Goal: Task Accomplishment & Management: Use online tool/utility

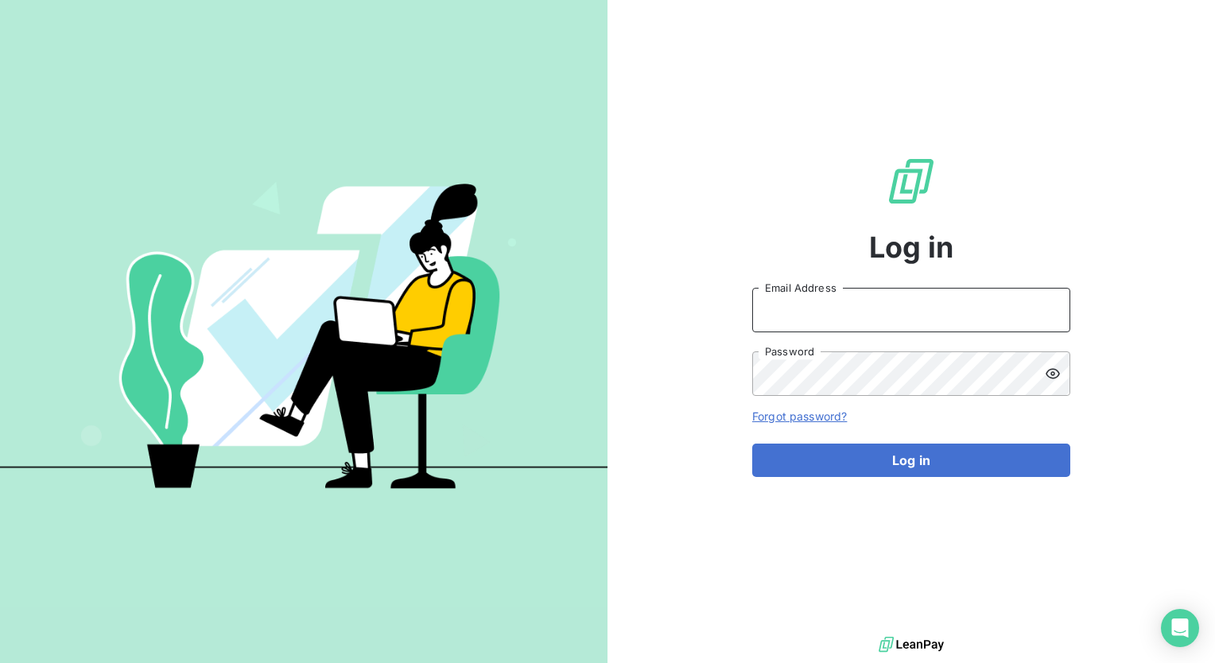
click at [726, 312] on input "Email Address" at bounding box center [911, 310] width 318 height 45
type input "[PERSON_NAME][EMAIL_ADDRESS][PERSON_NAME][DOMAIN_NAME]"
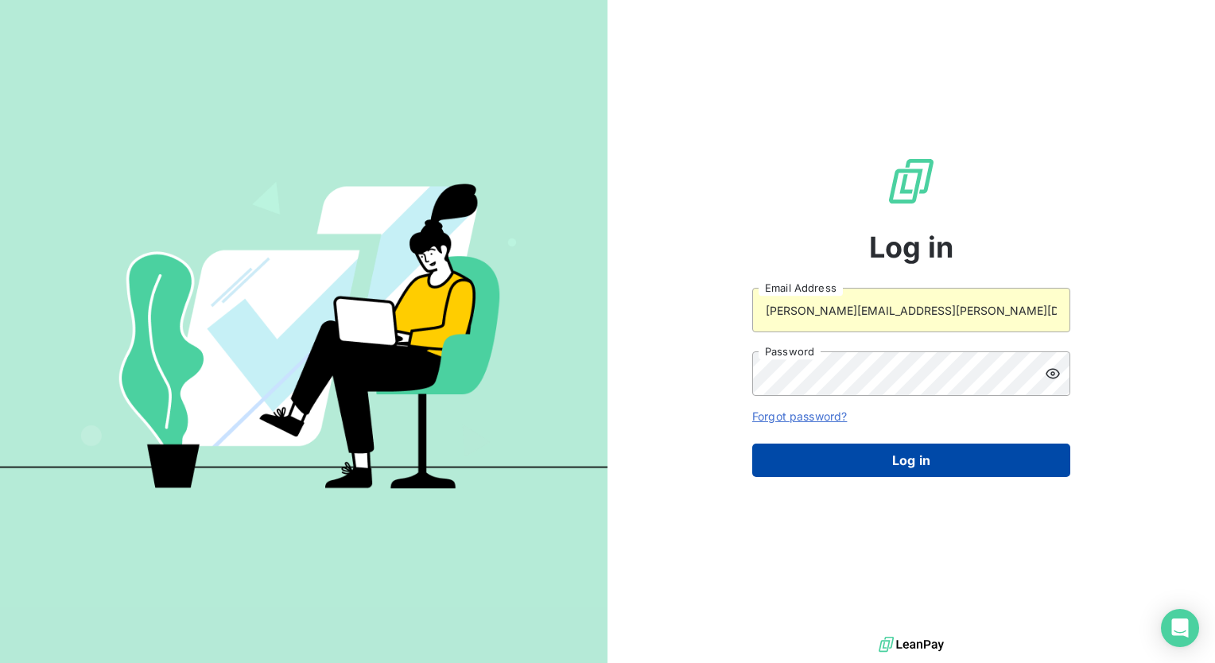
click at [726, 466] on button "Log in" at bounding box center [911, 460] width 318 height 33
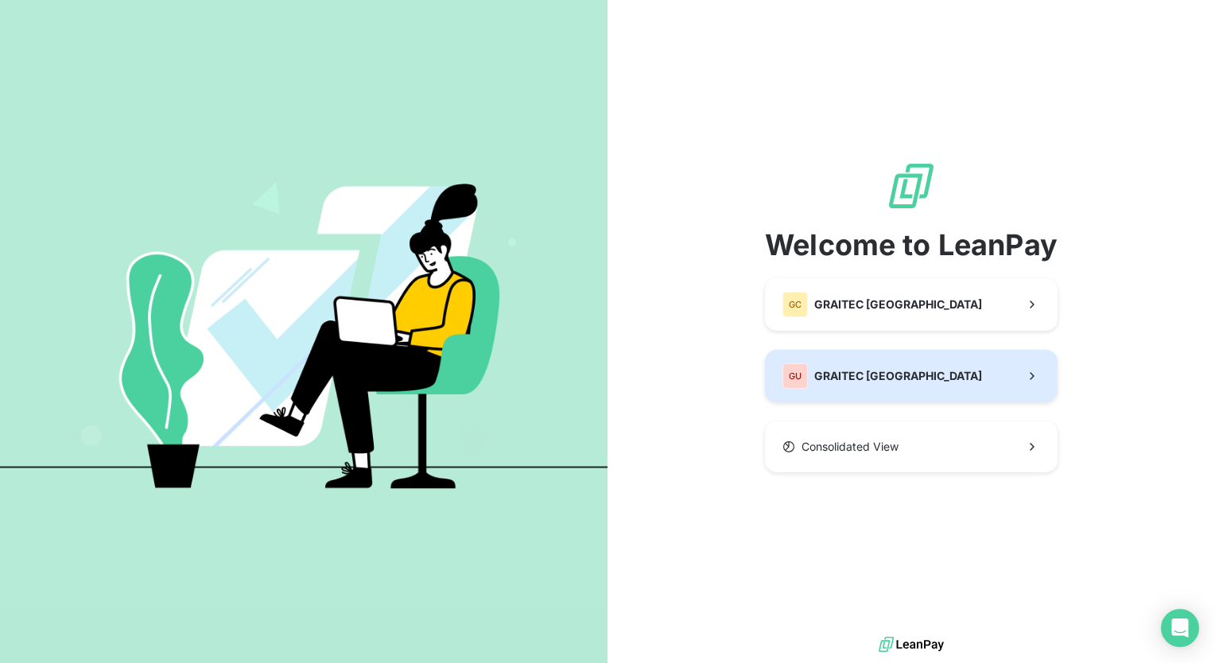
click at [726, 381] on button "GU GRAITEC [GEOGRAPHIC_DATA]" at bounding box center [911, 376] width 293 height 52
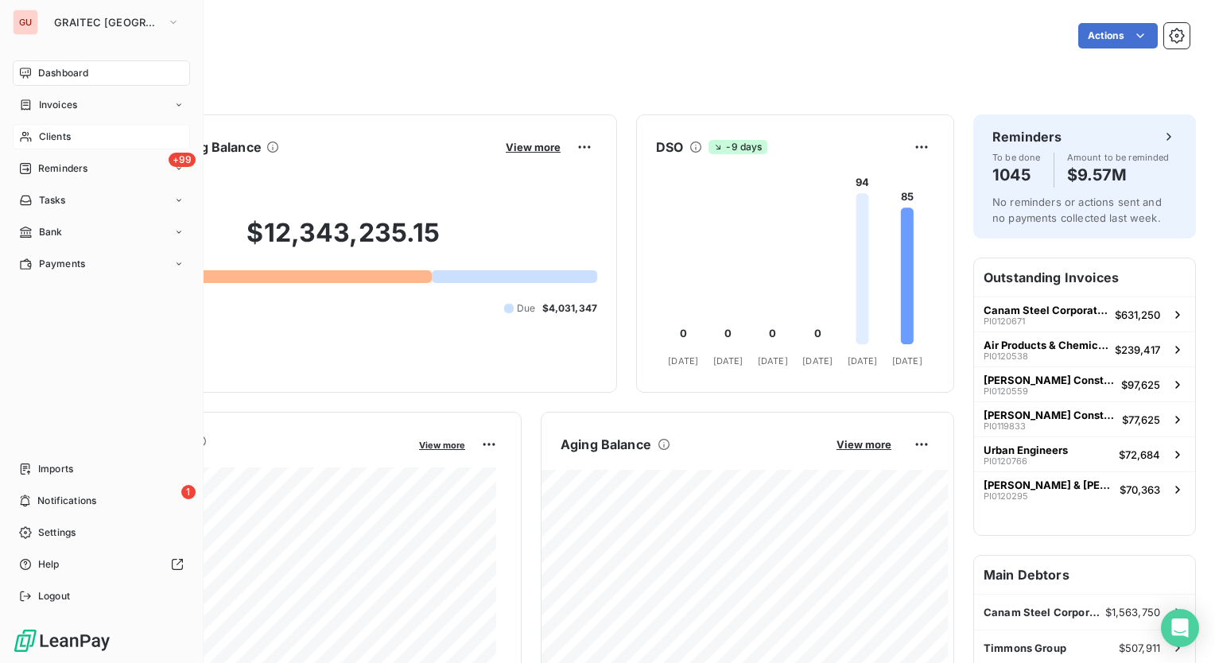
click at [87, 146] on div "Clients" at bounding box center [101, 136] width 177 height 25
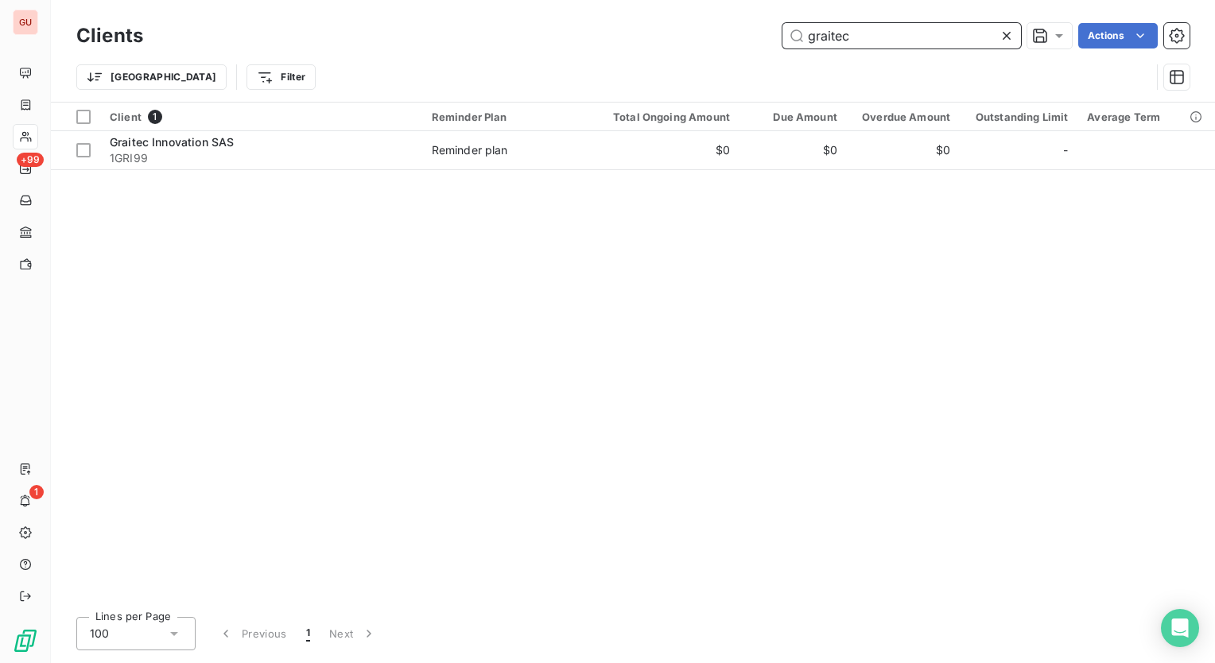
drag, startPoint x: 877, startPoint y: 35, endPoint x: 562, endPoint y: 59, distance: 315.8
click at [562, 59] on div "Clients graitec Actions Trier Filter" at bounding box center [632, 60] width 1113 height 83
paste input "[PERSON_NAME] & [PERSON_NAME] Company"
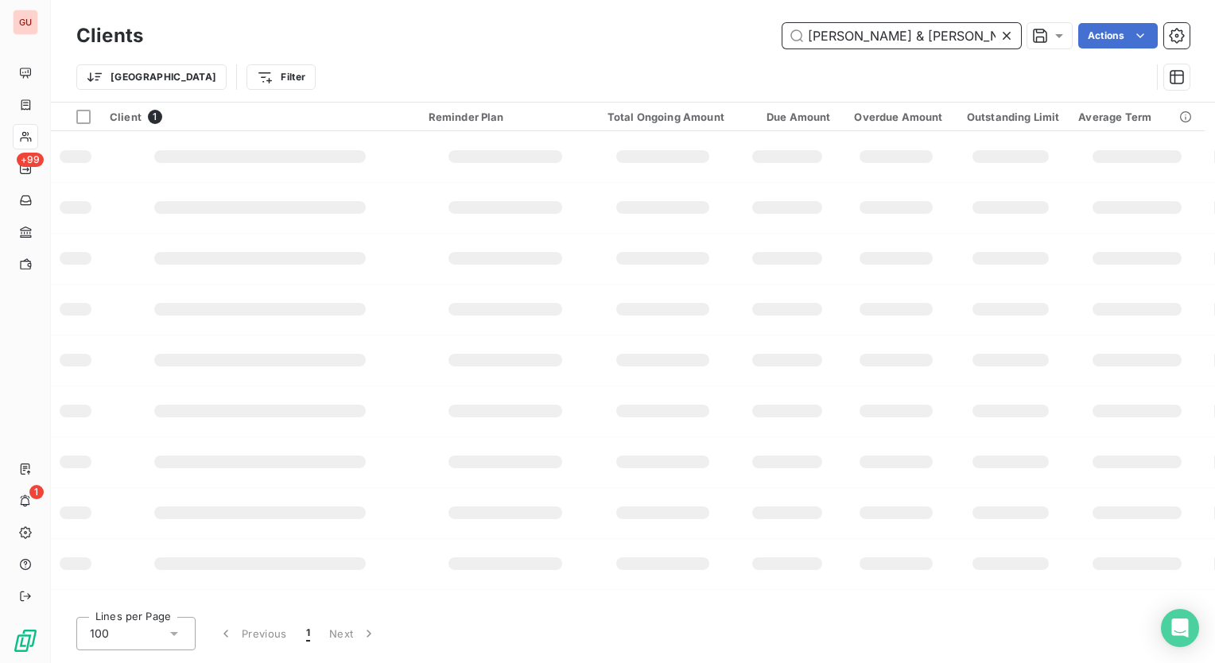
scroll to position [0, 4]
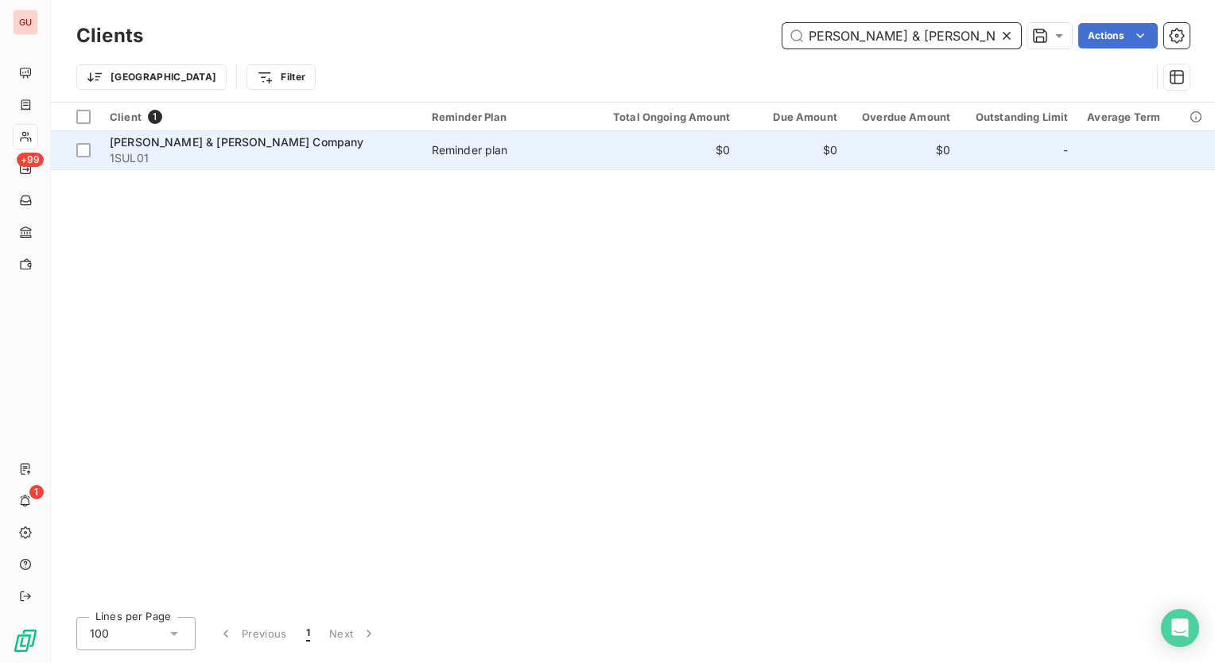
type input "[PERSON_NAME] & [PERSON_NAME] Company"
click at [184, 139] on span "[PERSON_NAME] & [PERSON_NAME] Company" at bounding box center [237, 142] width 254 height 14
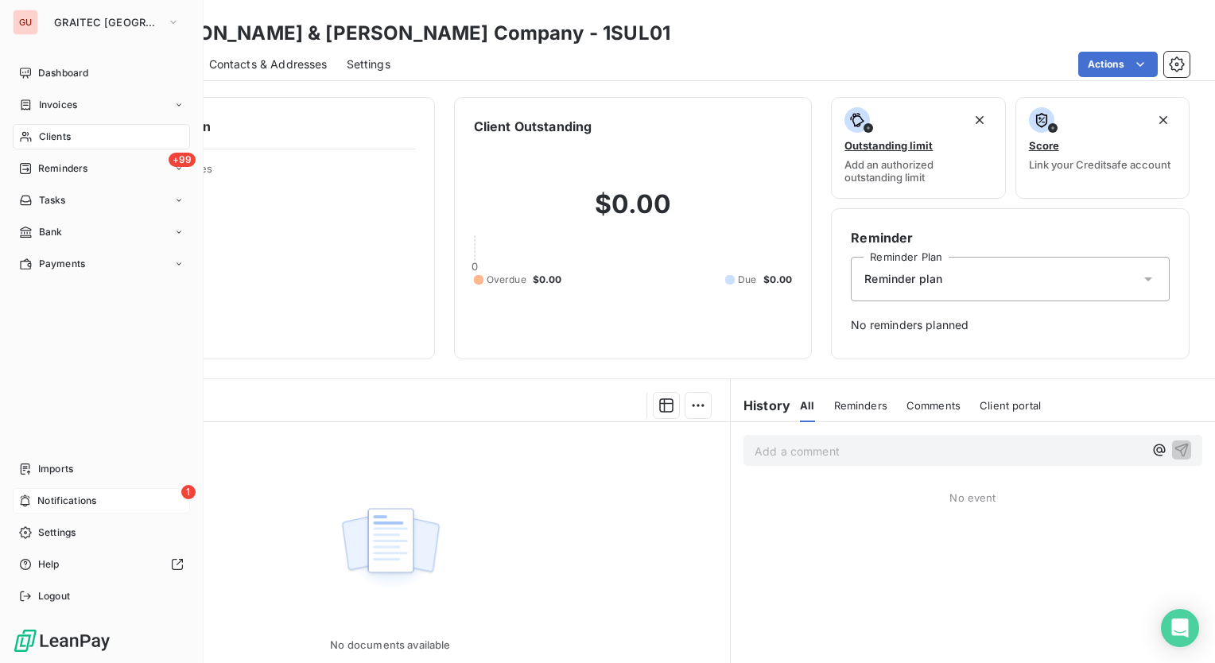
click at [83, 506] on span "Notifications" at bounding box center [66, 501] width 59 height 14
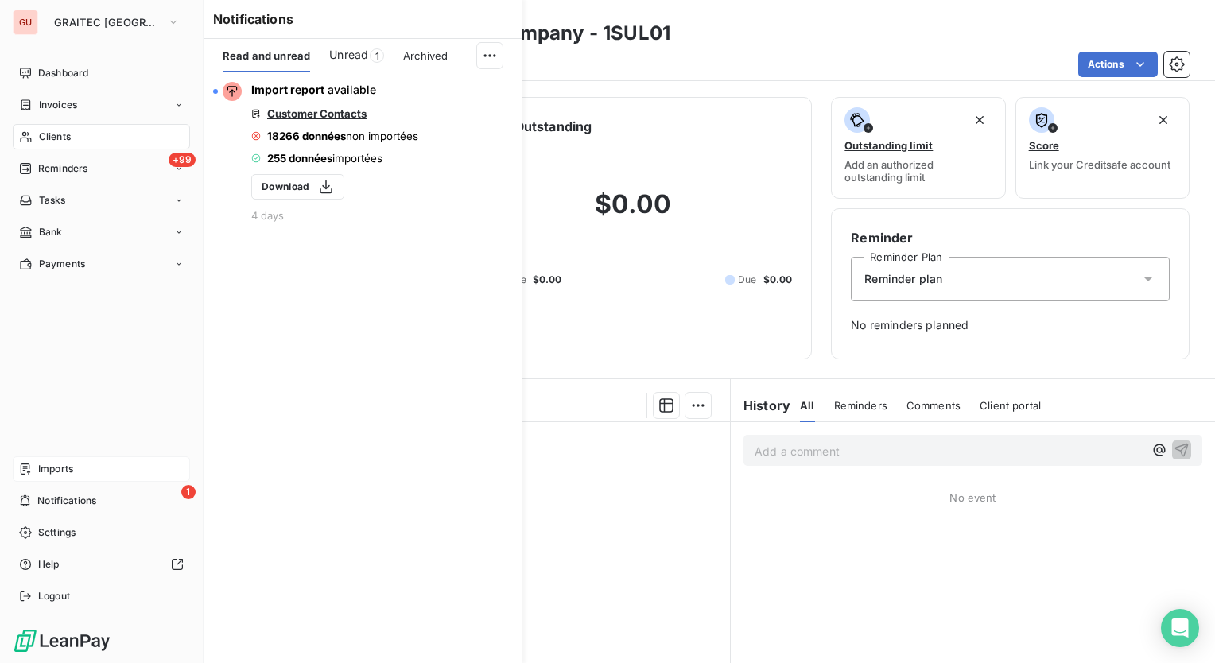
click at [74, 468] on div "Imports" at bounding box center [101, 468] width 177 height 25
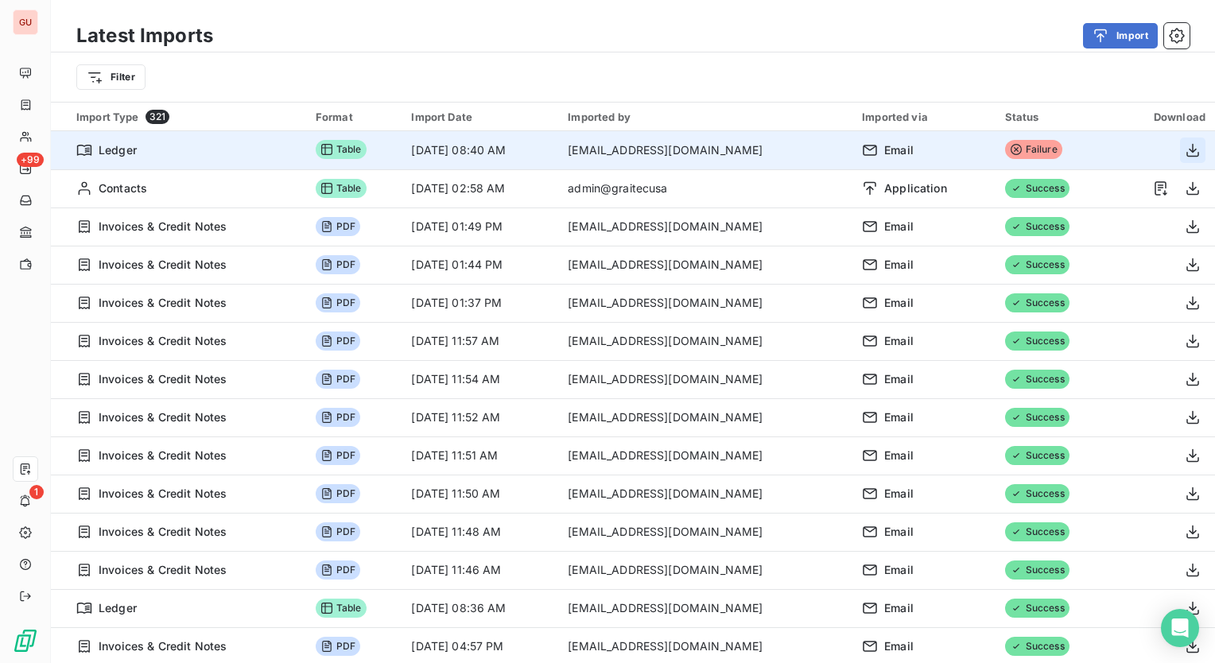
click at [726, 151] on icon "button" at bounding box center [1193, 150] width 16 height 16
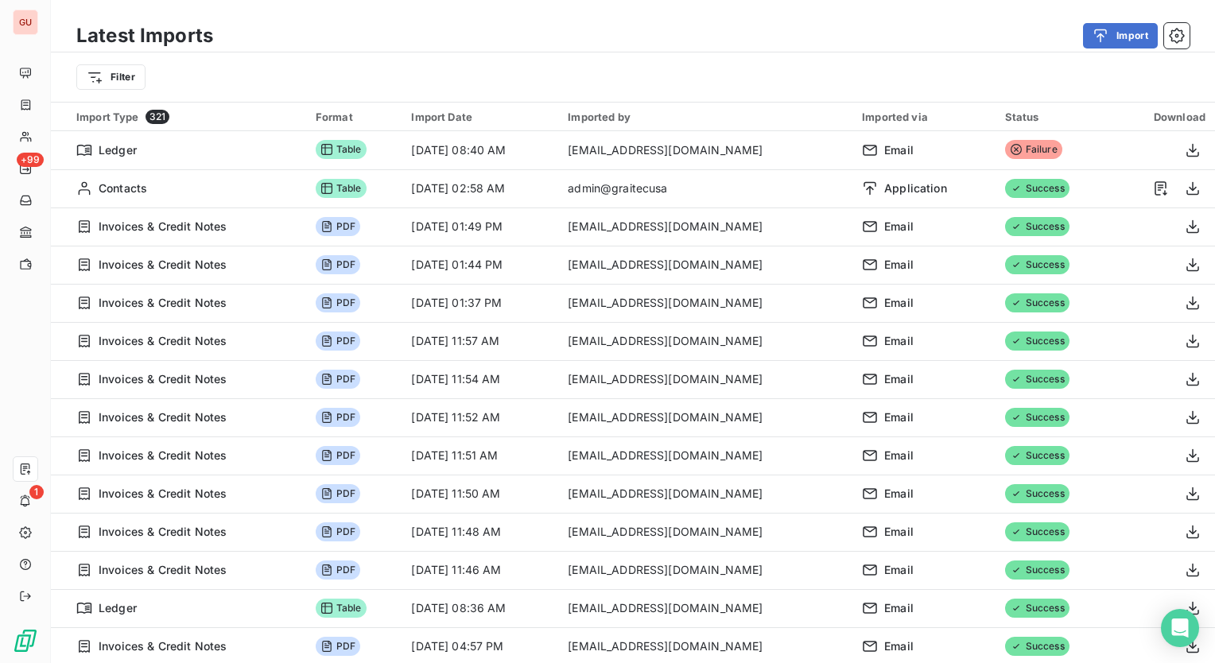
click at [651, 66] on div "Filter" at bounding box center [632, 77] width 1113 height 30
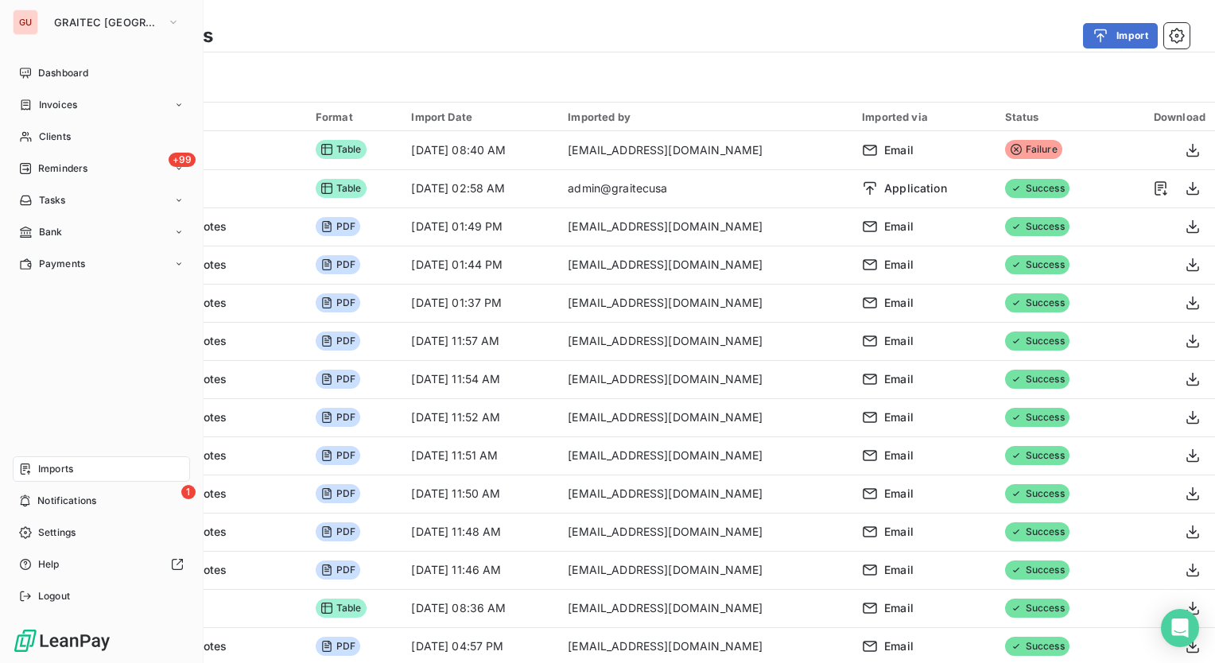
click at [67, 57] on div "GU GRAITEC USA Dashboard Invoices Clients +99 Reminders Tasks Bank Payments Imp…" at bounding box center [102, 331] width 204 height 663
click at [64, 78] on span "Dashboard" at bounding box center [63, 73] width 50 height 14
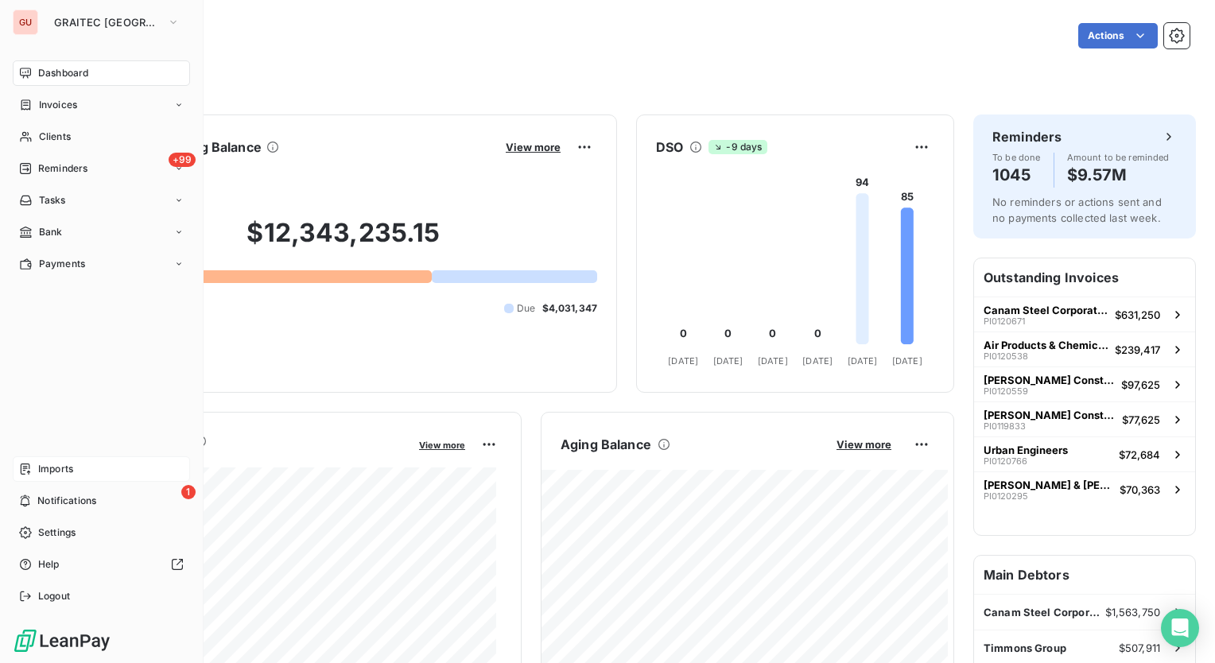
click at [70, 466] on span "Imports" at bounding box center [55, 469] width 35 height 14
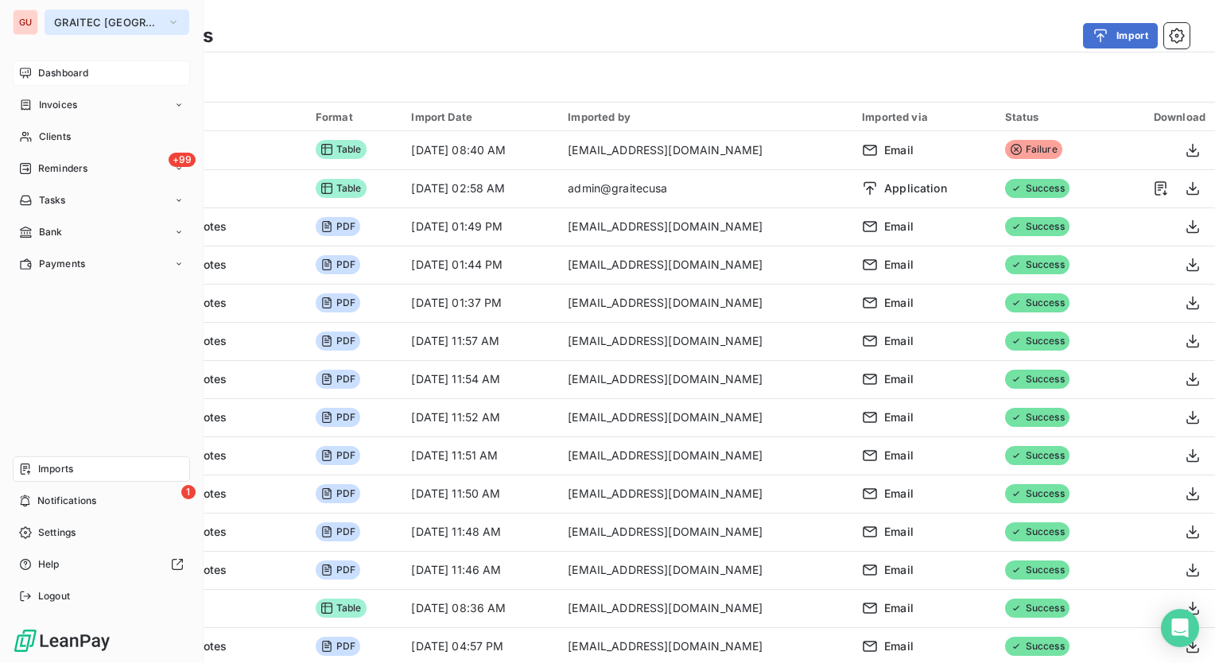
click at [167, 21] on icon "button" at bounding box center [173, 22] width 13 height 16
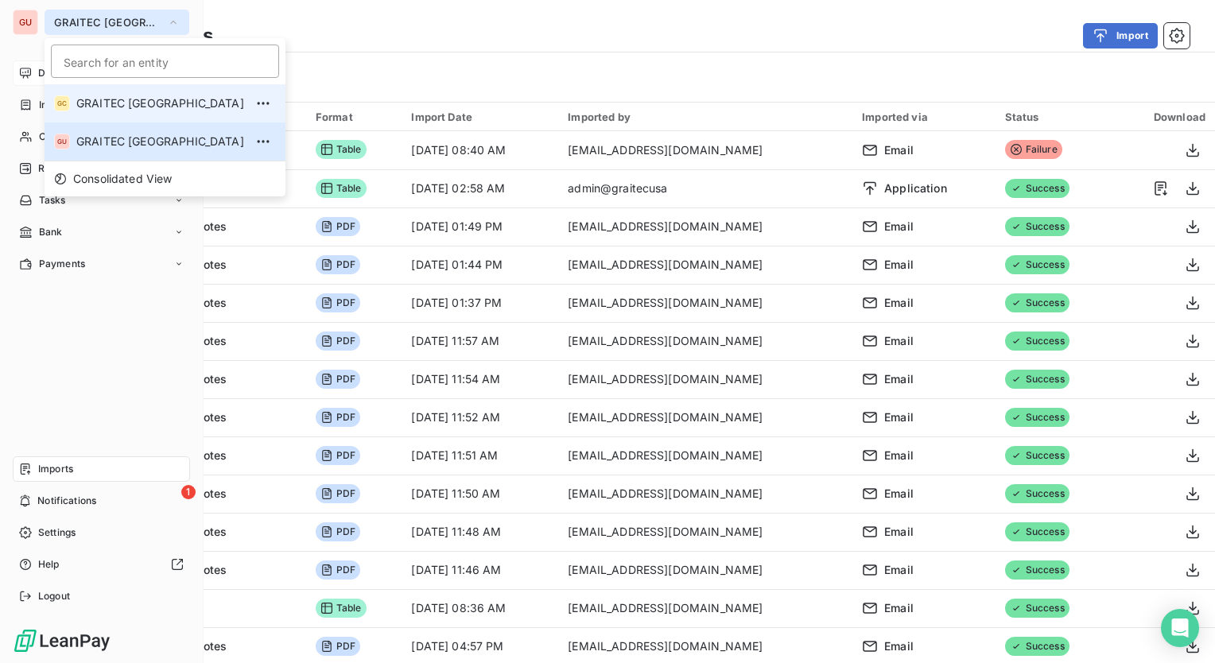
click at [134, 104] on span "GRAITEC CANADA" at bounding box center [160, 103] width 168 height 16
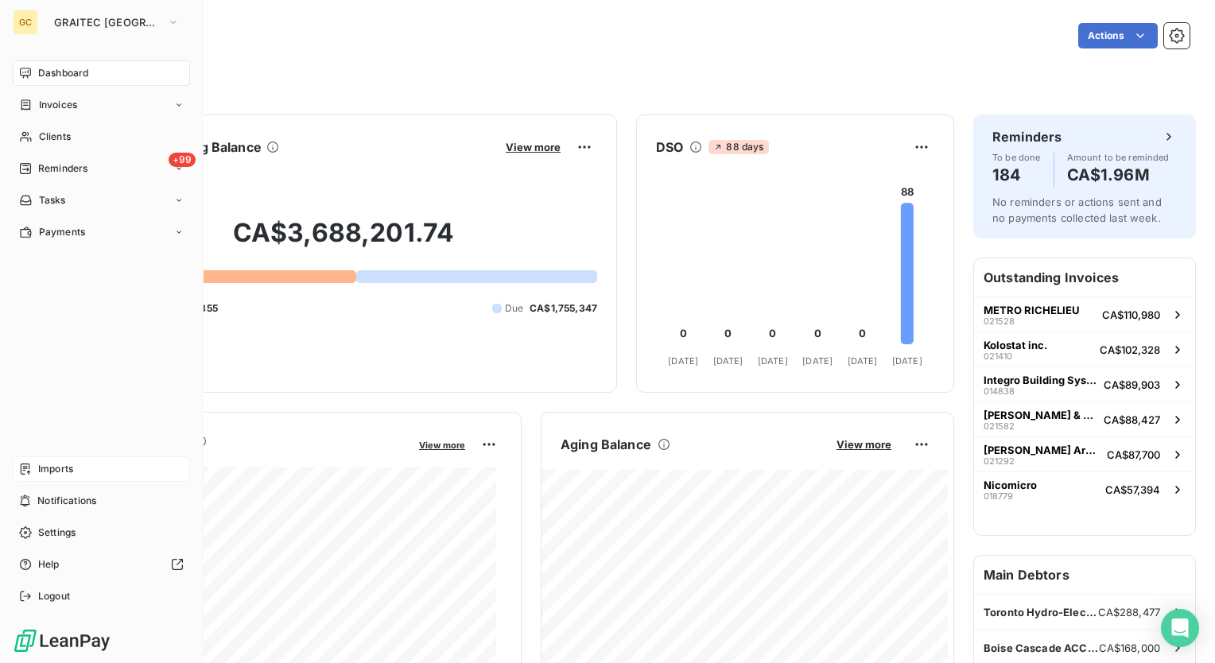
click at [67, 465] on span "Imports" at bounding box center [55, 469] width 35 height 14
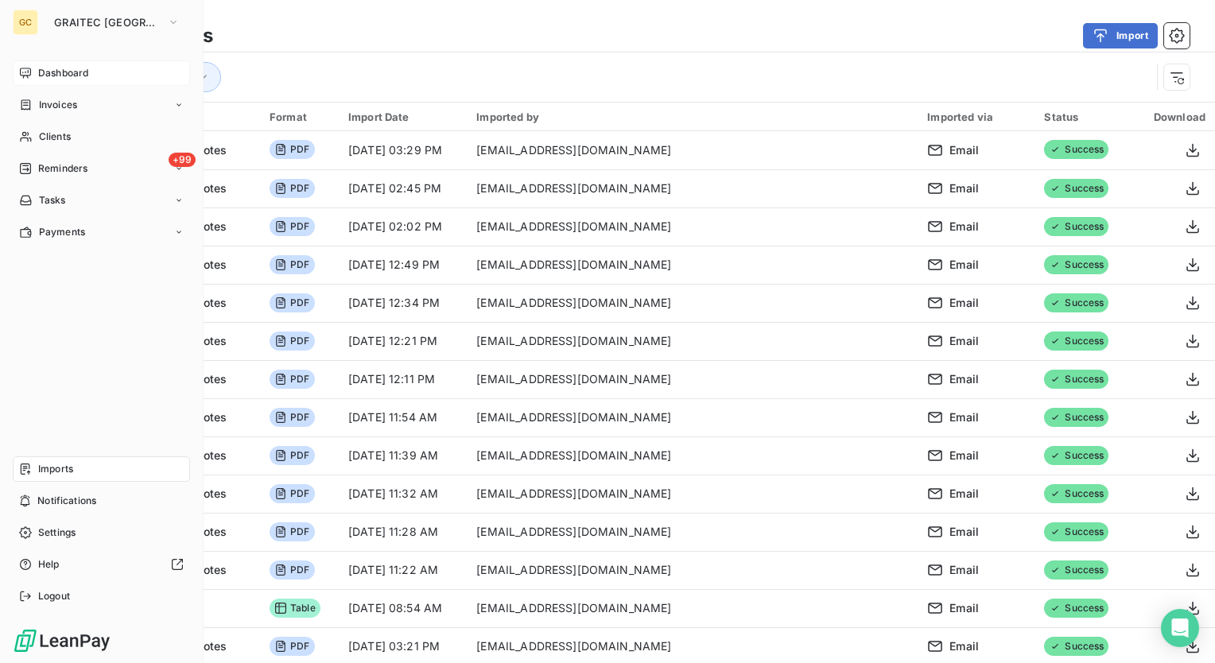
click at [62, 76] on span "Dashboard" at bounding box center [63, 73] width 50 height 14
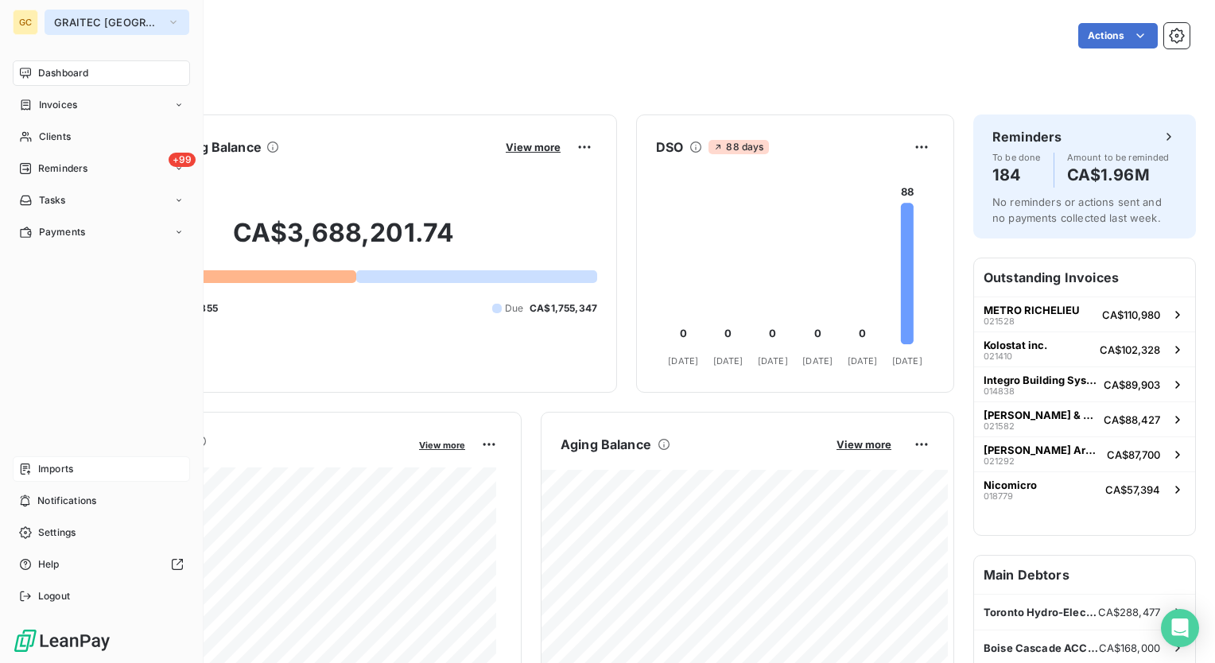
click at [167, 19] on icon "button" at bounding box center [173, 22] width 13 height 16
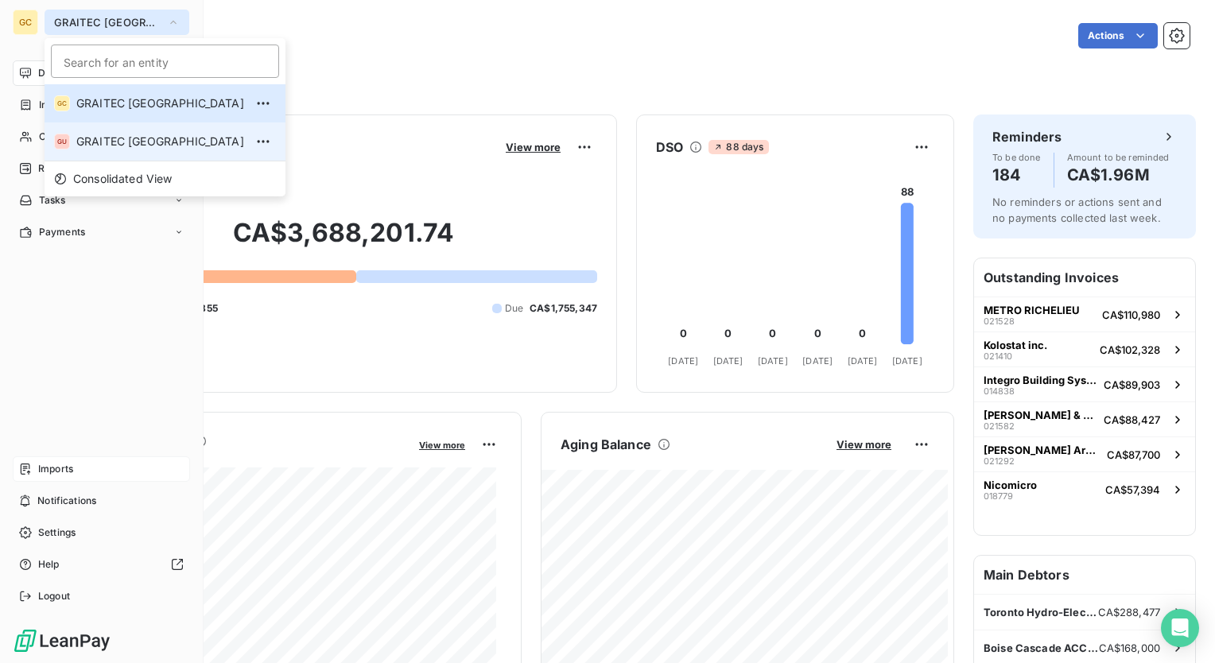
click at [126, 136] on span "GRAITEC USA" at bounding box center [160, 142] width 168 height 16
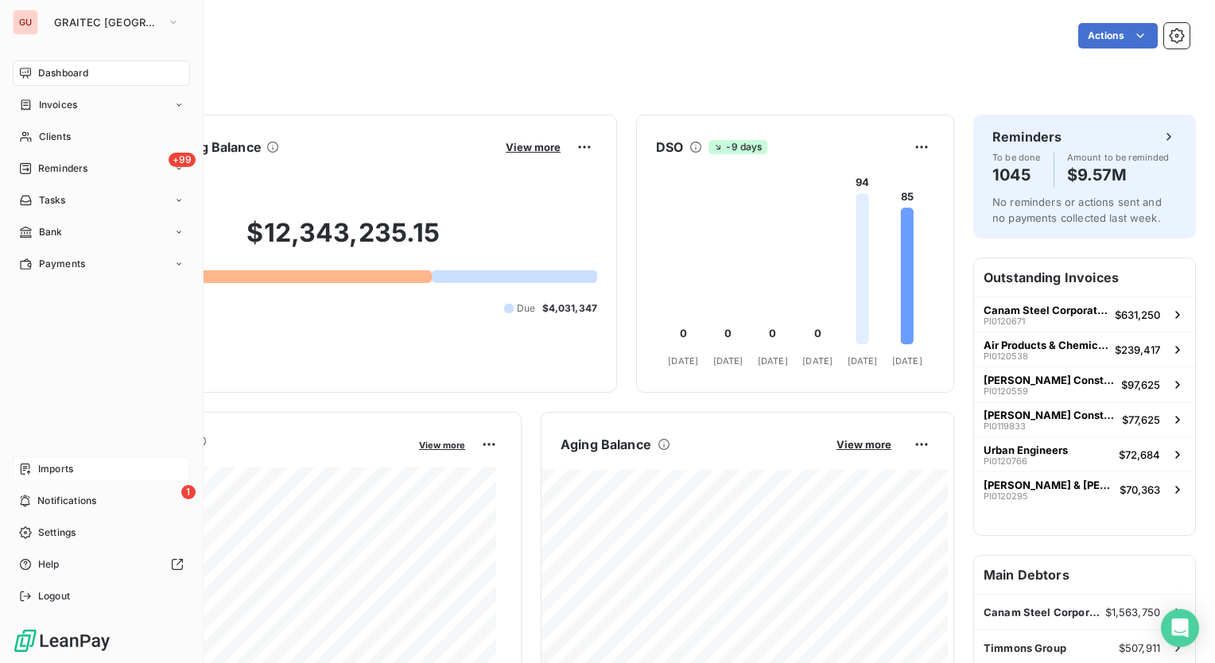
click at [119, 475] on div "Imports" at bounding box center [101, 468] width 177 height 25
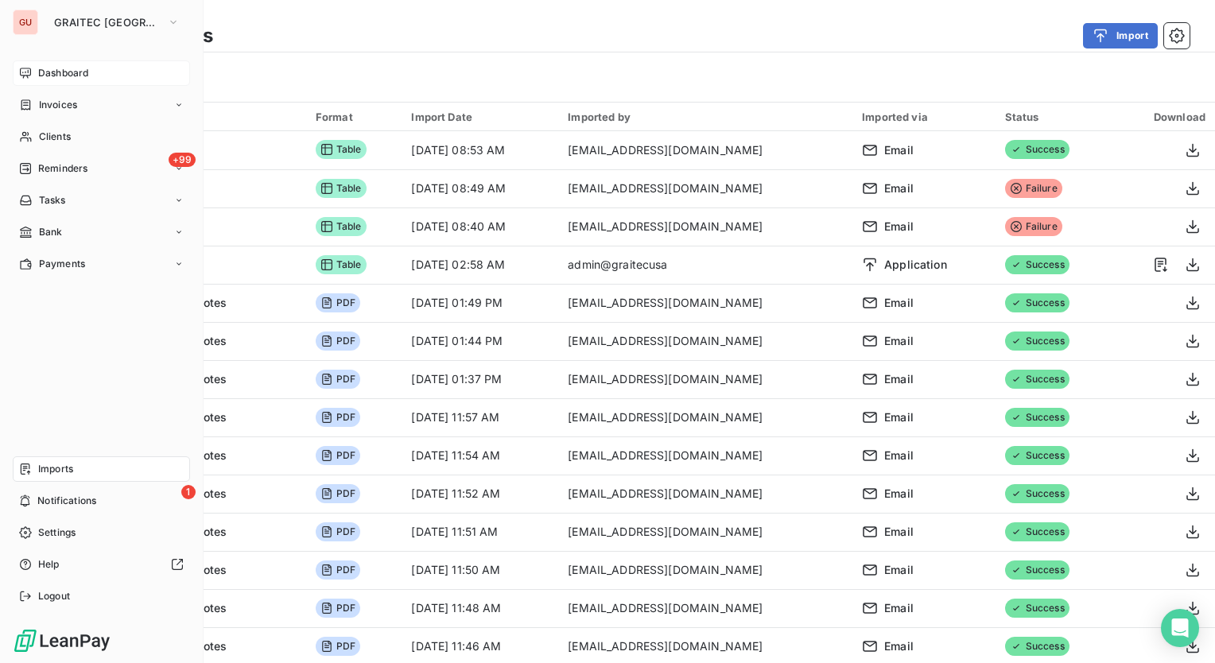
click at [56, 75] on span "Dashboard" at bounding box center [63, 73] width 50 height 14
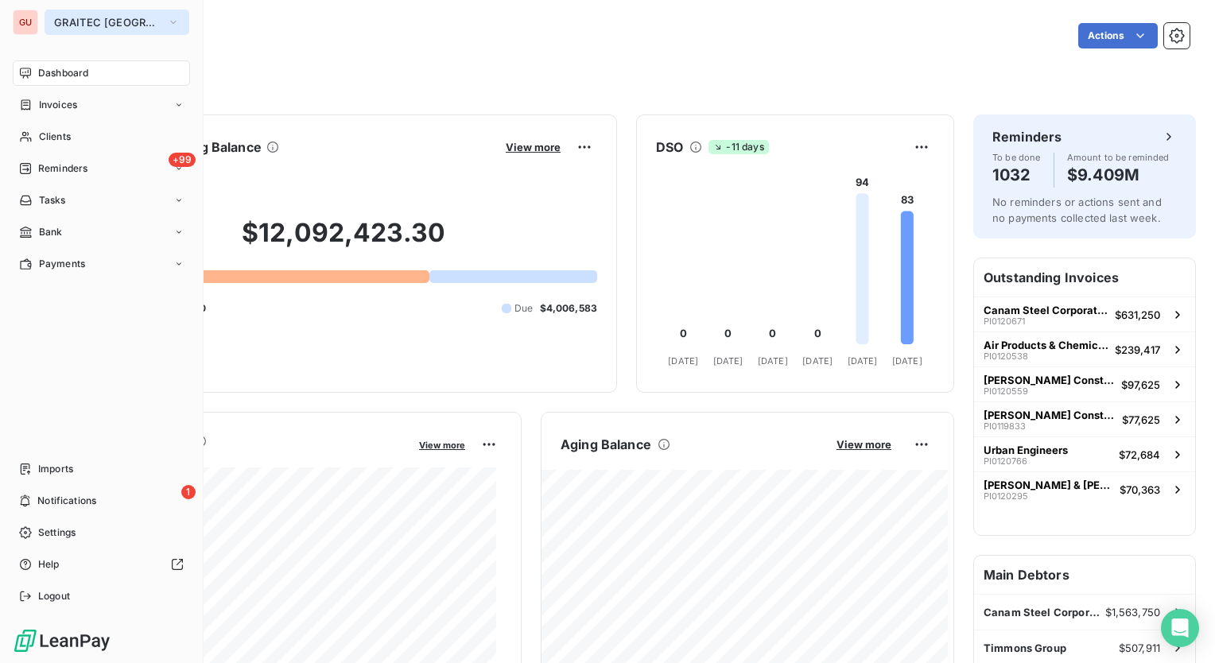
click at [127, 26] on button "GRAITEC USA" at bounding box center [117, 22] width 145 height 25
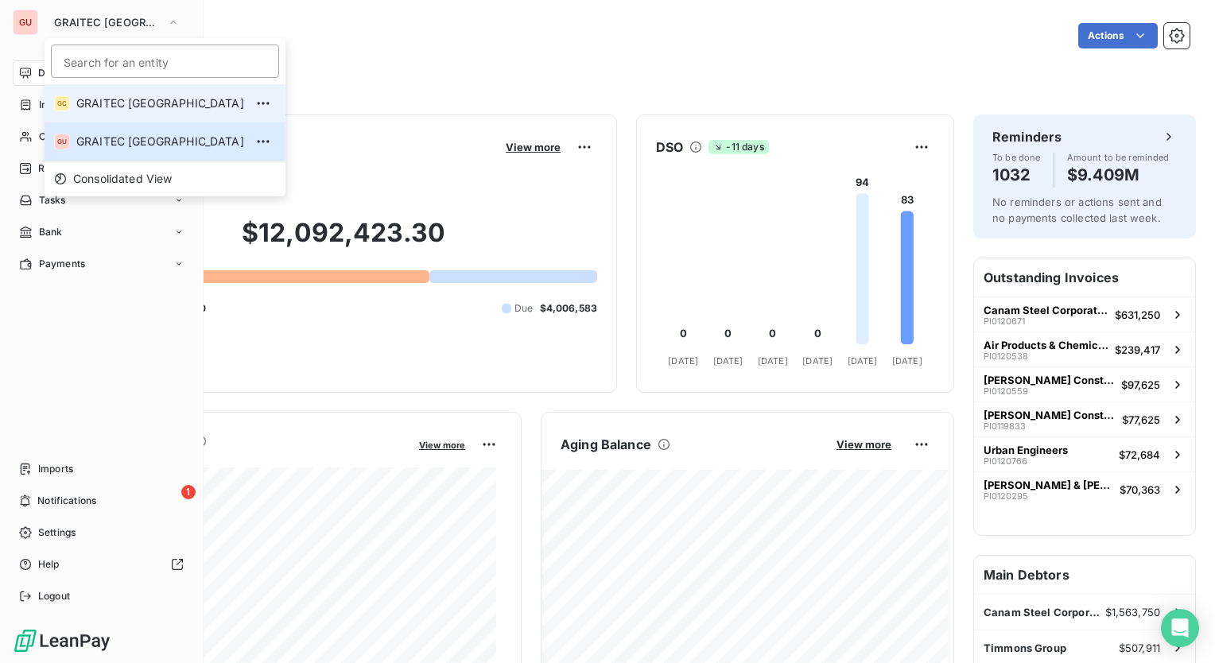
click at [127, 87] on li "GC GRAITEC CANADA" at bounding box center [165, 103] width 241 height 38
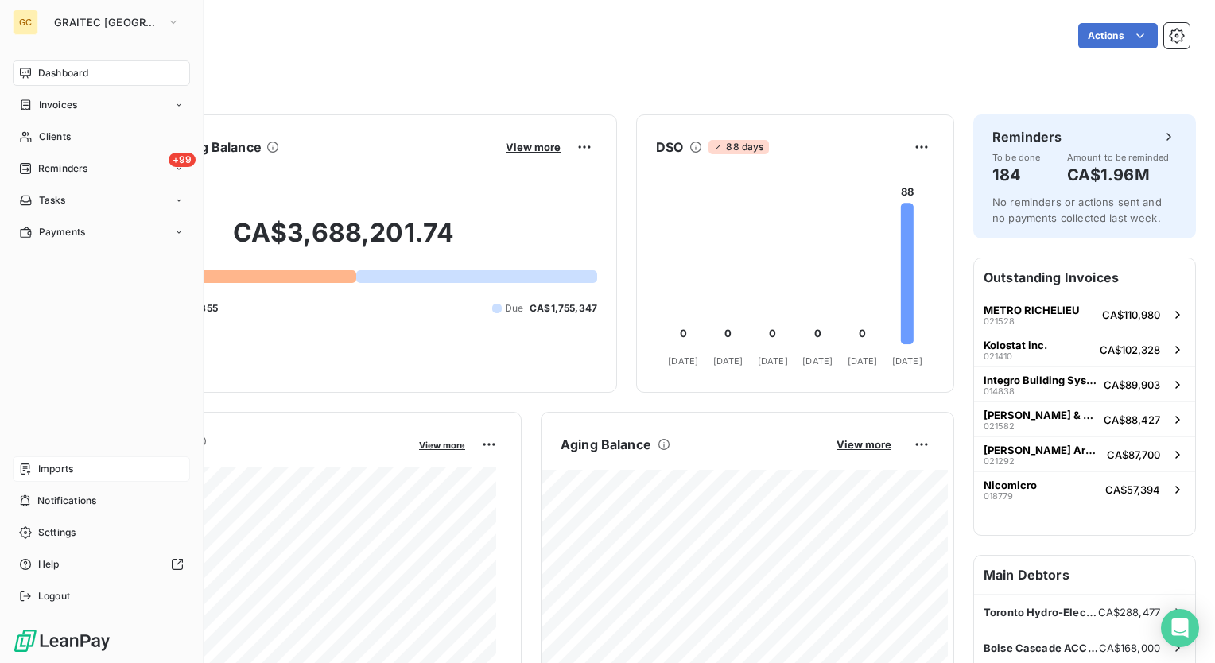
click at [52, 473] on span "Imports" at bounding box center [55, 469] width 35 height 14
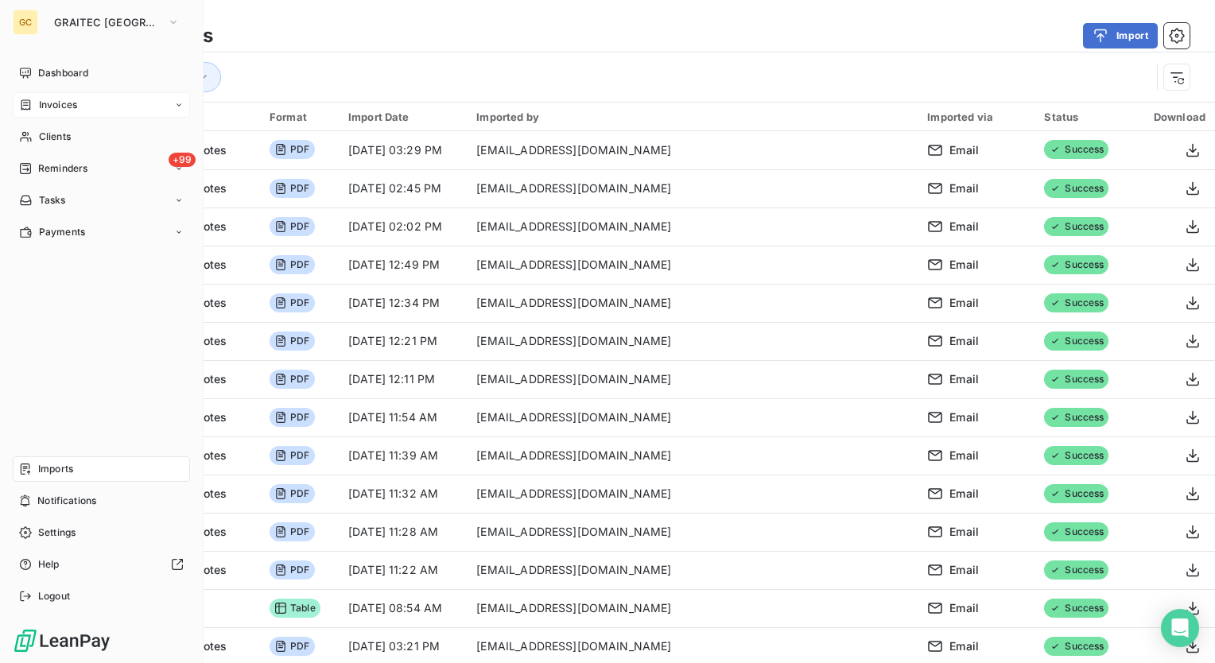
click at [51, 107] on span "Invoices" at bounding box center [58, 105] width 38 height 14
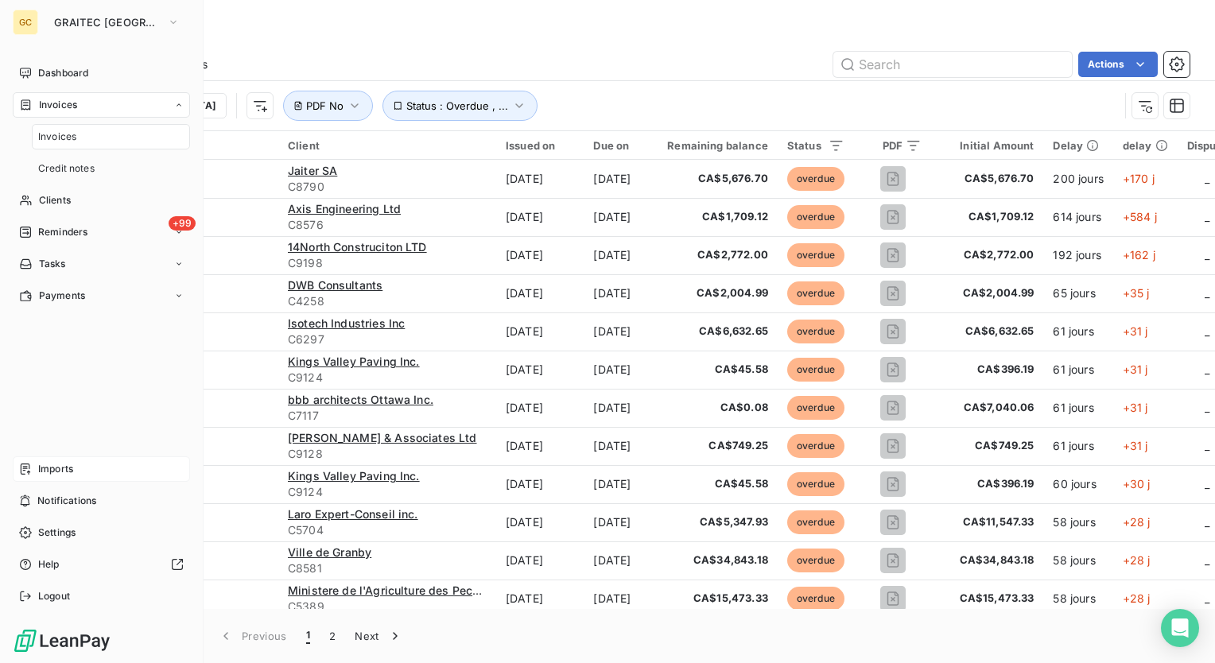
click at [72, 144] on div "Invoices" at bounding box center [111, 136] width 158 height 25
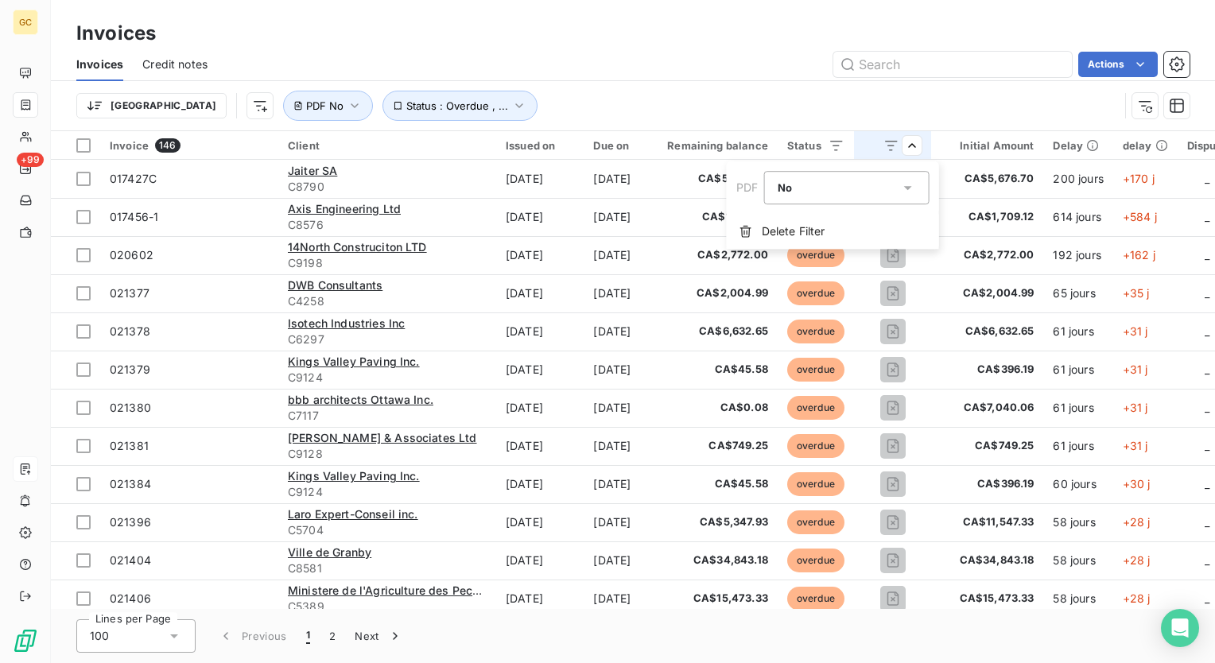
click at [726, 294] on html "GC +99 Invoices Invoices Credit notes Actions Trier Status : Overdue , ... PDF …" at bounding box center [607, 331] width 1215 height 663
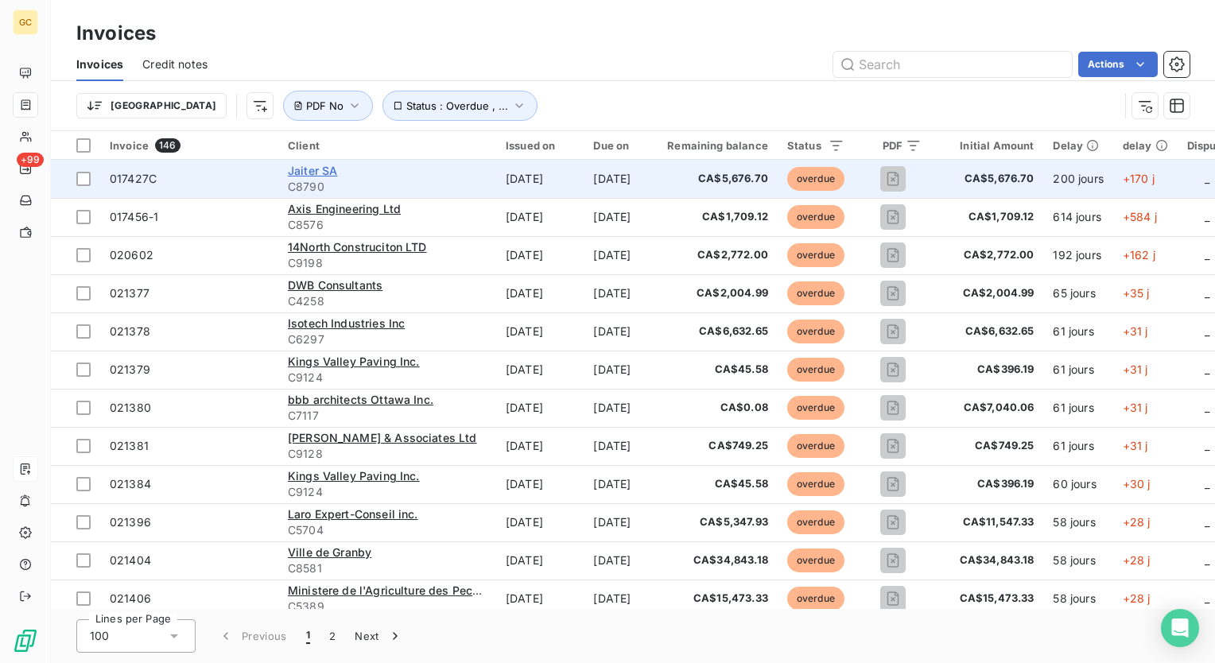
click at [302, 171] on span "Jaiter SA" at bounding box center [312, 171] width 49 height 14
click at [306, 177] on span "Jaiter SA" at bounding box center [312, 171] width 49 height 14
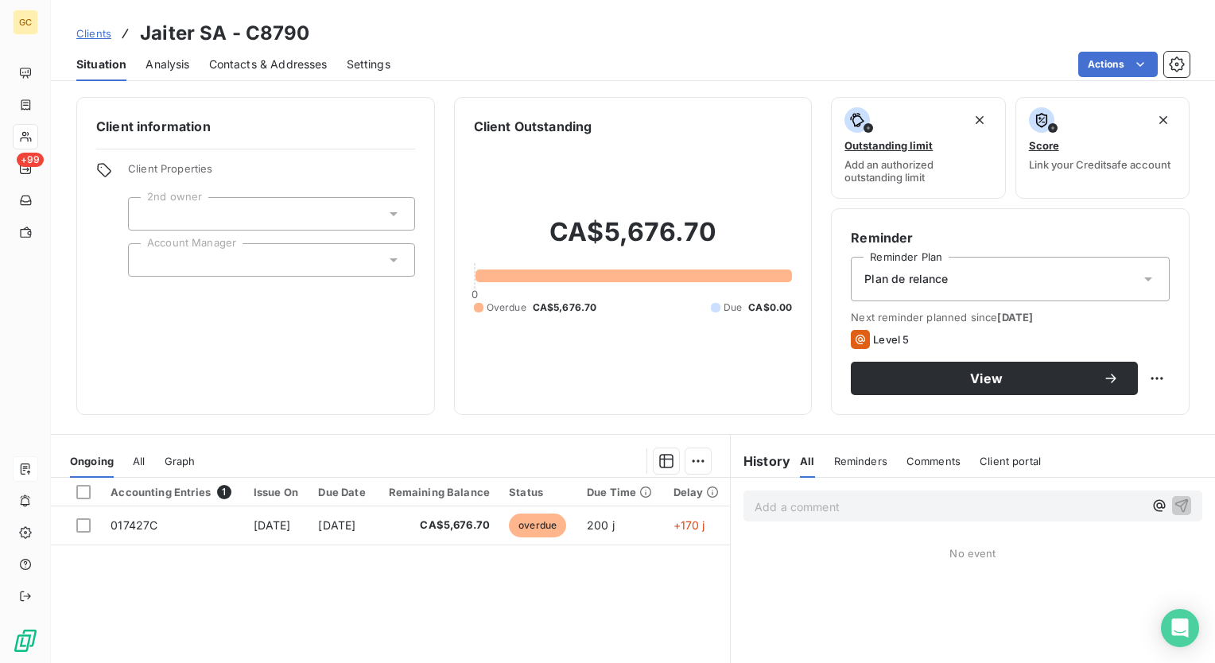
click at [362, 61] on span "Settings" at bounding box center [369, 64] width 44 height 16
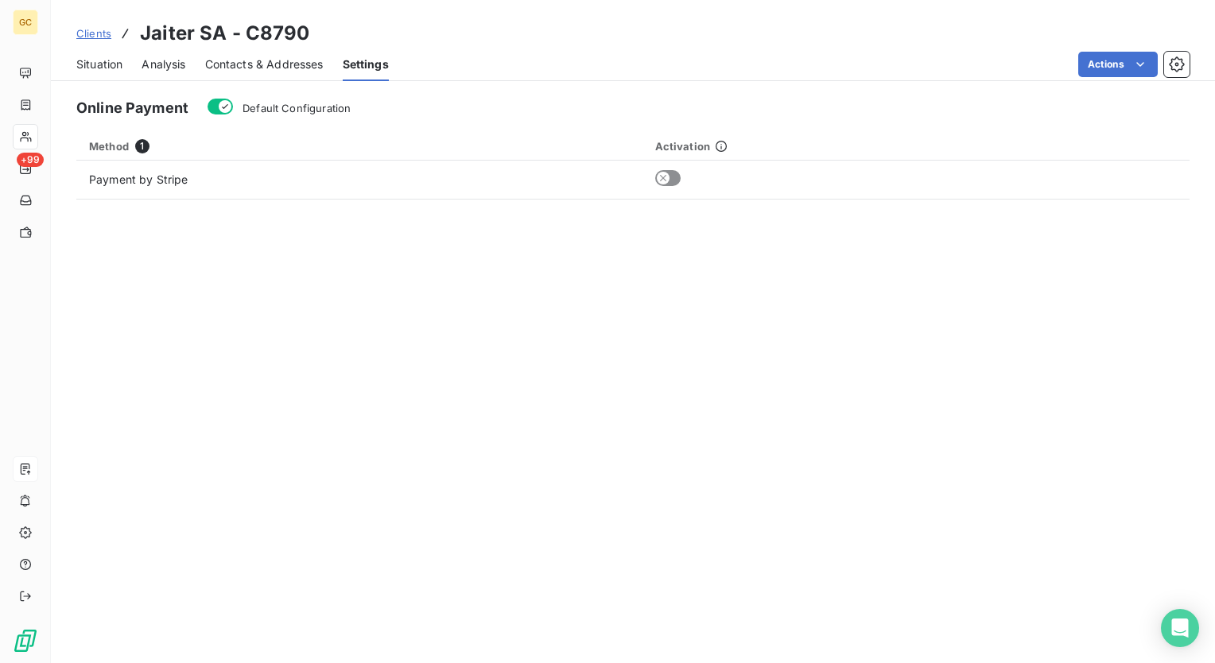
click at [281, 61] on span "Contacts & Addresses" at bounding box center [264, 64] width 118 height 16
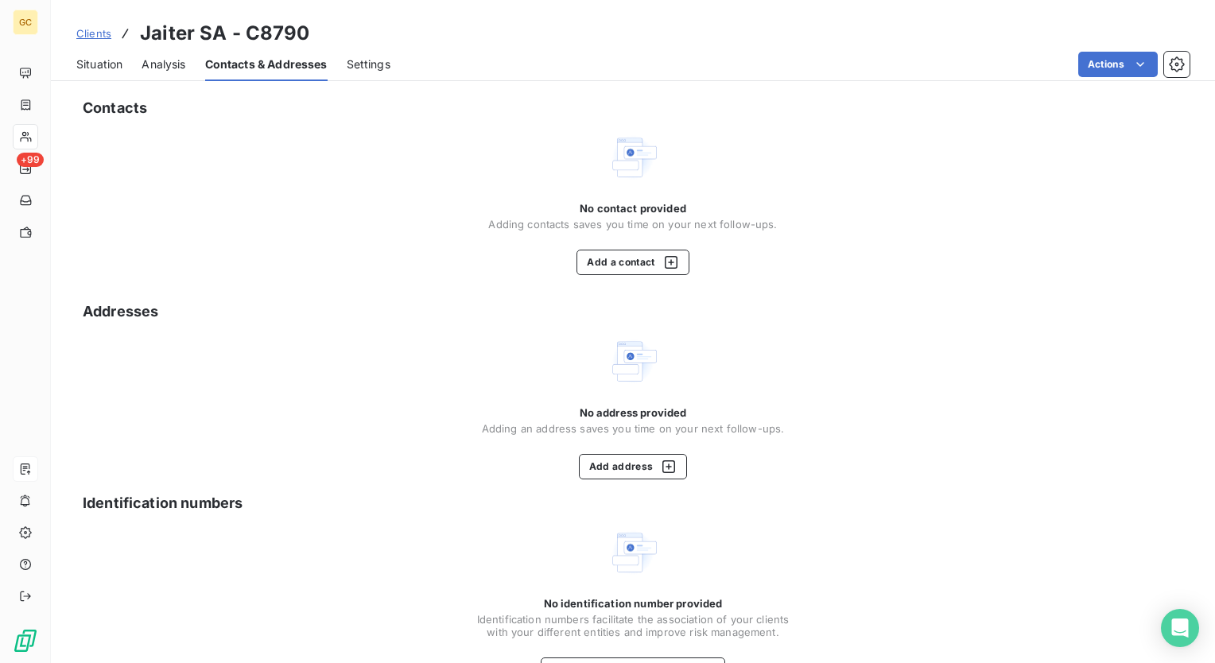
click at [177, 62] on span "Analysis" at bounding box center [164, 64] width 44 height 16
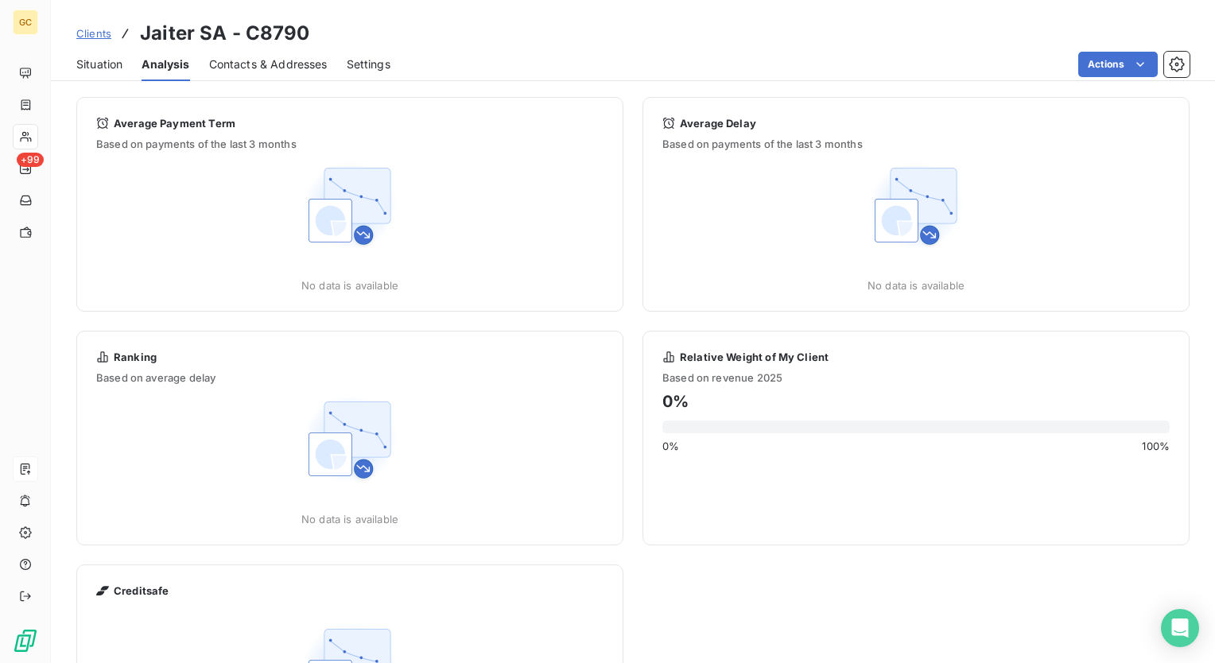
click at [91, 69] on span "Situation" at bounding box center [99, 64] width 46 height 16
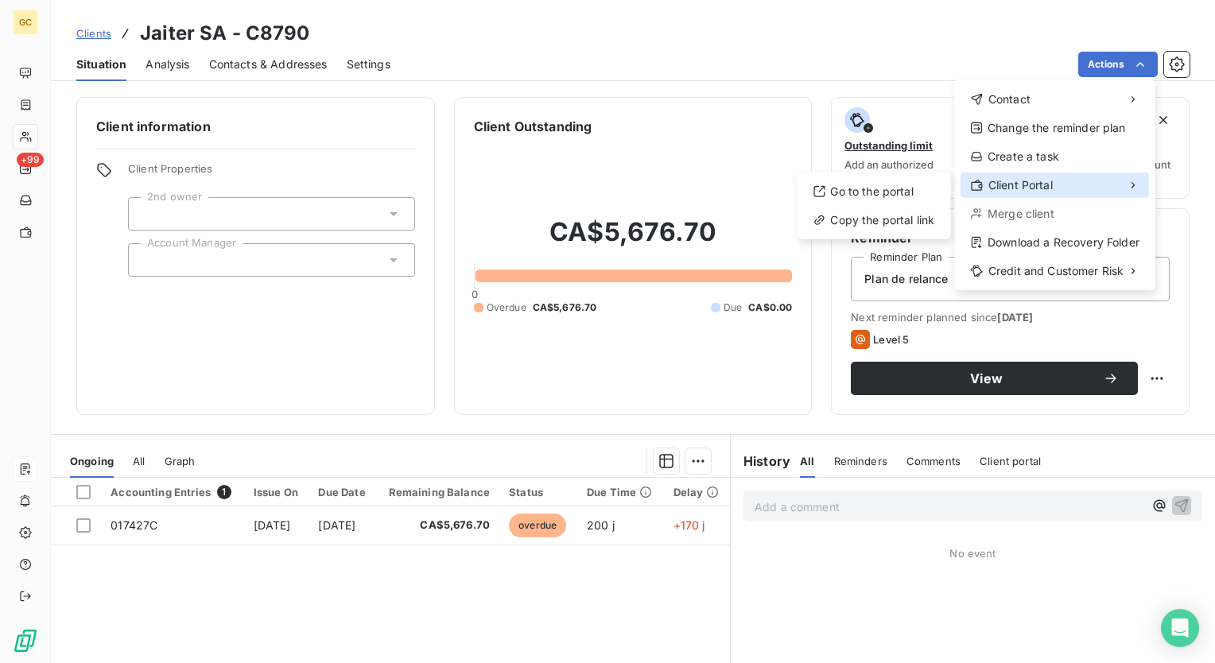
click at [726, 183] on div "Client Portal" at bounding box center [1054, 185] width 188 height 25
click at [726, 194] on div "Go to the portal" at bounding box center [873, 191] width 141 height 25
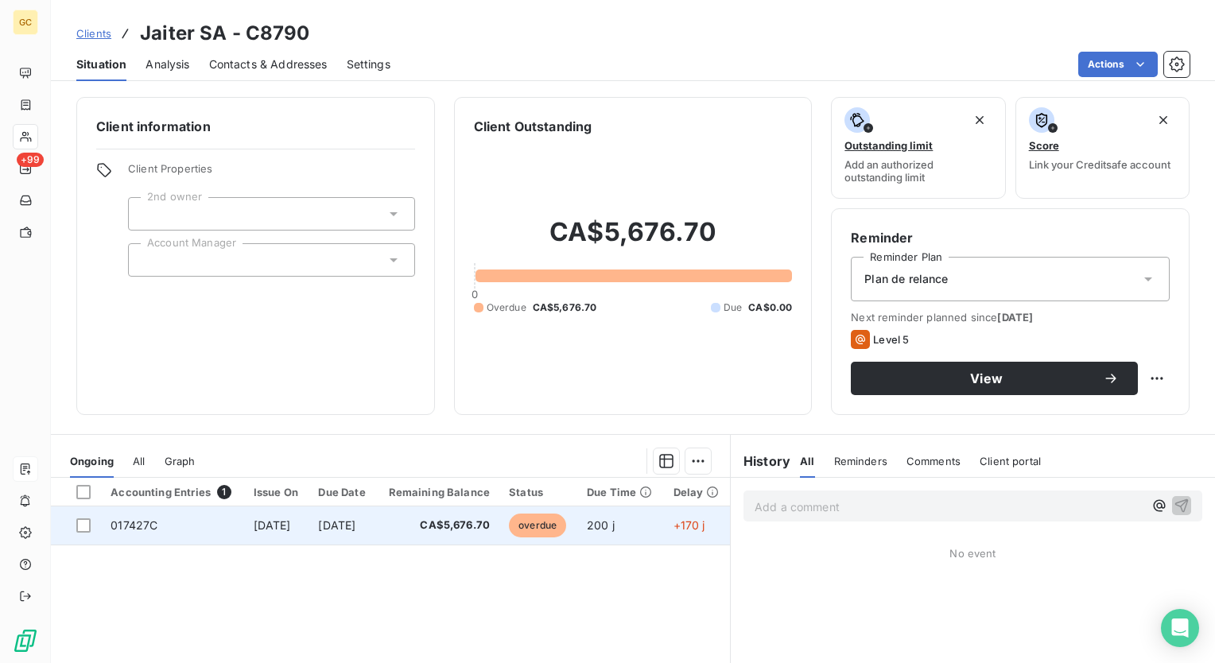
click at [289, 533] on td "Feb 24, 2025" at bounding box center [276, 525] width 65 height 38
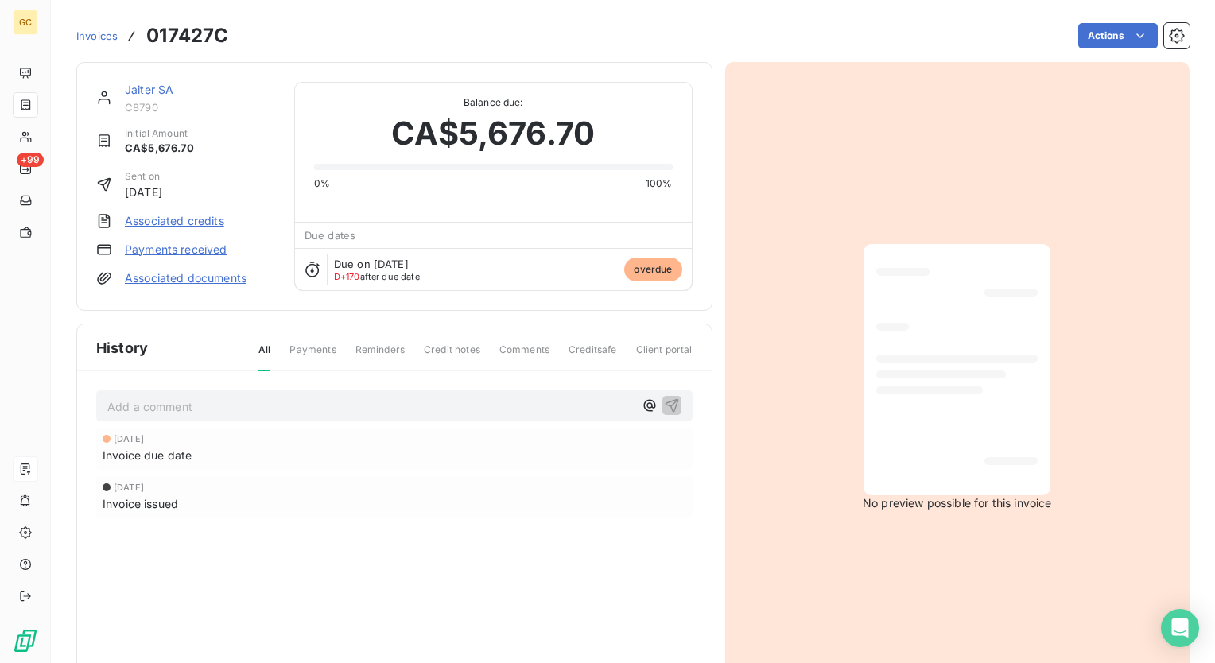
click at [203, 253] on link "Payments received" at bounding box center [176, 250] width 103 height 16
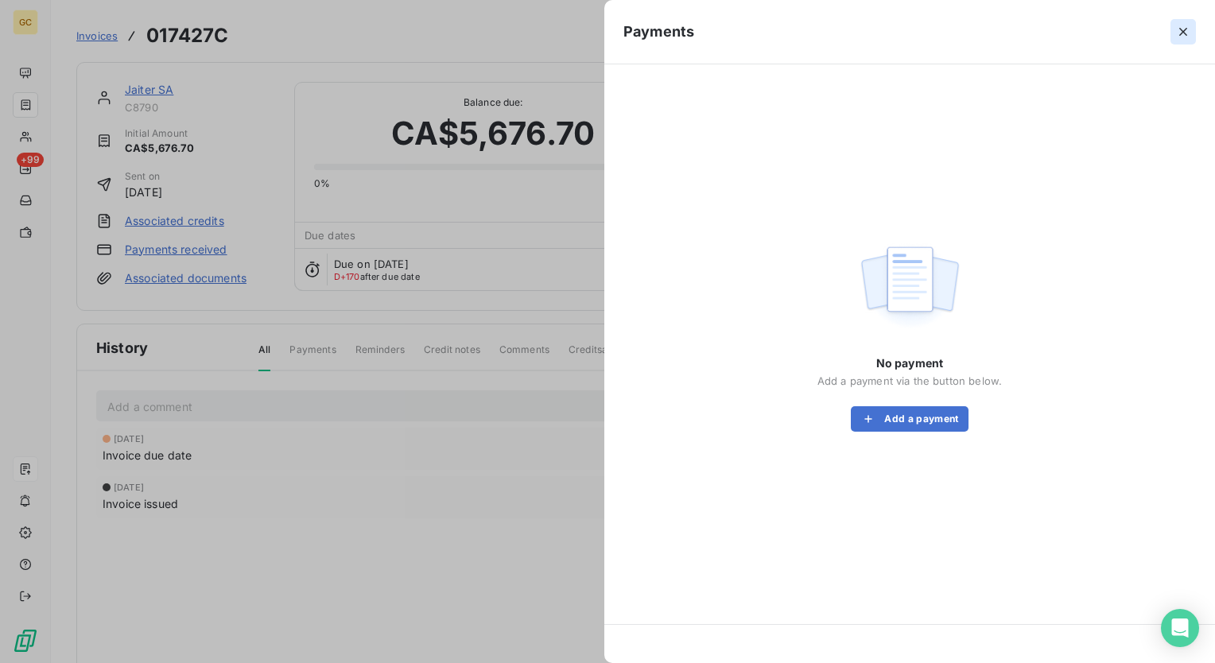
click at [726, 33] on icon "button" at bounding box center [1183, 32] width 16 height 16
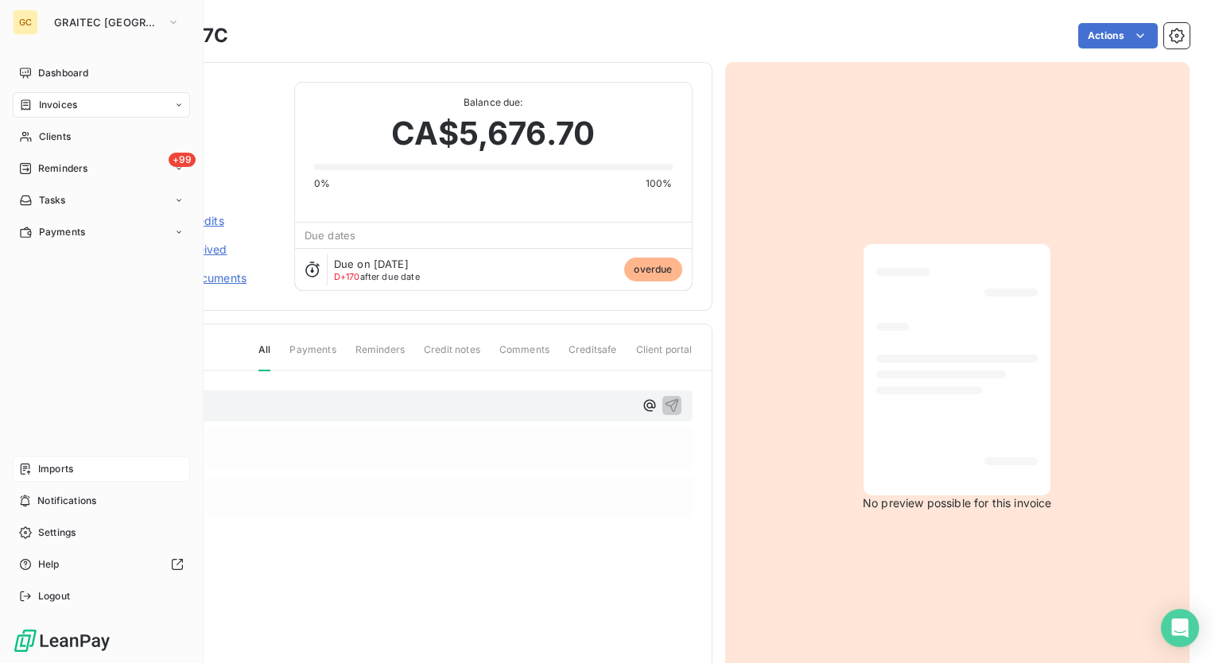
click at [46, 475] on span "Imports" at bounding box center [55, 469] width 35 height 14
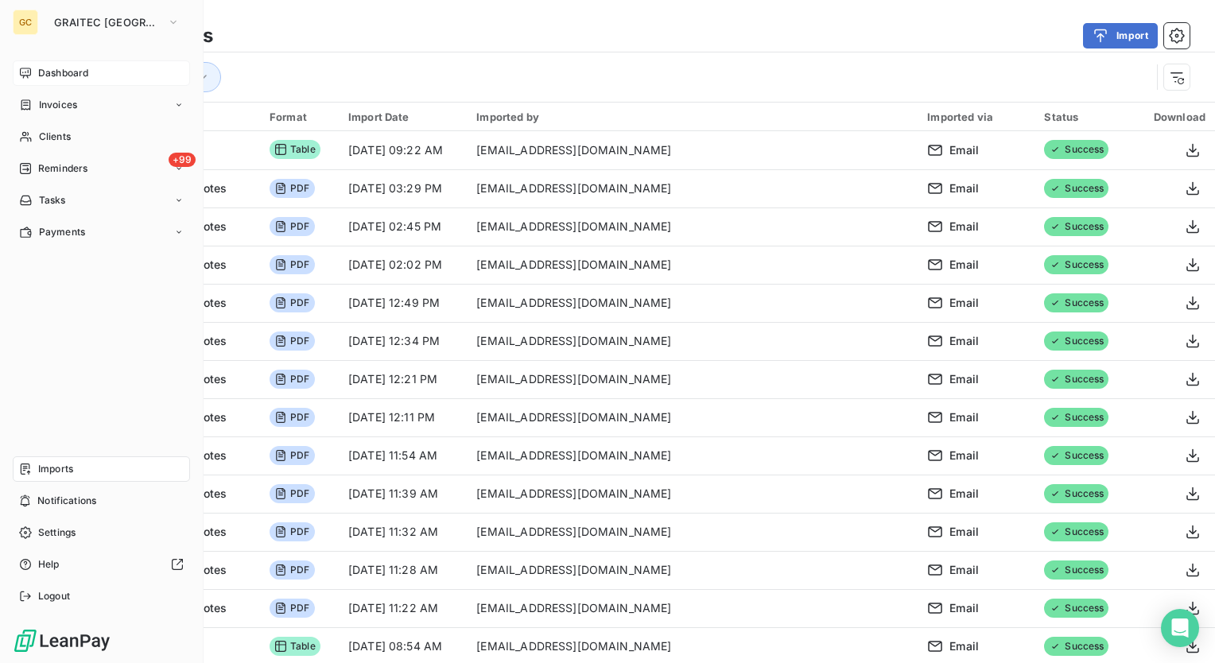
click at [32, 64] on div "Dashboard" at bounding box center [101, 72] width 177 height 25
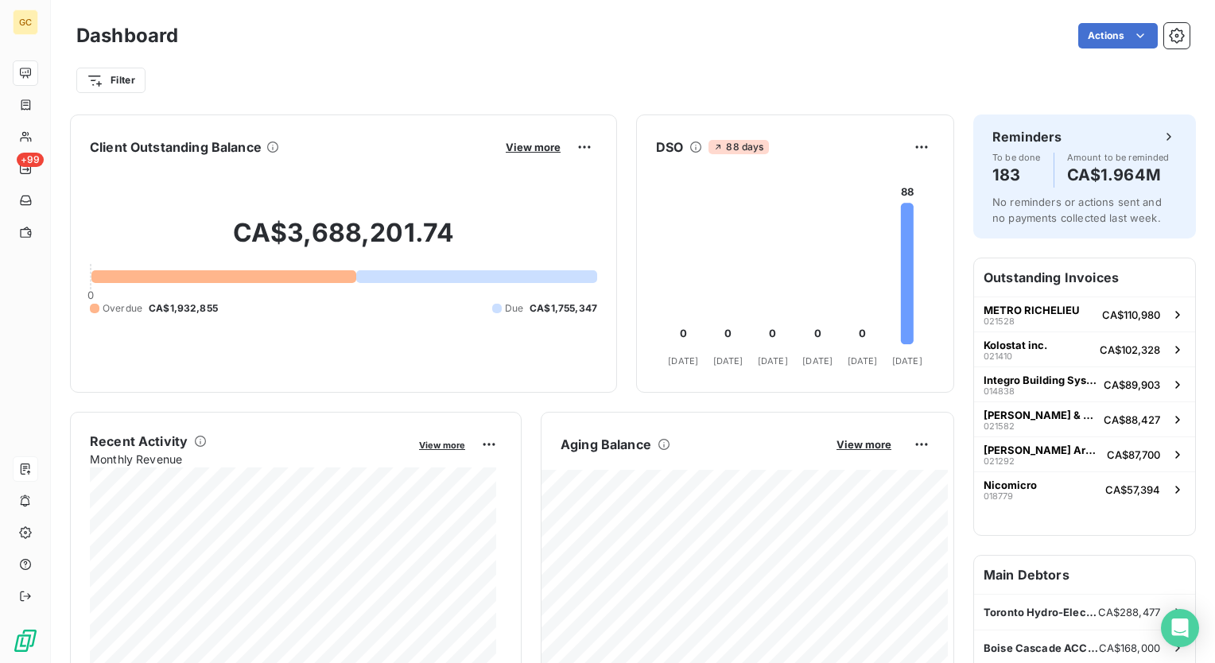
click at [557, 56] on div "Filter" at bounding box center [632, 73] width 1113 height 43
click at [579, 68] on div "Filter" at bounding box center [632, 80] width 1113 height 30
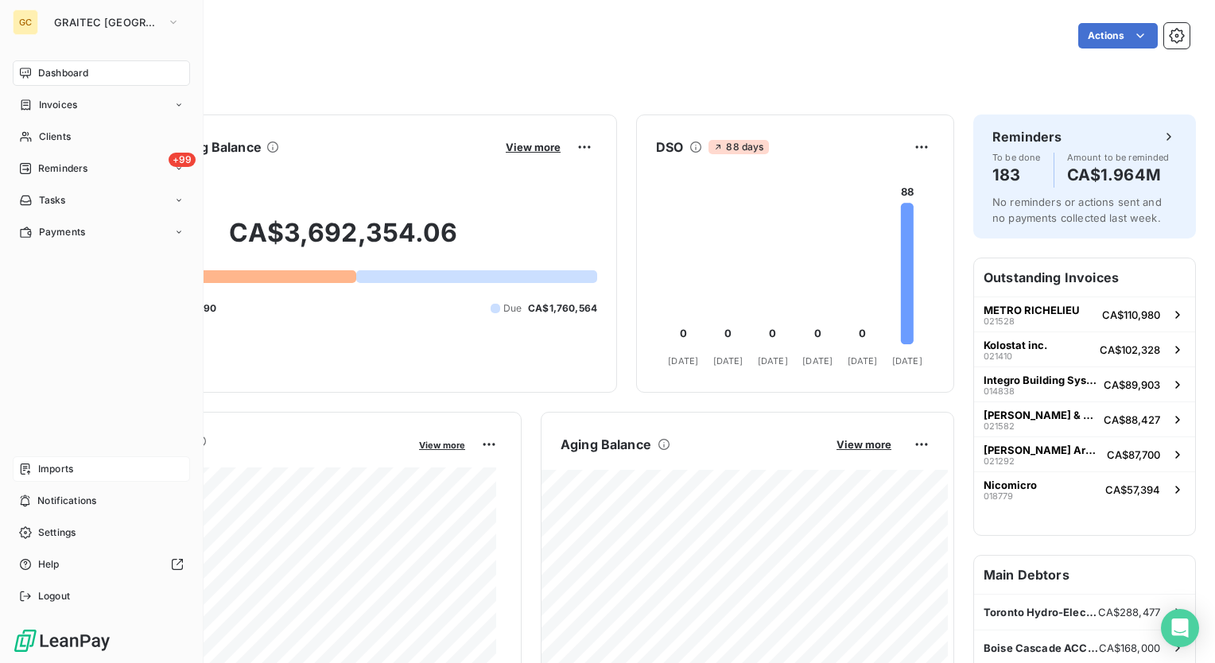
click at [62, 472] on span "Imports" at bounding box center [55, 469] width 35 height 14
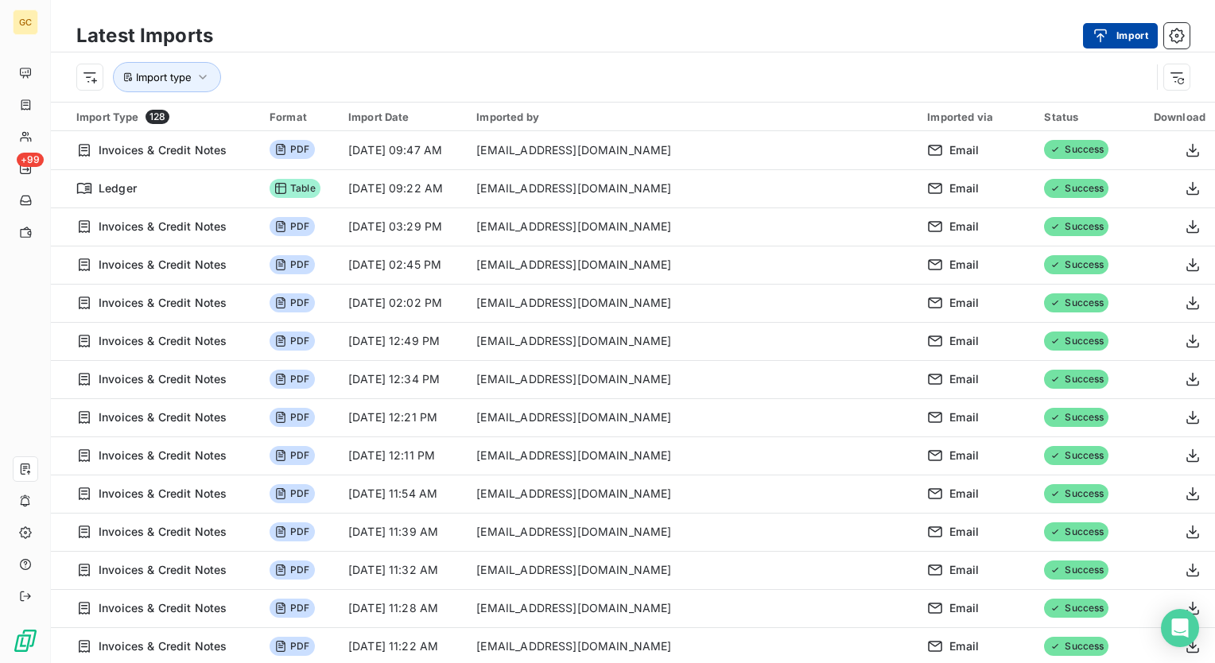
click at [726, 37] on button "Import" at bounding box center [1120, 35] width 75 height 25
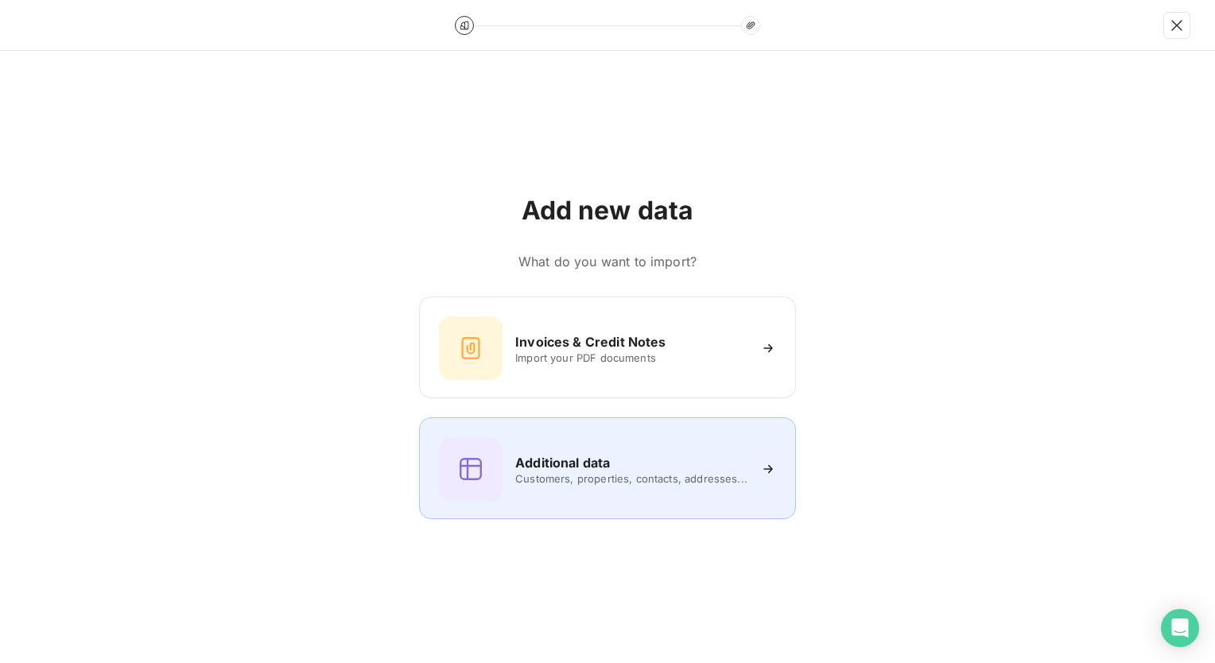
click at [650, 472] on span "Customers, properties, contacts, addresses..." at bounding box center [631, 478] width 232 height 13
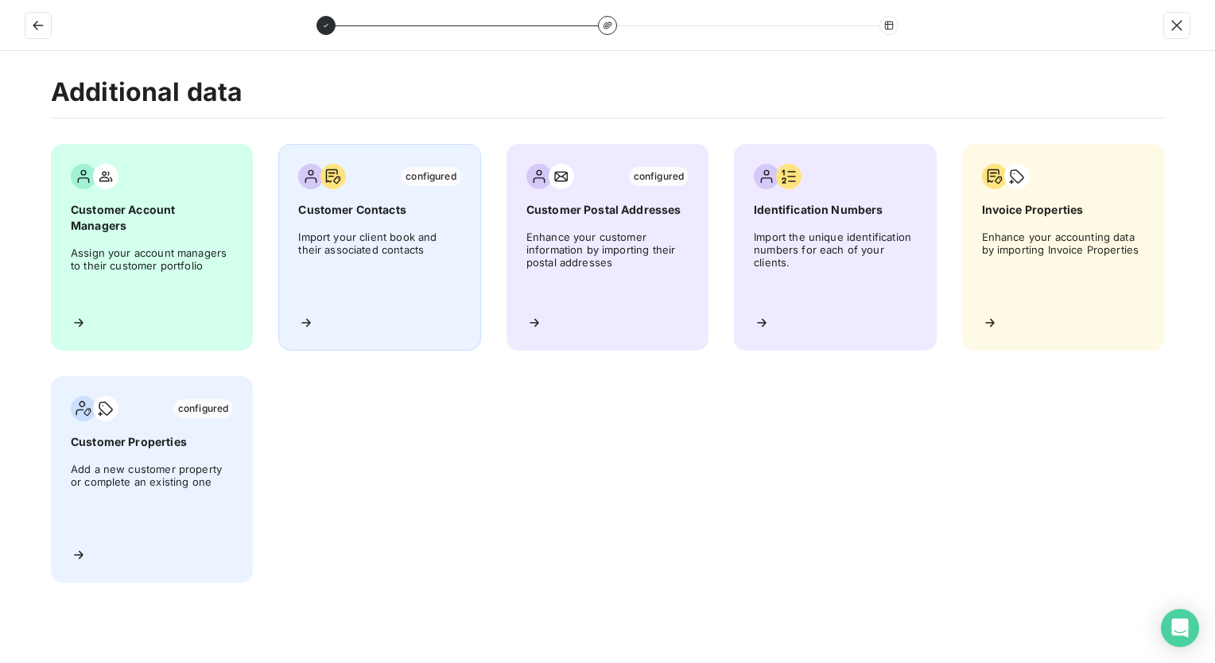
click at [432, 261] on span "Import your client book and their associated contacts" at bounding box center [379, 267] width 162 height 72
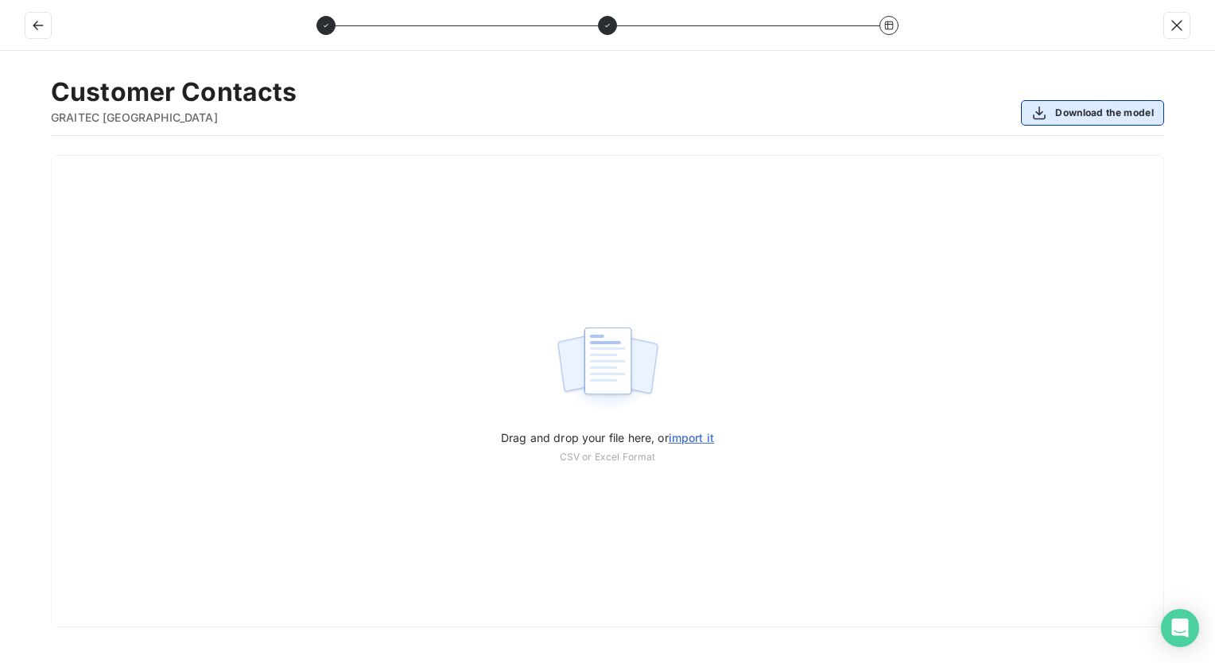
click at [726, 118] on button "Download the model" at bounding box center [1092, 112] width 143 height 25
click at [37, 21] on icon "button" at bounding box center [38, 26] width 10 height 10
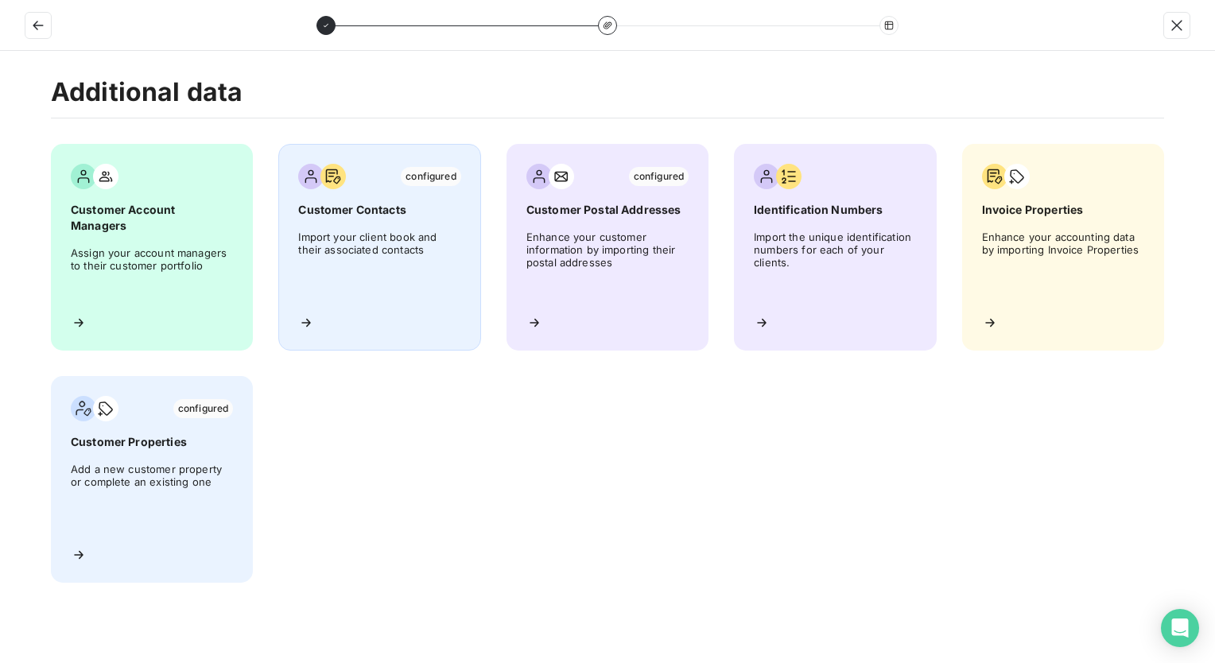
click at [332, 326] on div "configured Customer Contacts Import your client book and their associated conta…" at bounding box center [379, 247] width 202 height 207
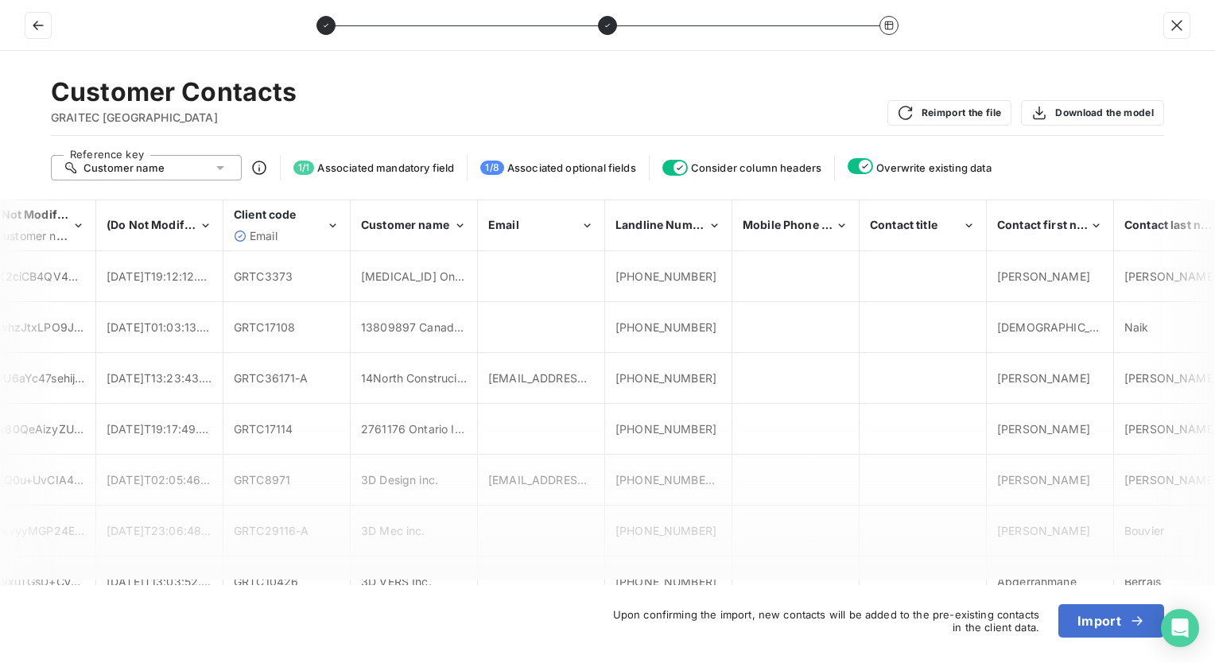
scroll to position [0, 309]
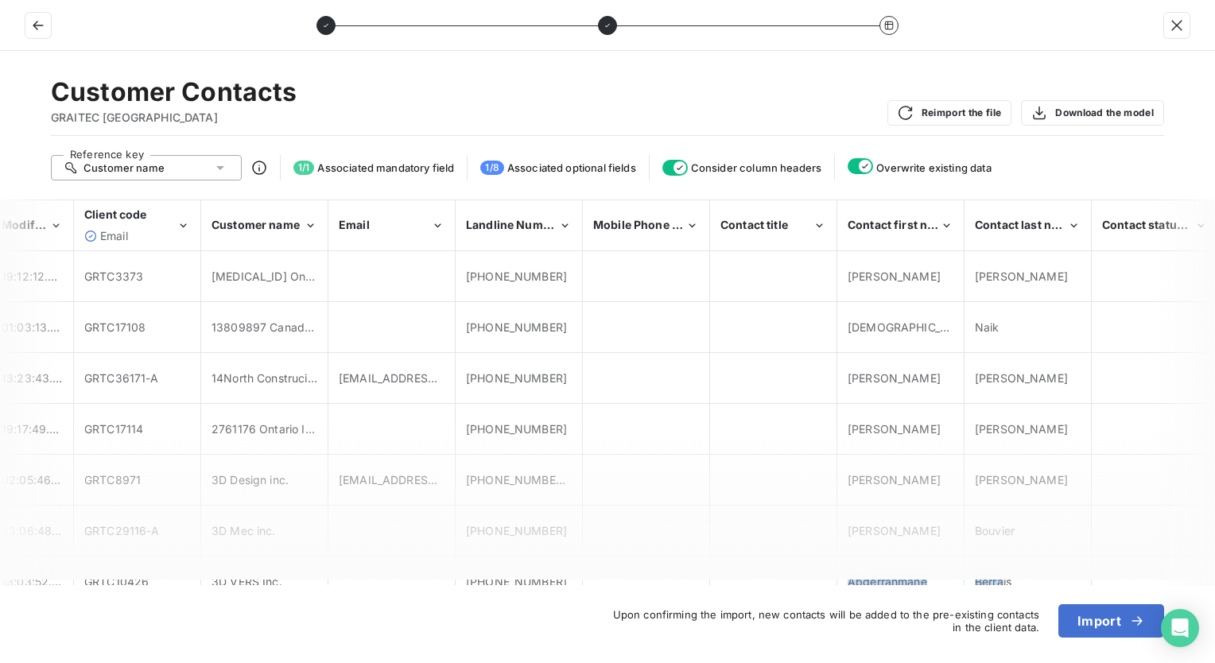
drag, startPoint x: 833, startPoint y: 585, endPoint x: 1003, endPoint y: 580, distance: 169.5
click at [726, 576] on div "Customer Contacts GRAITEC CANADA Reimport the file Download the model Reference…" at bounding box center [607, 357] width 1215 height 612
click at [440, 218] on icon "Email" at bounding box center [438, 226] width 14 height 16
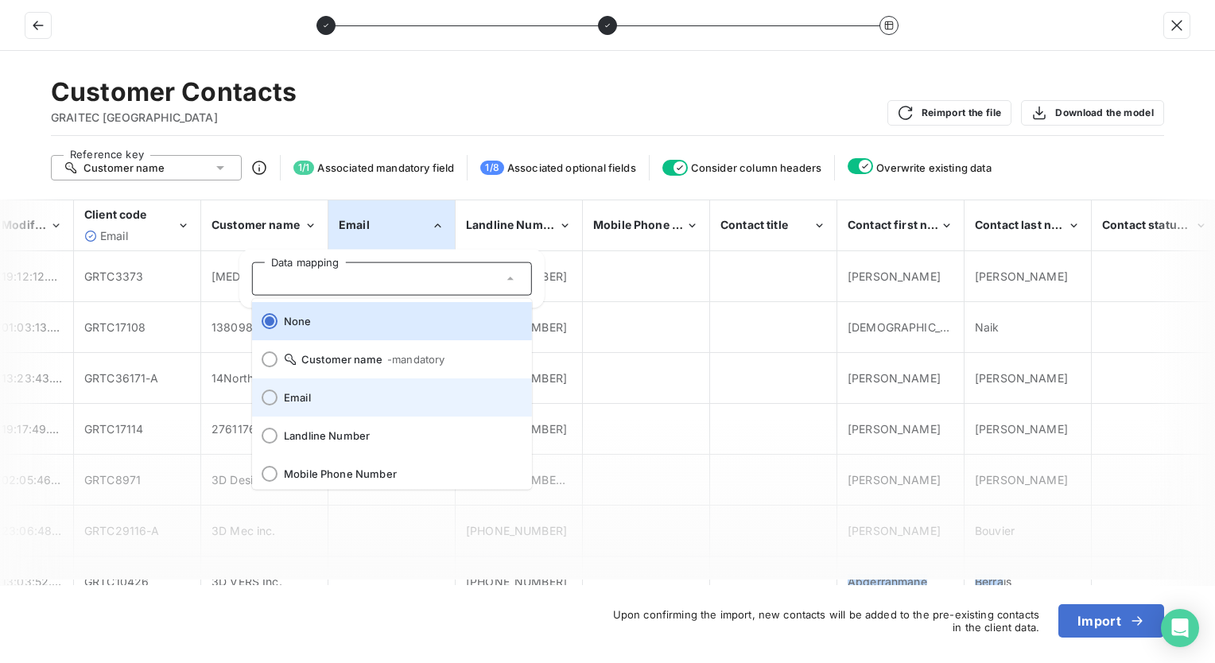
click at [267, 390] on div at bounding box center [270, 398] width 16 height 16
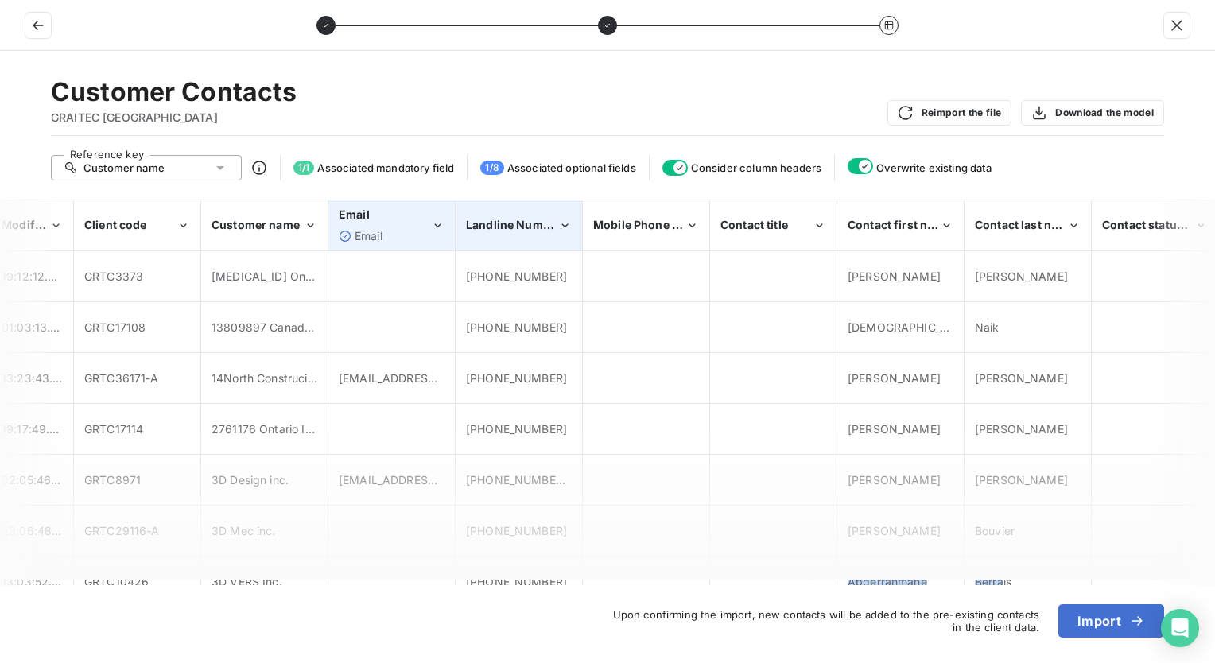
click at [562, 225] on icon "Landline Number" at bounding box center [565, 226] width 14 height 16
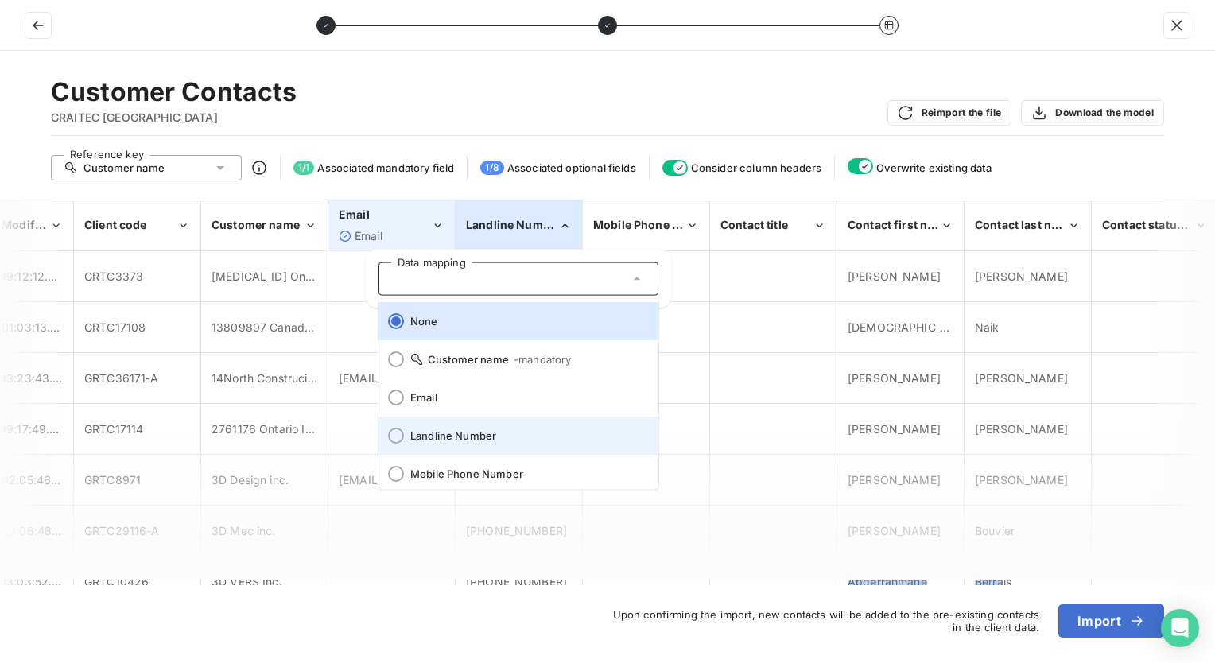
click at [399, 436] on div at bounding box center [396, 436] width 16 height 16
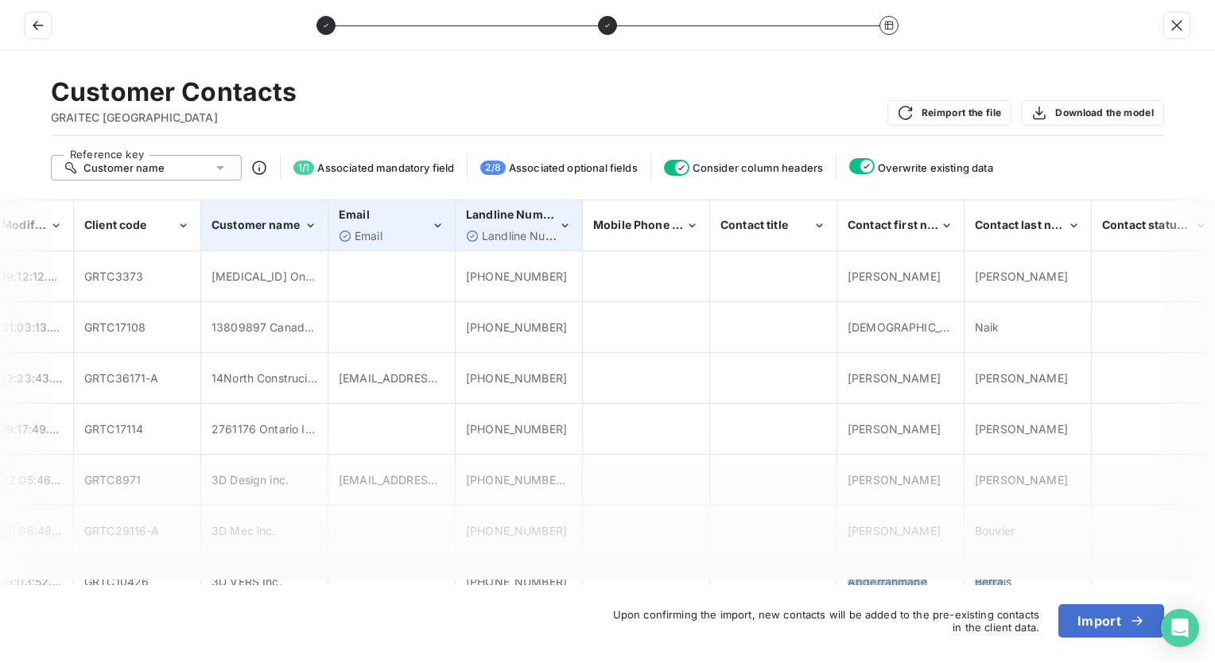
click at [307, 227] on icon "Customer name" at bounding box center [311, 226] width 14 height 16
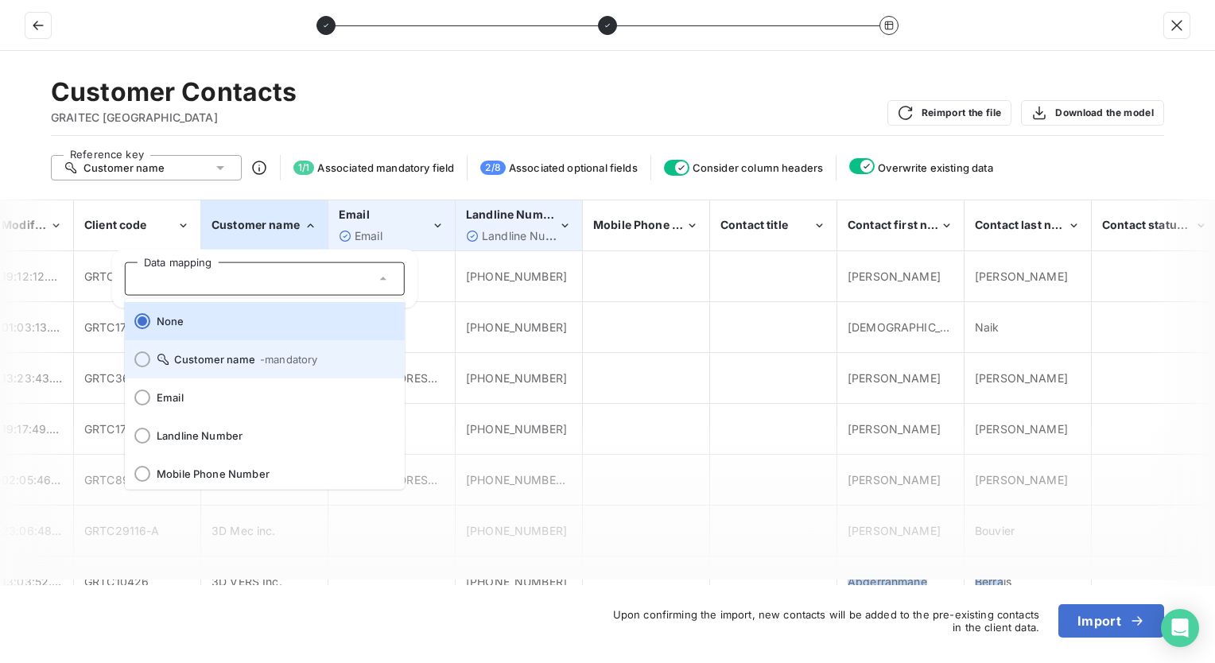
click at [142, 352] on div at bounding box center [142, 359] width 16 height 16
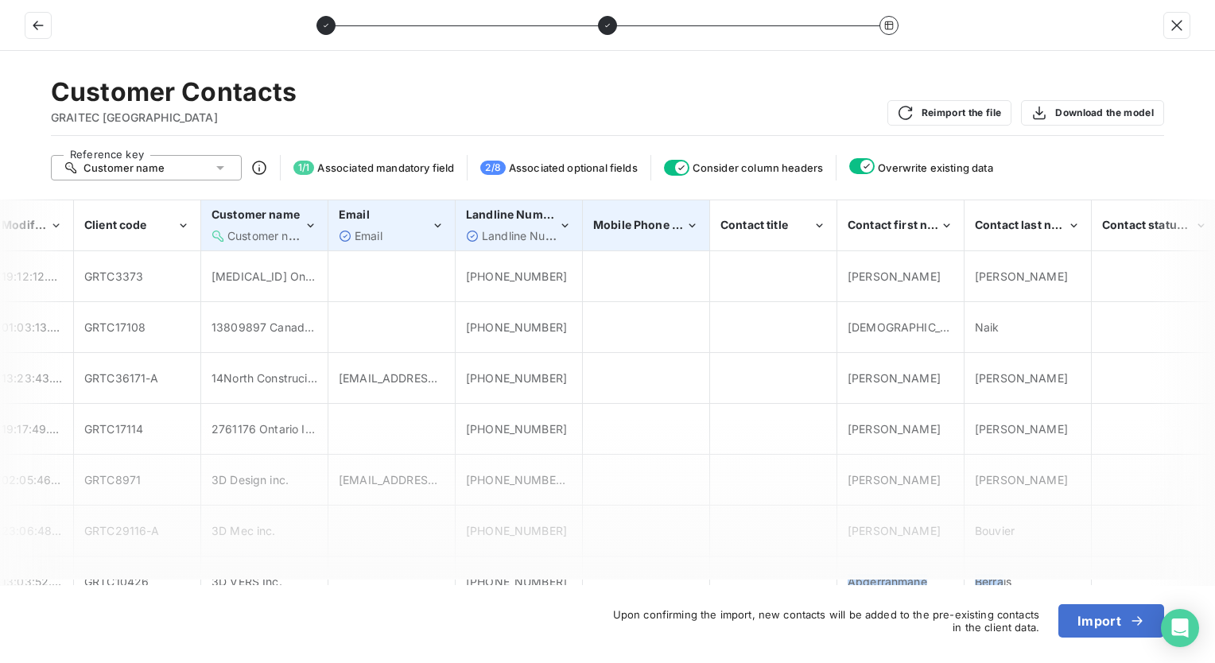
click at [691, 223] on icon "Mobile Phone Number" at bounding box center [692, 226] width 14 height 16
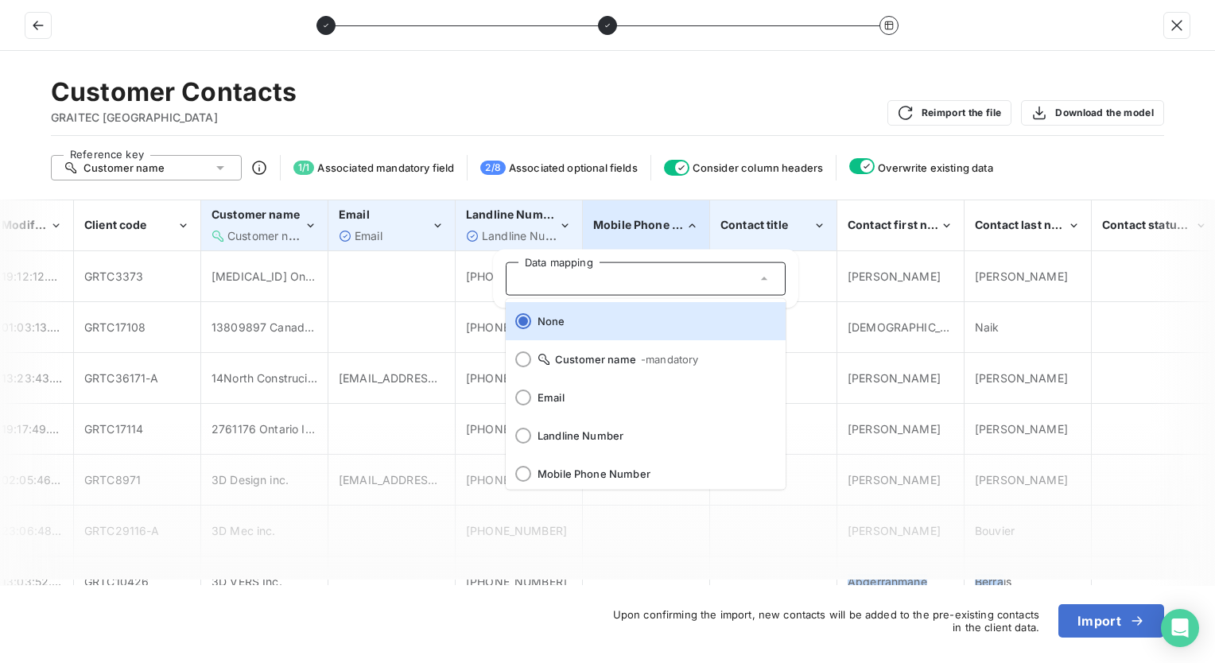
click at [726, 219] on icon "Contact title" at bounding box center [820, 226] width 14 height 16
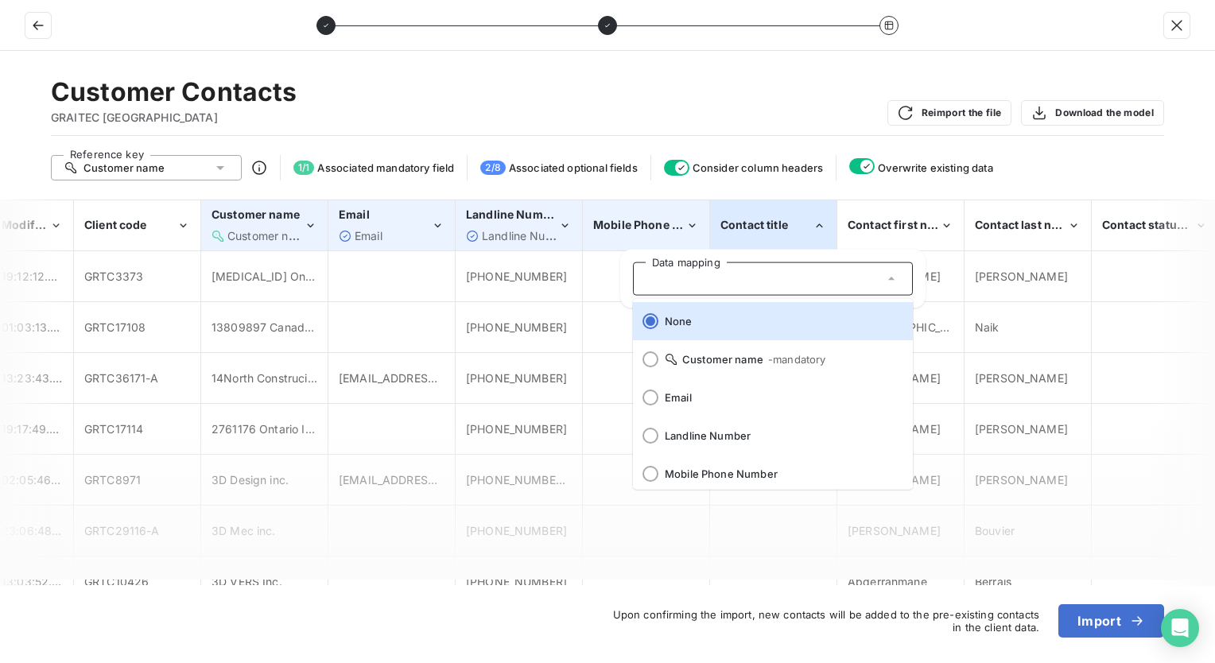
click at [726, 164] on div "Reference key Customer name 1 / 1 Associated mandatory field 2 / 8 Associated o…" at bounding box center [607, 167] width 1113 height 25
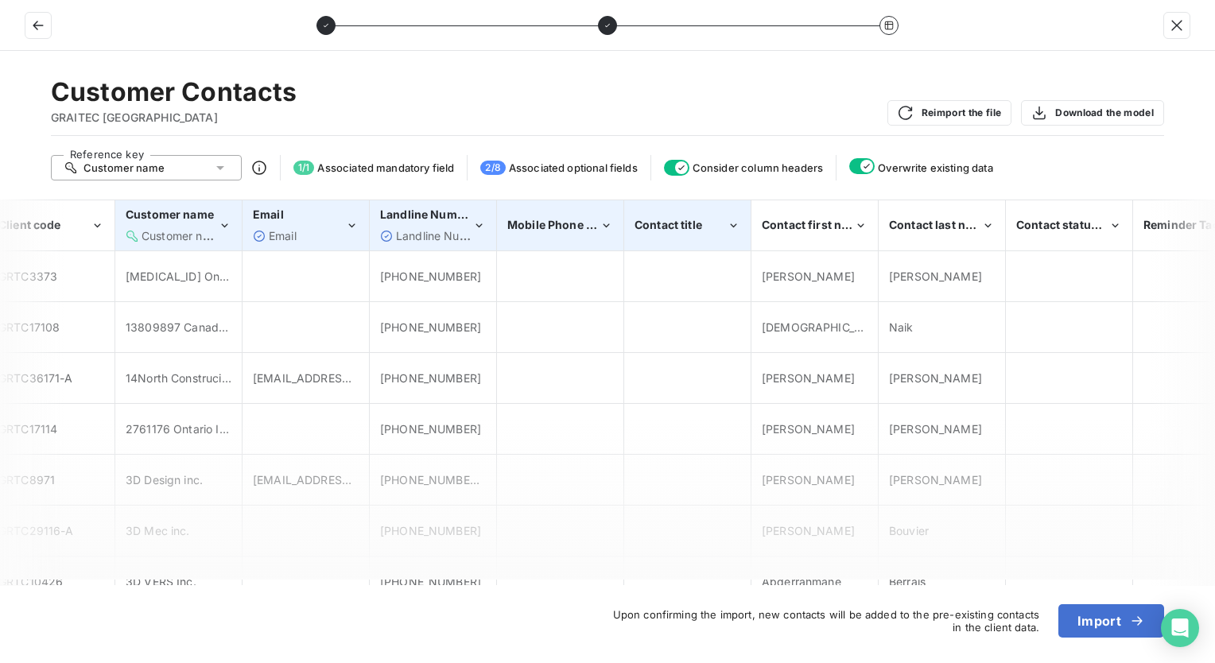
scroll to position [0, 439]
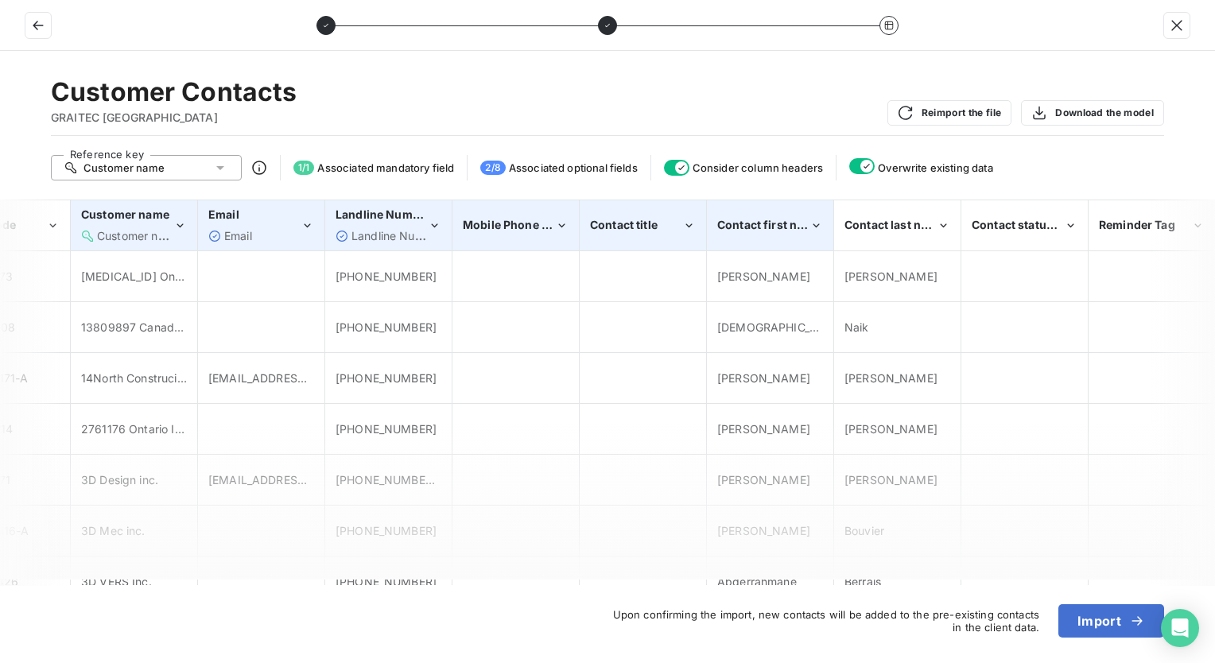
click at [726, 227] on icon "Contact first name" at bounding box center [816, 226] width 14 height 16
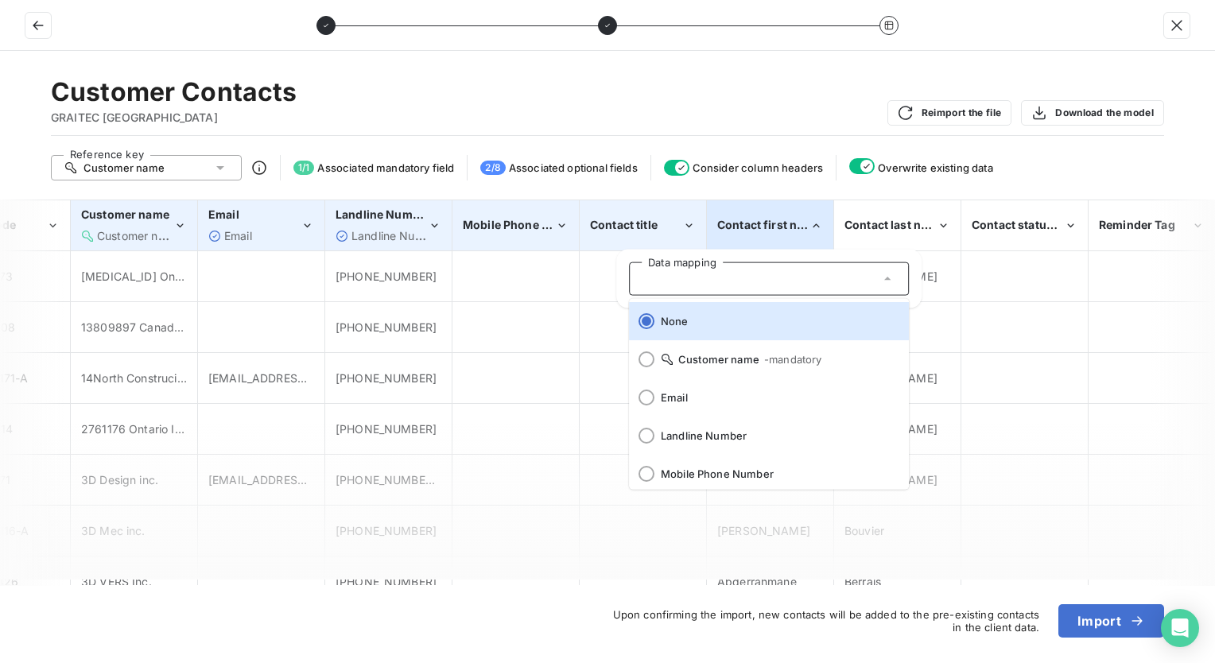
click at [726, 81] on div "Customer Contacts GRAITEC CANADA Reimport the file Download the model" at bounding box center [607, 106] width 1113 height 60
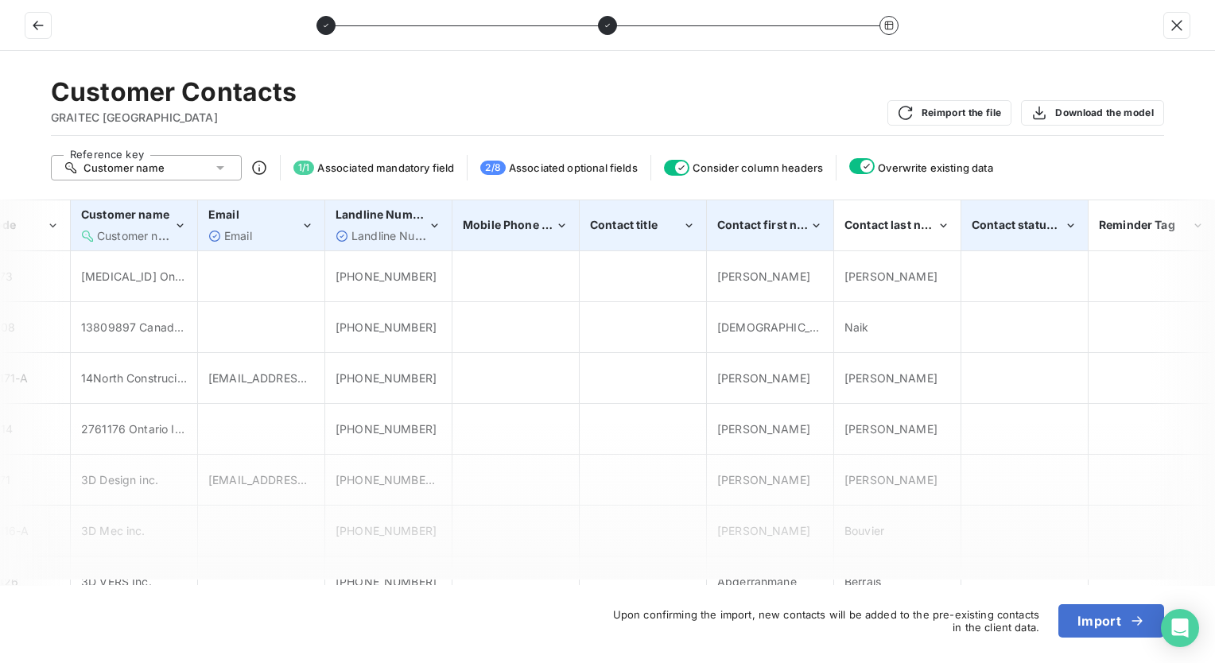
click at [726, 221] on icon "Contact status (Main)" at bounding box center [1071, 226] width 14 height 16
click at [726, 161] on div "Reference key Customer name 1 / 1 Associated mandatory field 2 / 8 Associated o…" at bounding box center [607, 167] width 1113 height 25
drag, startPoint x: 964, startPoint y: 585, endPoint x: 863, endPoint y: 565, distance: 102.9
click at [726, 565] on div "Customer Contacts GRAITEC CANADA Reimport the file Download the model Reference…" at bounding box center [607, 357] width 1215 height 612
click at [726, 218] on icon "Contact first name" at bounding box center [816, 226] width 14 height 16
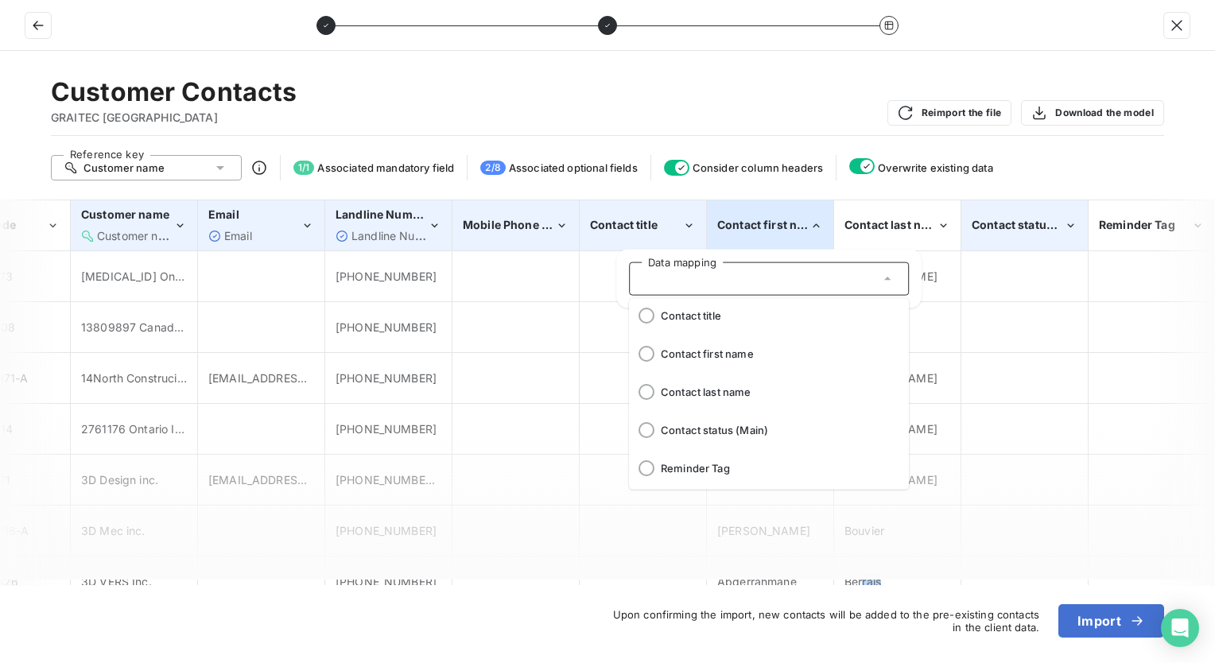
scroll to position [197, 0]
click at [651, 354] on div at bounding box center [646, 353] width 16 height 16
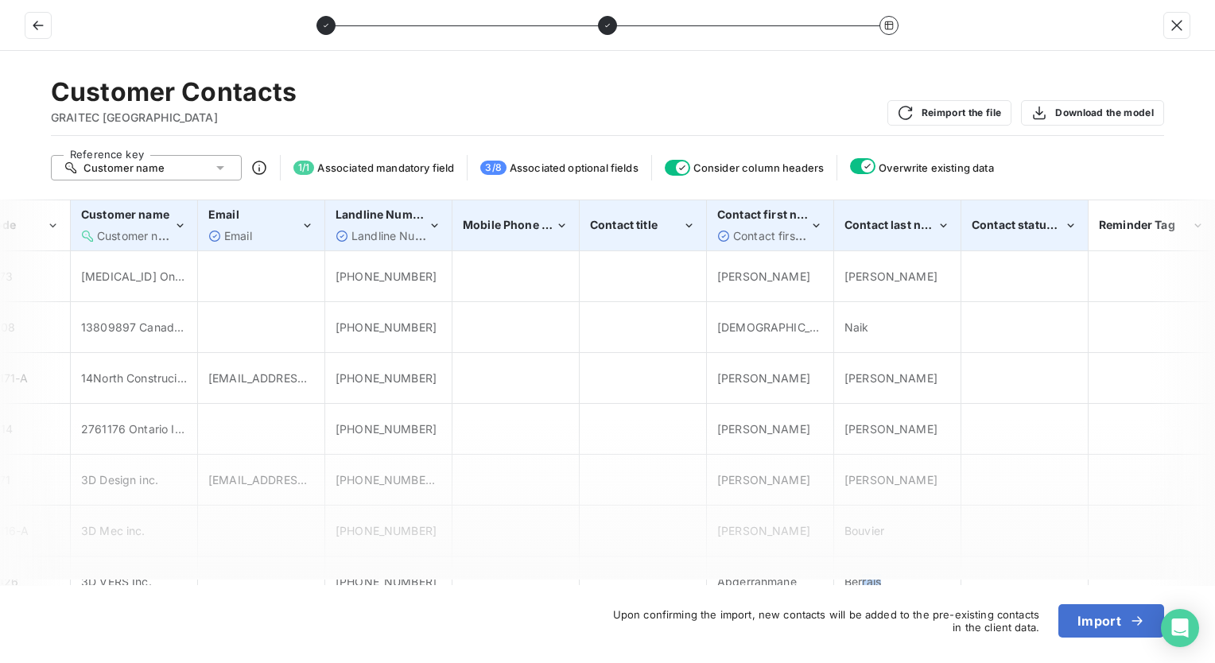
click at [726, 223] on icon "Contact last name" at bounding box center [944, 226] width 14 height 16
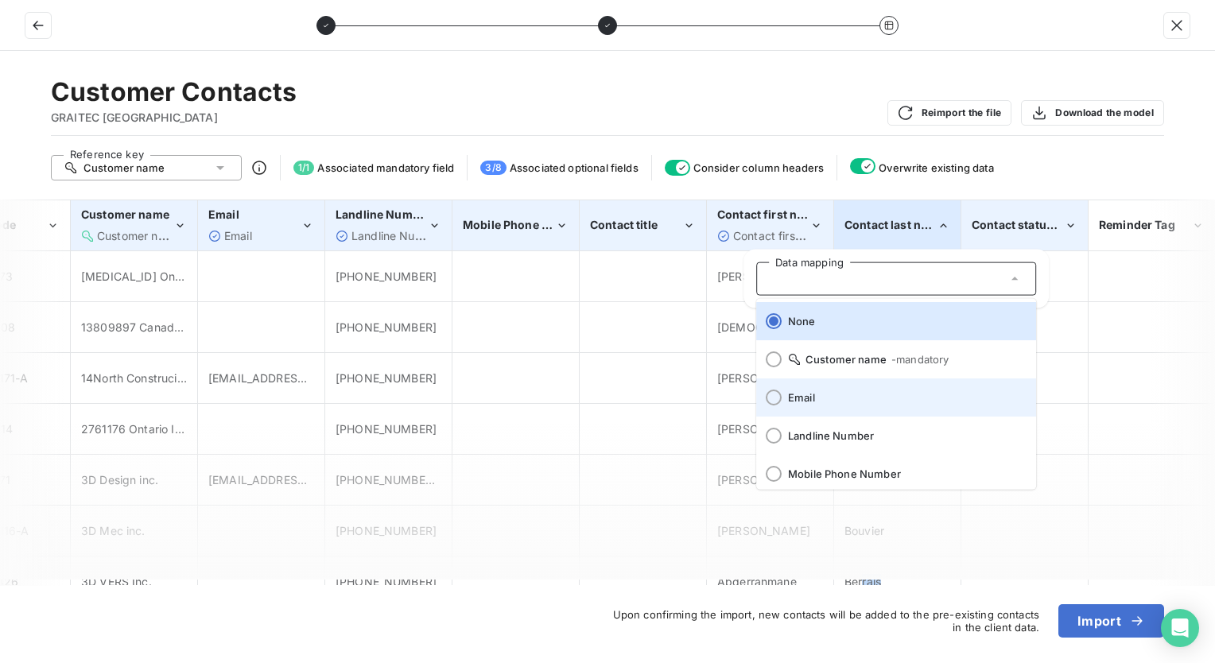
scroll to position [159, 0]
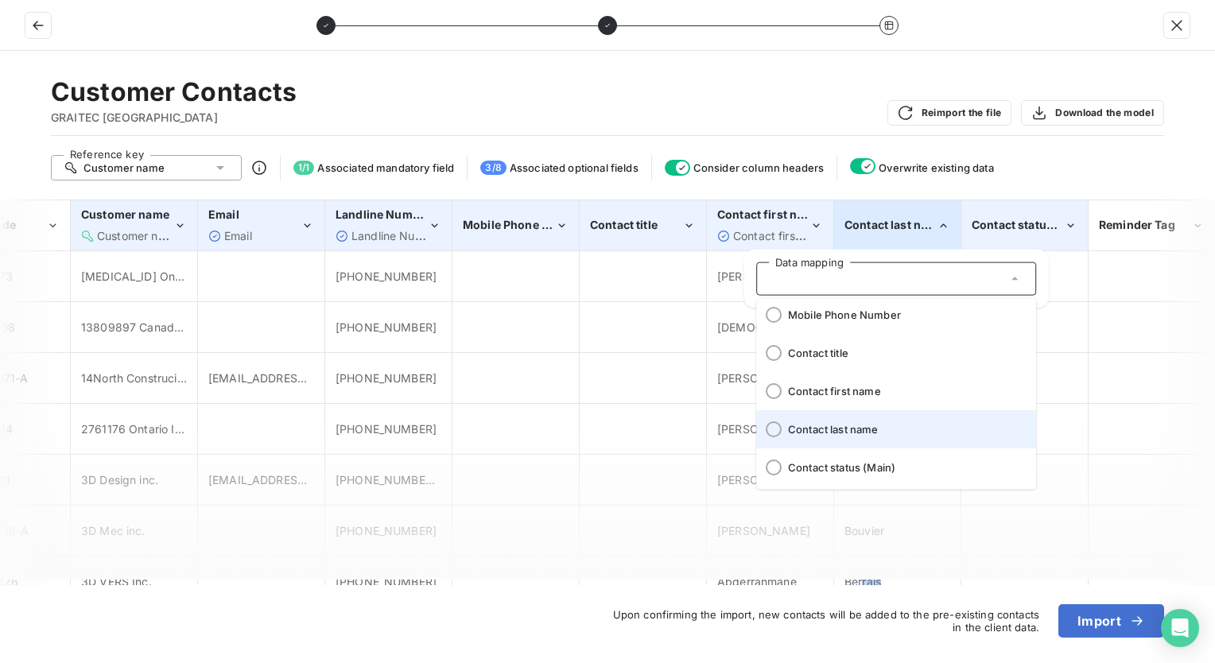
click at [726, 428] on div at bounding box center [774, 429] width 16 height 16
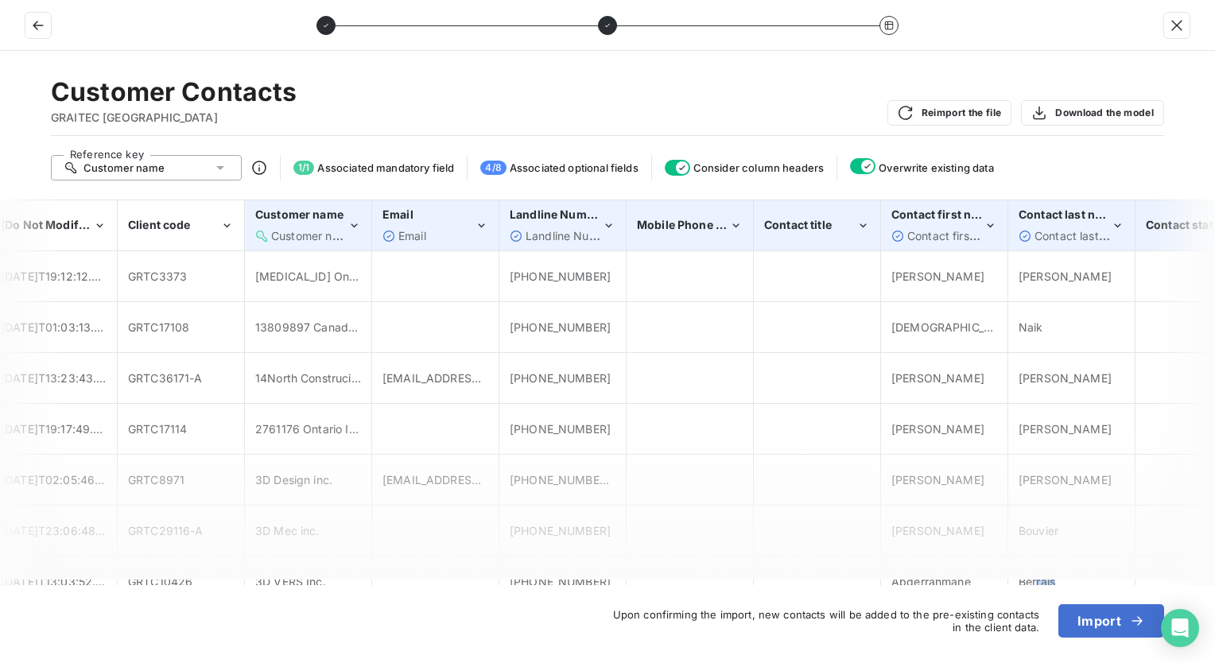
scroll to position [0, 0]
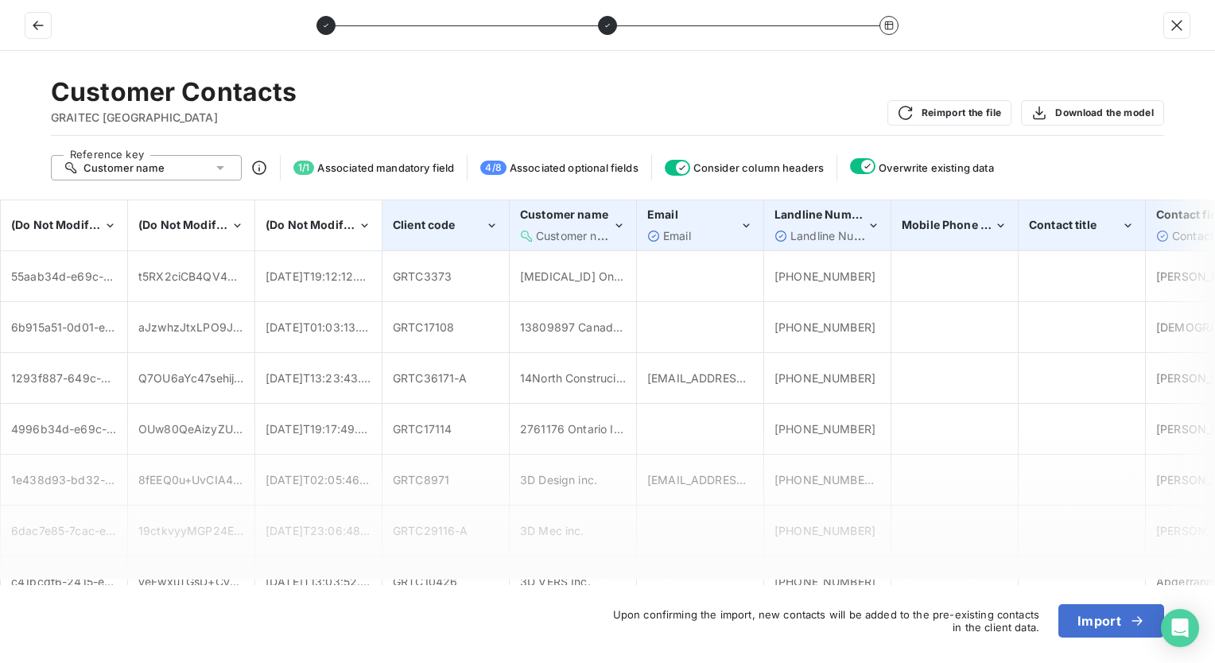
click at [490, 228] on icon "Client code" at bounding box center [492, 226] width 14 height 16
click at [653, 84] on div "Customer Contacts GRAITEC CANADA Reimport the file Download the model" at bounding box center [607, 106] width 1113 height 60
click at [491, 224] on icon "Client code" at bounding box center [492, 226] width 14 height 16
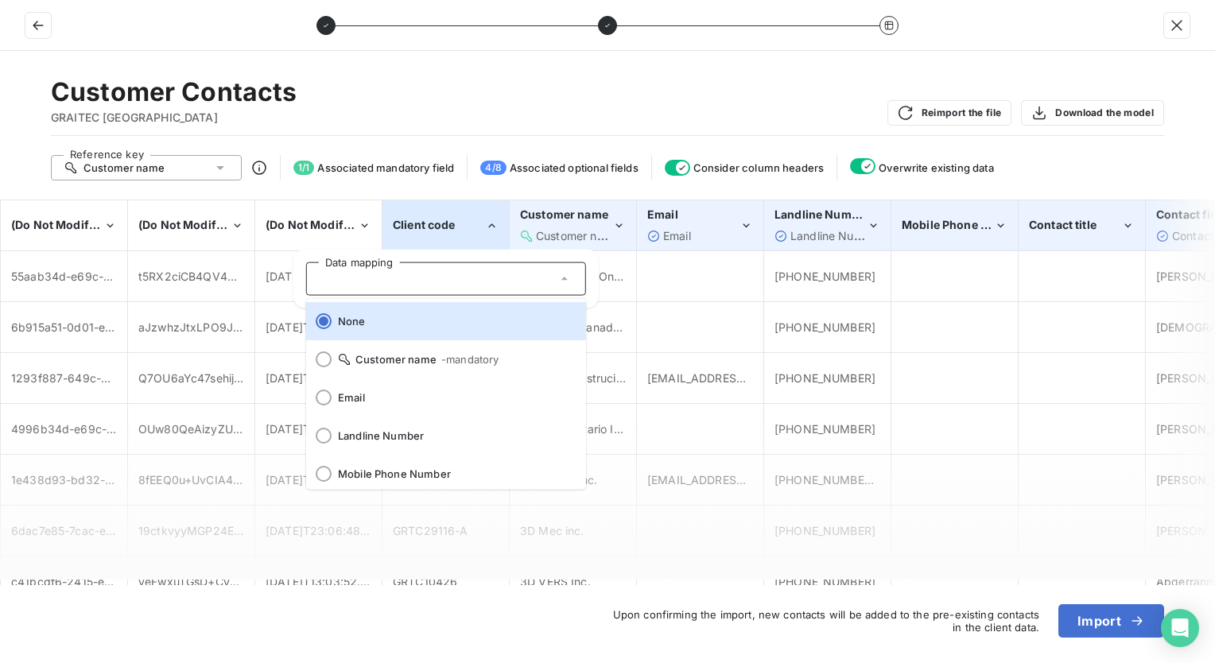
click at [608, 103] on div "Customer Contacts GRAITEC CANADA Reimport the file Download the model" at bounding box center [607, 106] width 1113 height 60
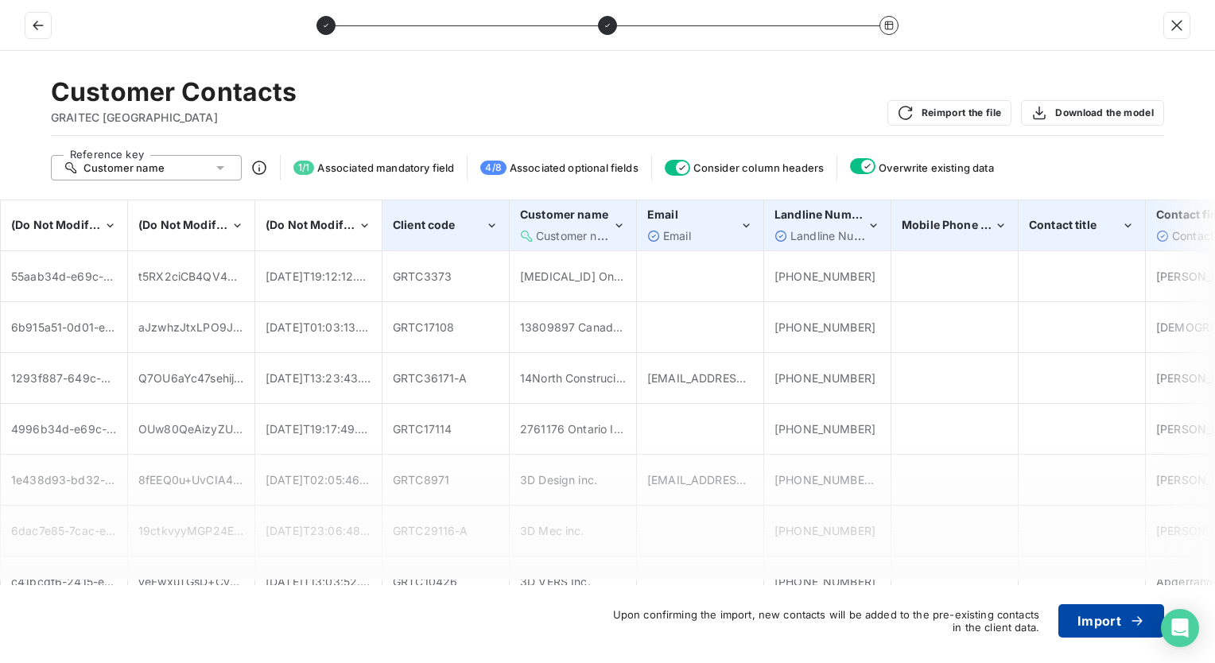
click at [726, 576] on button "Import" at bounding box center [1111, 620] width 106 height 33
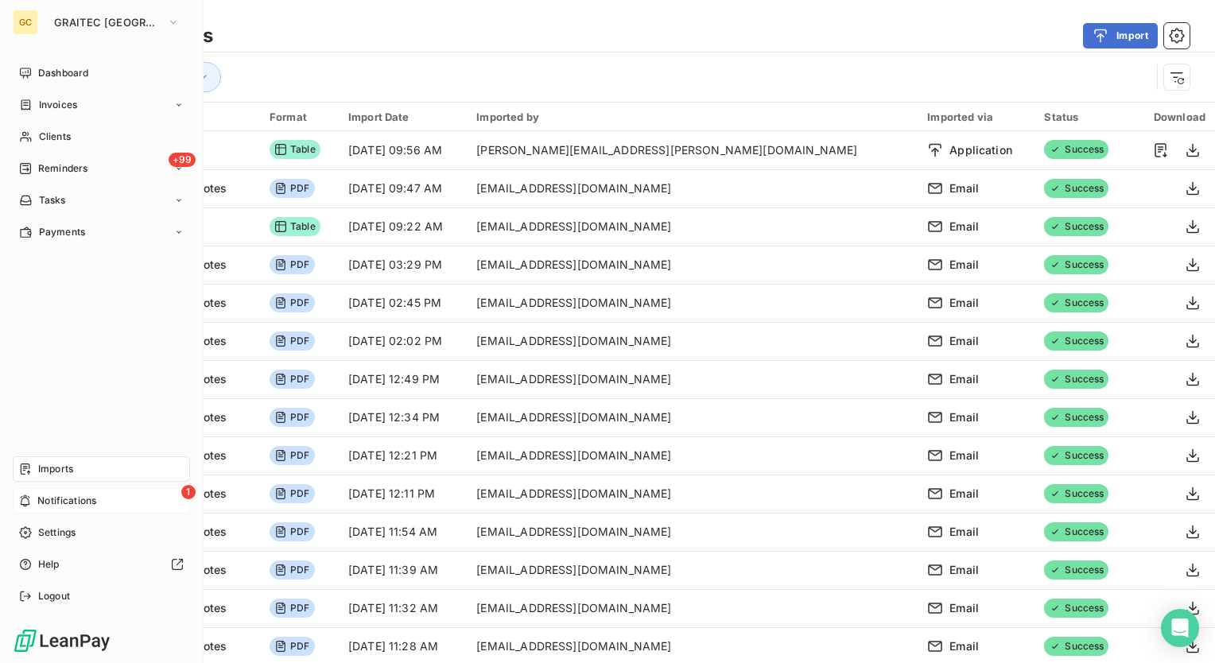
click at [113, 498] on div "1 Notifications" at bounding box center [101, 500] width 177 height 25
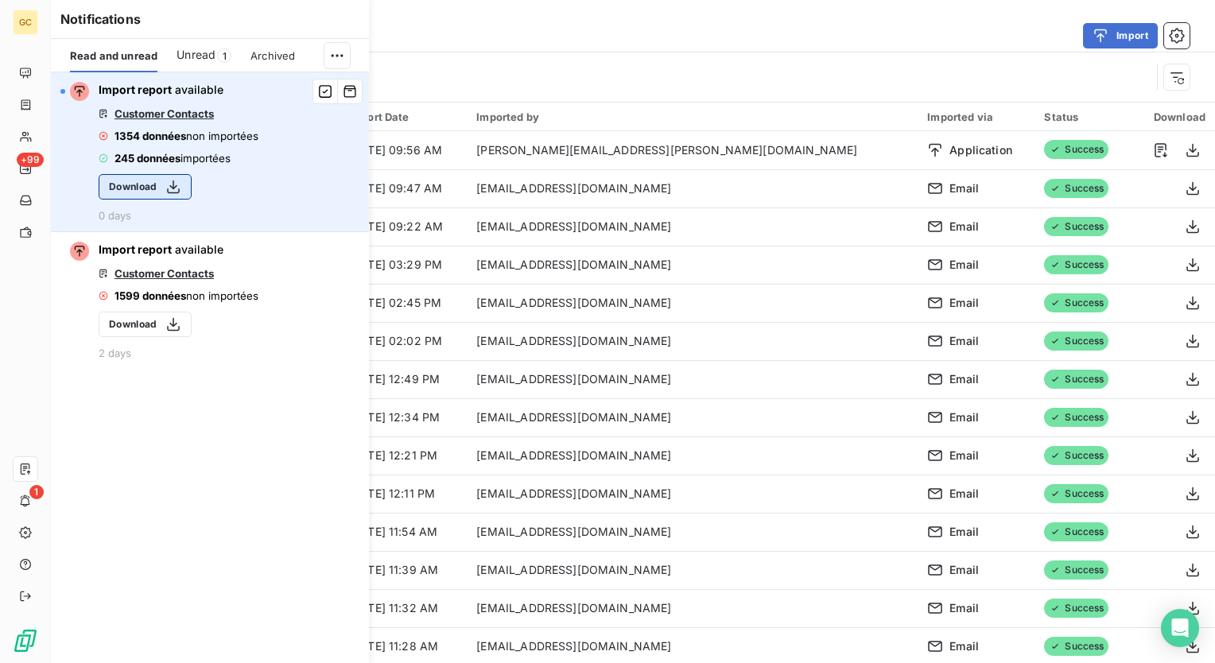
click at [169, 190] on icon "button" at bounding box center [173, 187] width 16 height 16
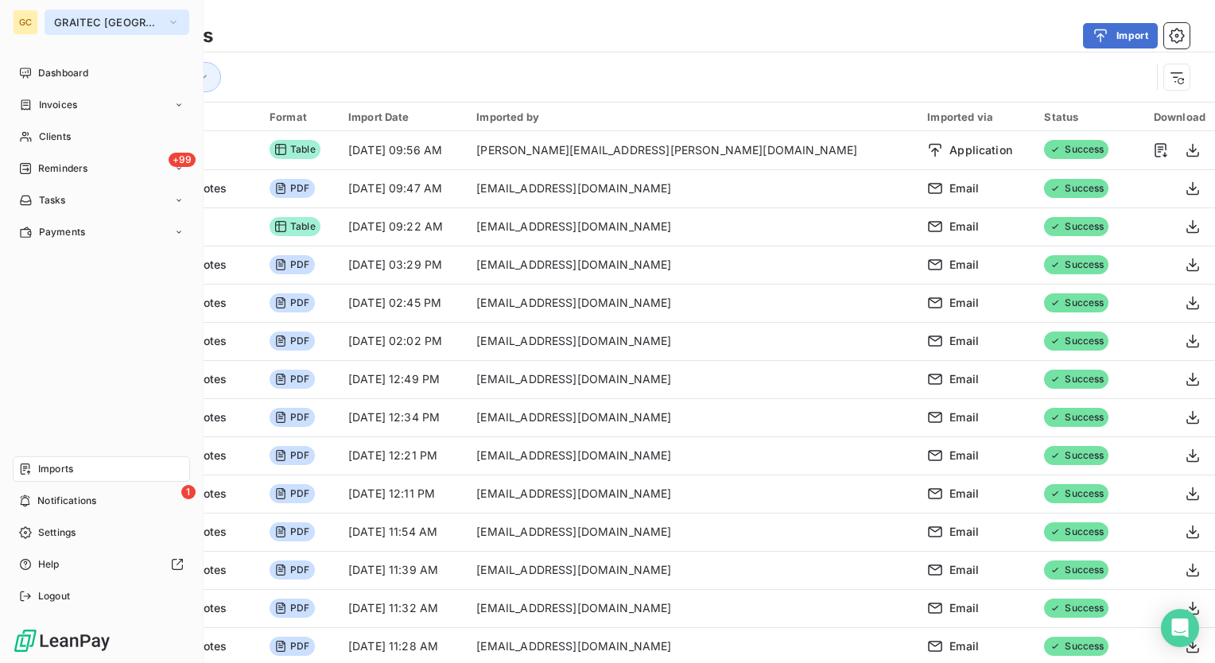
click at [167, 17] on icon "button" at bounding box center [173, 22] width 13 height 16
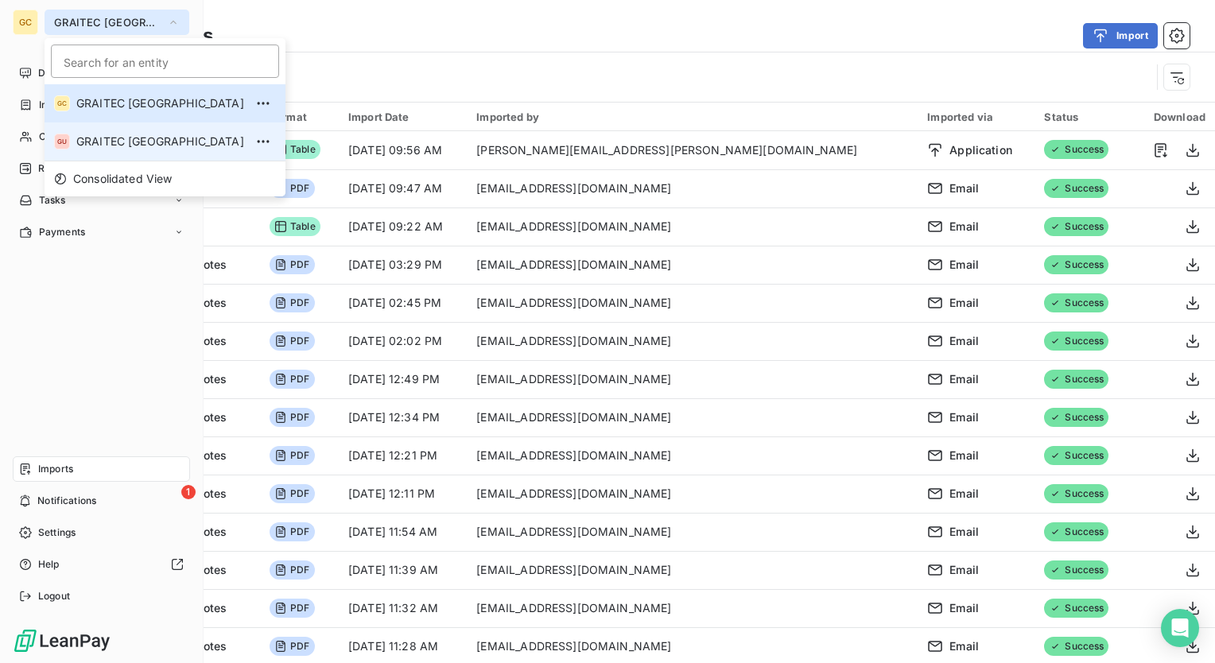
click at [153, 138] on span "GRAITEC USA" at bounding box center [160, 142] width 168 height 16
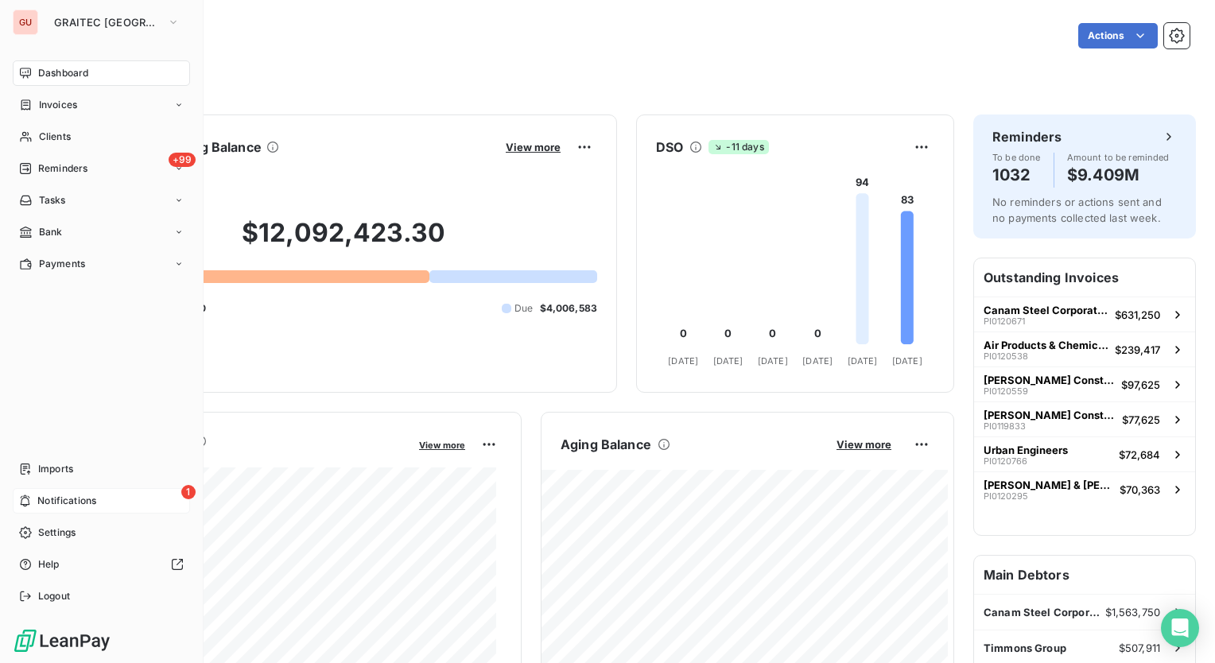
click at [80, 498] on span "Notifications" at bounding box center [66, 501] width 59 height 14
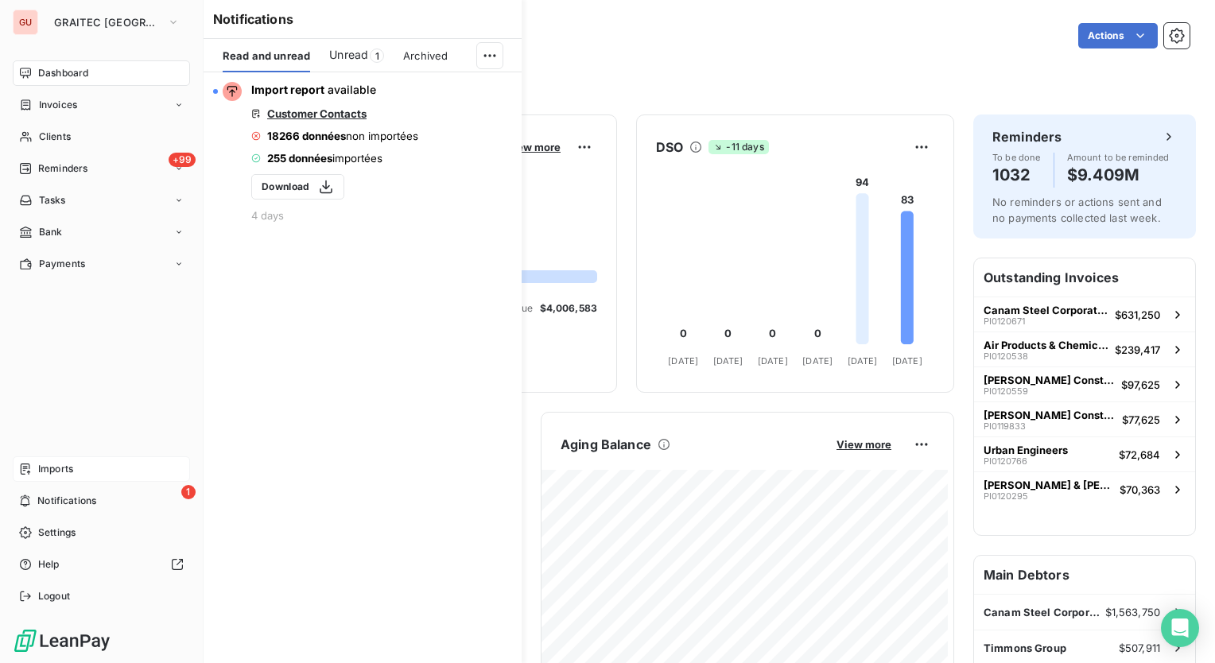
click at [72, 469] on span "Imports" at bounding box center [55, 469] width 35 height 14
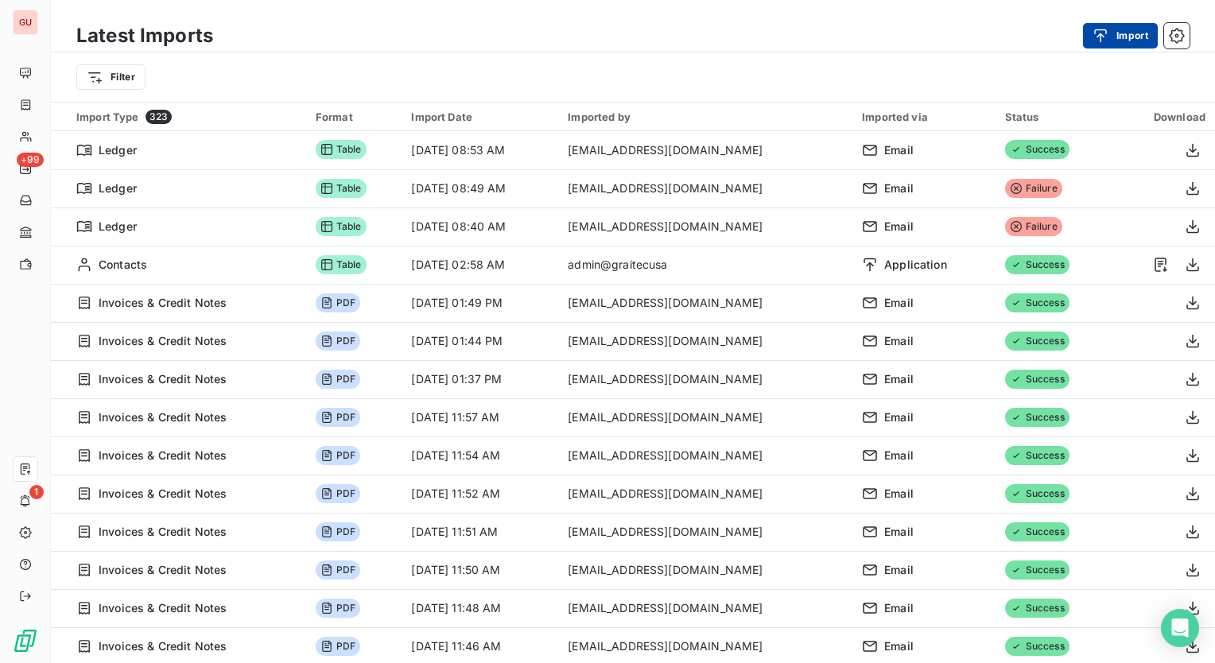
click at [726, 37] on button "Import" at bounding box center [1120, 35] width 75 height 25
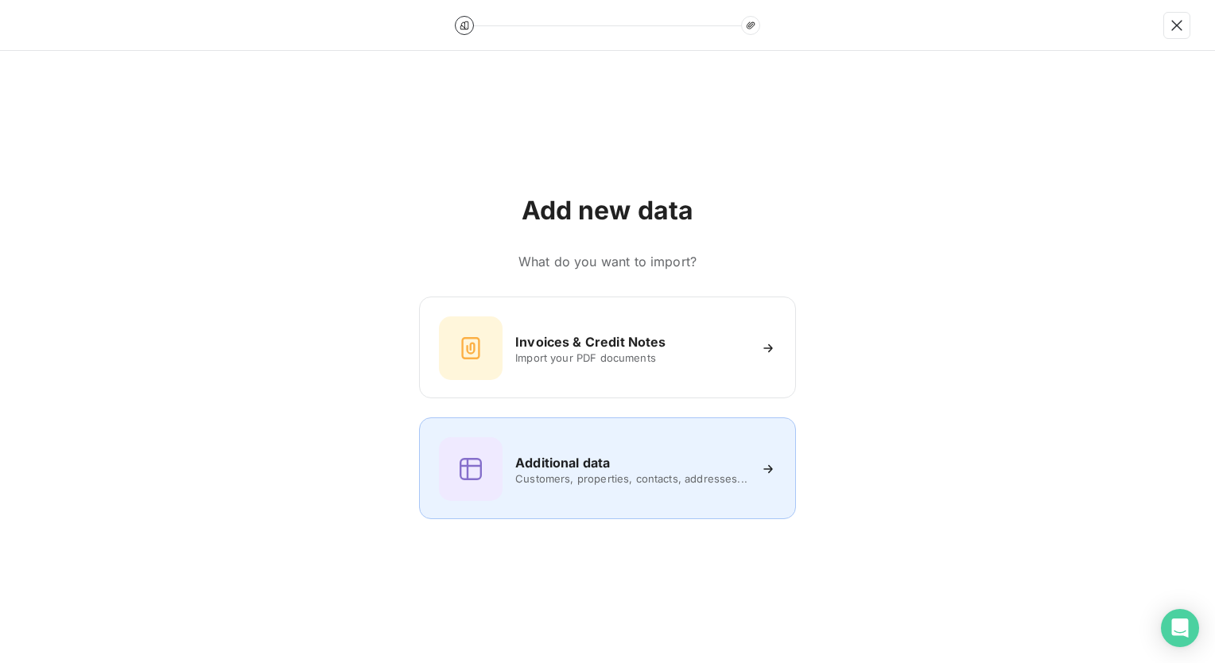
click at [587, 440] on div "Additional data Customers, properties, contacts, addresses..." at bounding box center [607, 469] width 337 height 64
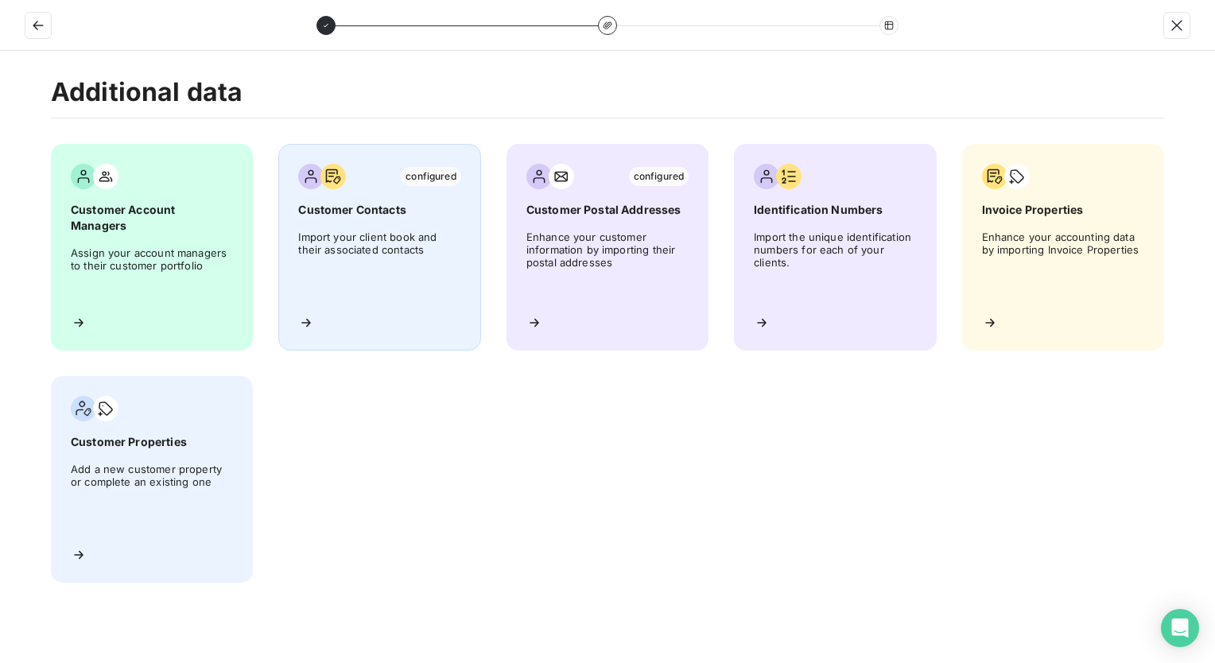
click at [394, 256] on span "Import your client book and their associated contacts" at bounding box center [379, 267] width 162 height 72
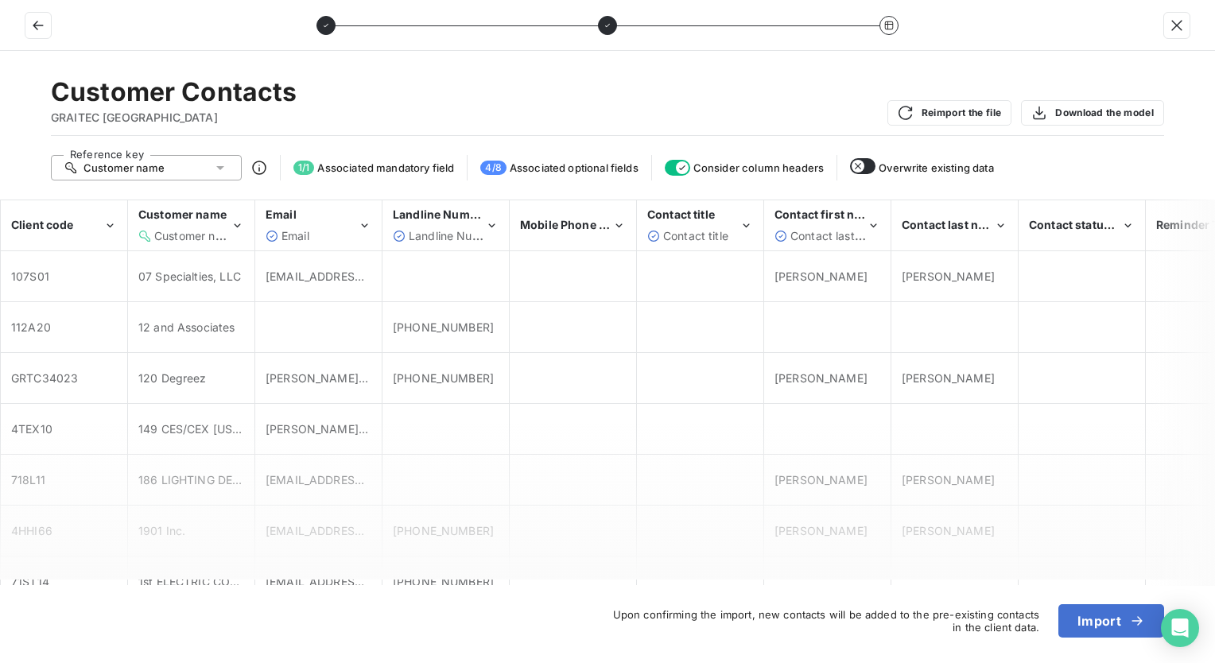
click at [223, 167] on icon at bounding box center [220, 168] width 16 height 16
click at [114, 221] on icon "Client code" at bounding box center [110, 226] width 14 height 16
click at [399, 98] on div "Customer Contacts GRAITEC USA Reimport the file Download the model" at bounding box center [607, 106] width 1113 height 60
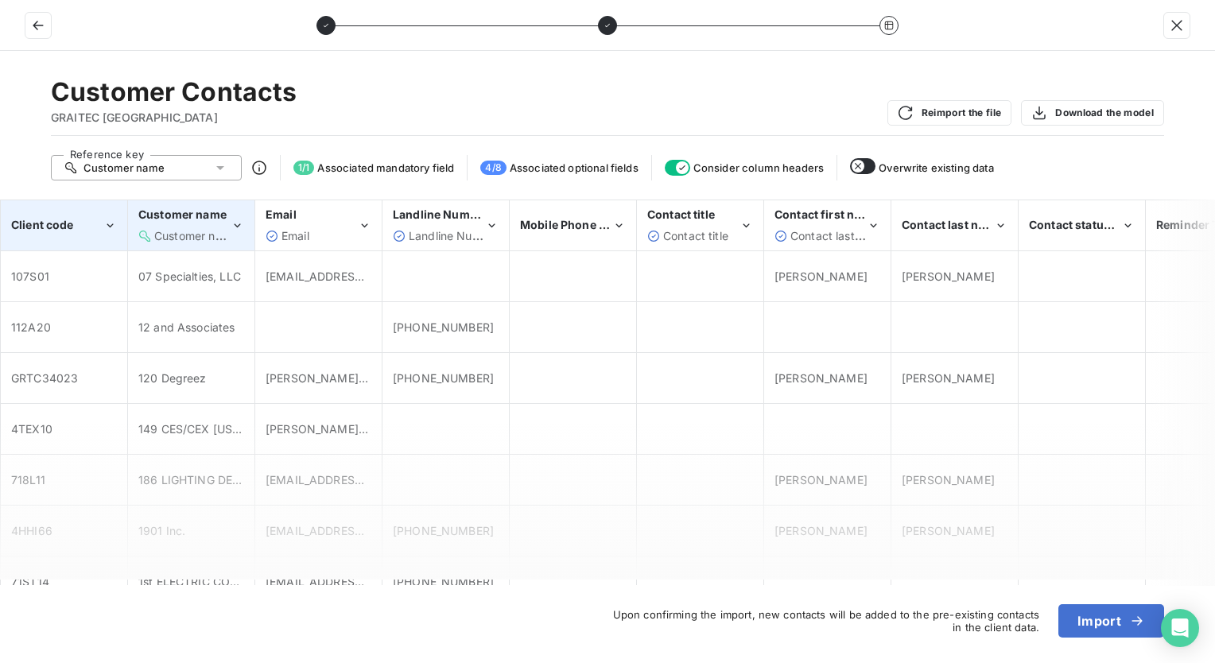
click at [235, 221] on icon "Customer name" at bounding box center [238, 226] width 14 height 16
click at [425, 100] on div "Customer Contacts GRAITEC USA Reimport the file Download the model" at bounding box center [607, 106] width 1113 height 60
click at [366, 225] on icon "Email" at bounding box center [364, 225] width 6 height 4
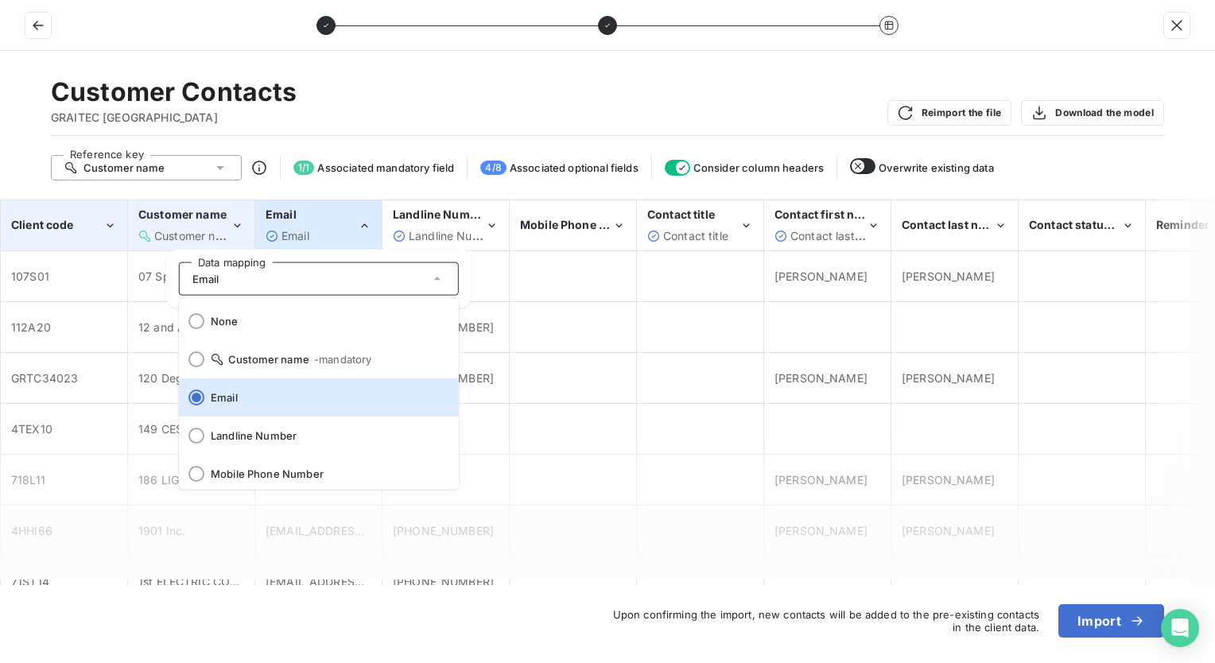
click at [461, 73] on div "Customer Contacts GRAITEC USA Reimport the file Download the model Reference ke…" at bounding box center [607, 357] width 1215 height 612
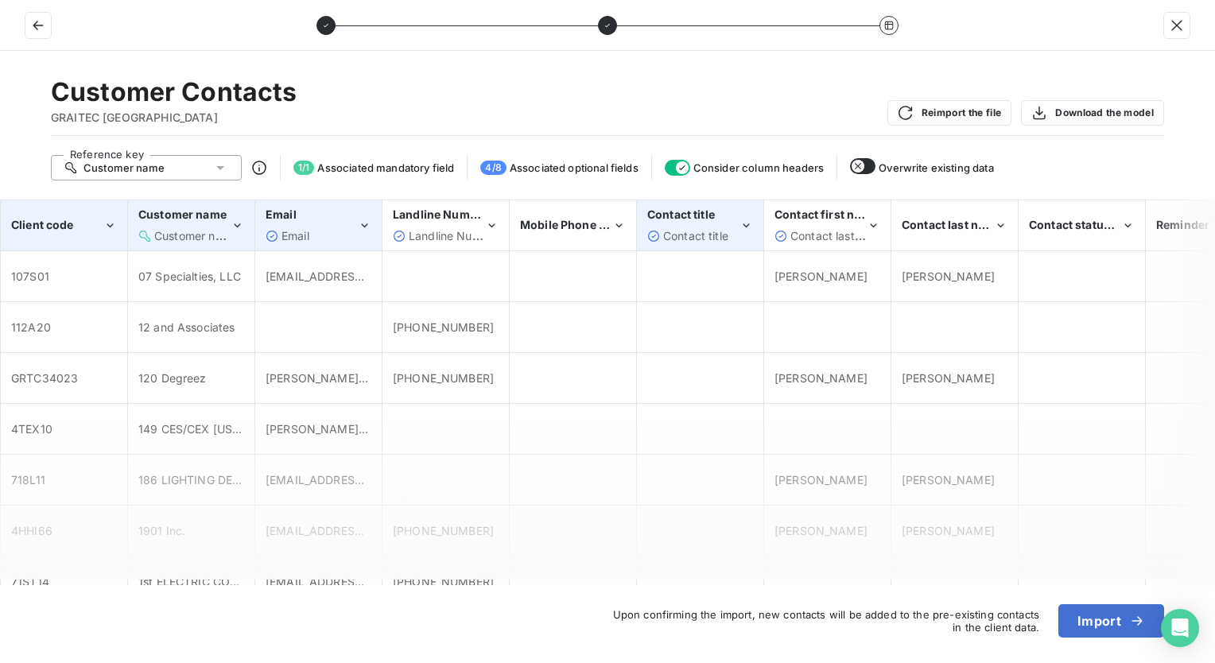
click at [726, 221] on icon "Contact title" at bounding box center [746, 226] width 14 height 16
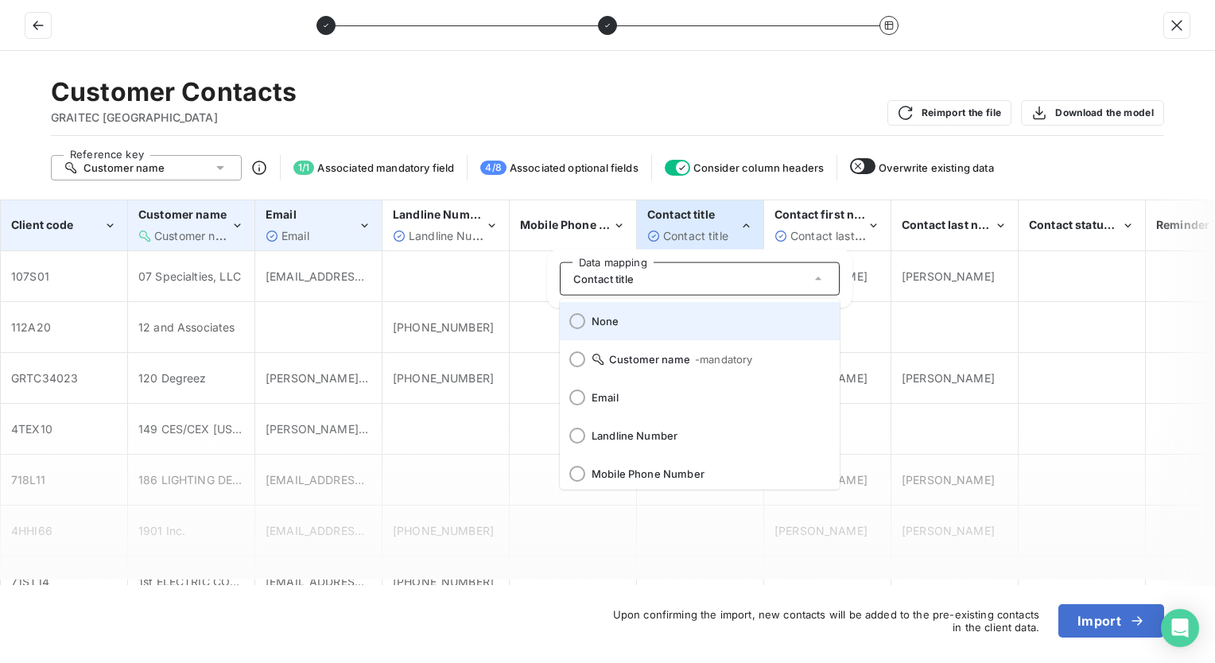
click at [576, 316] on div at bounding box center [577, 321] width 16 height 16
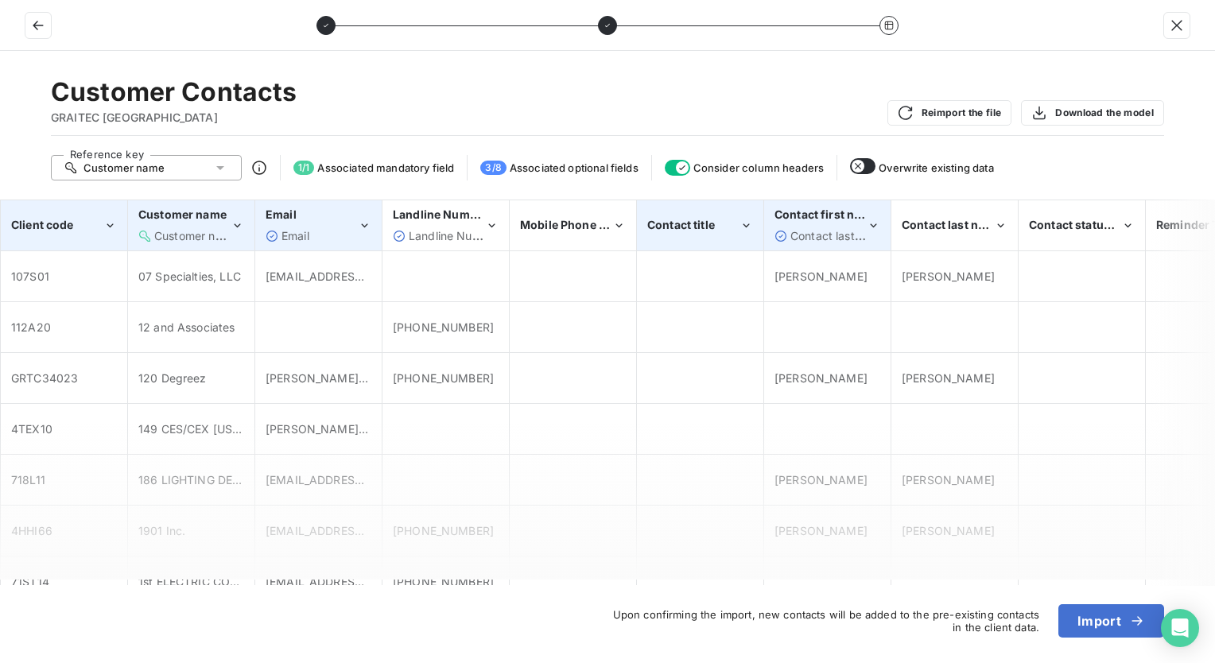
click at [726, 221] on icon "Contact first name" at bounding box center [874, 226] width 14 height 16
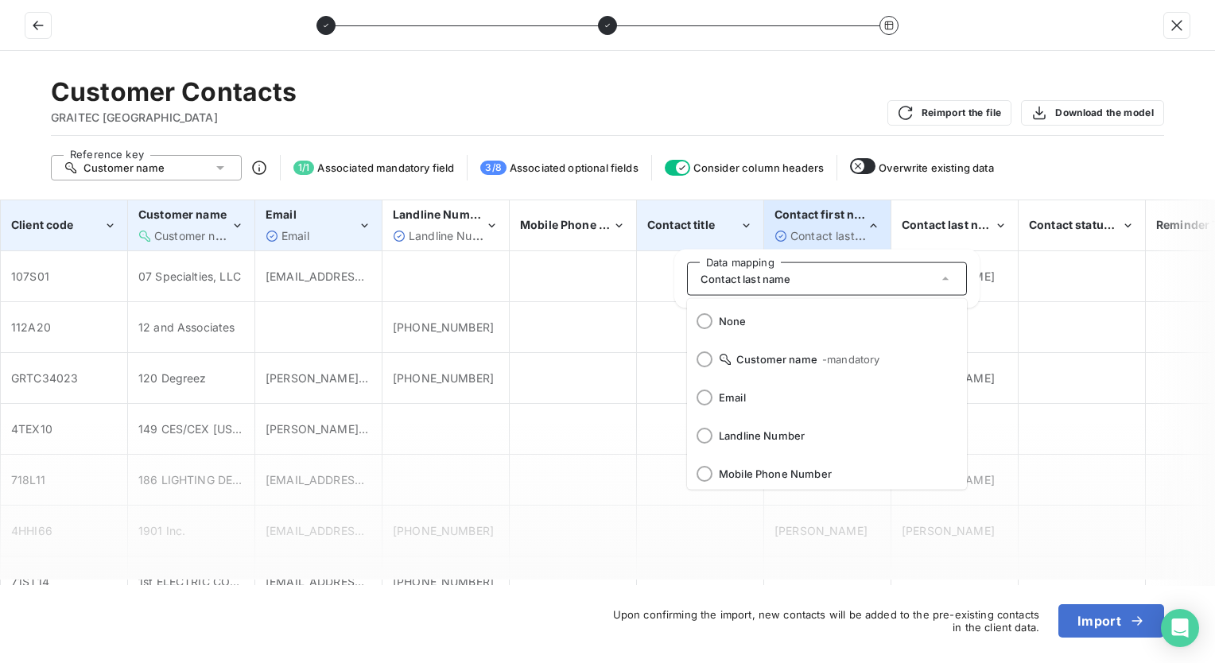
scroll to position [118, 0]
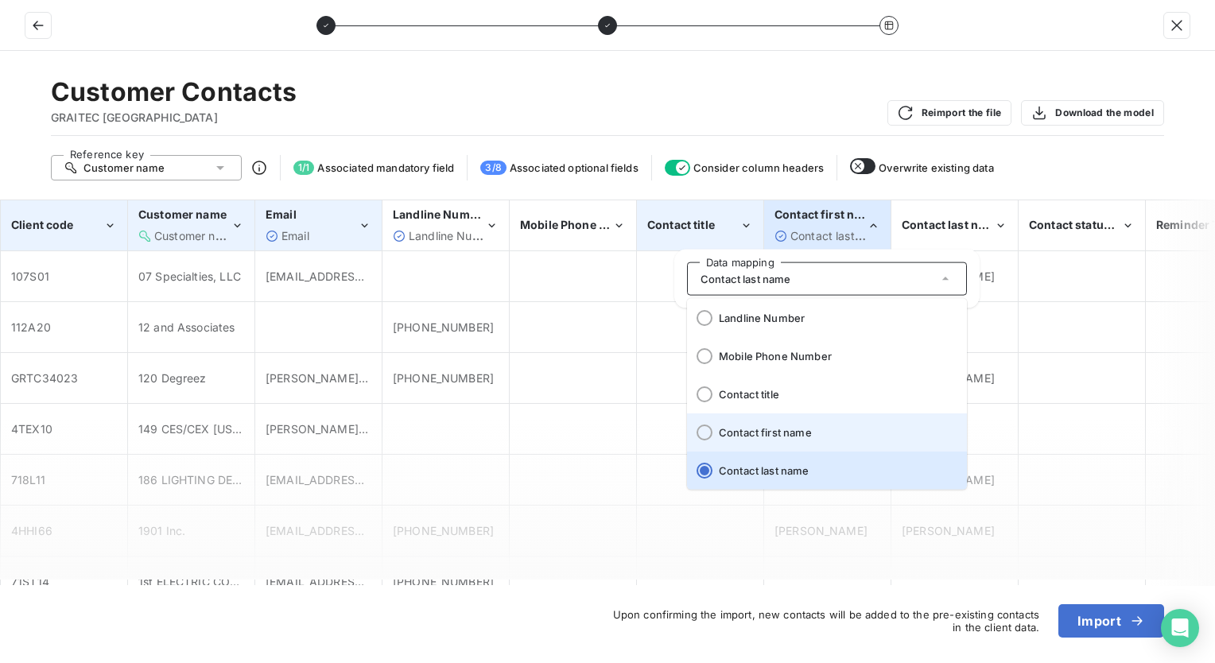
click at [703, 437] on div at bounding box center [705, 433] width 16 height 16
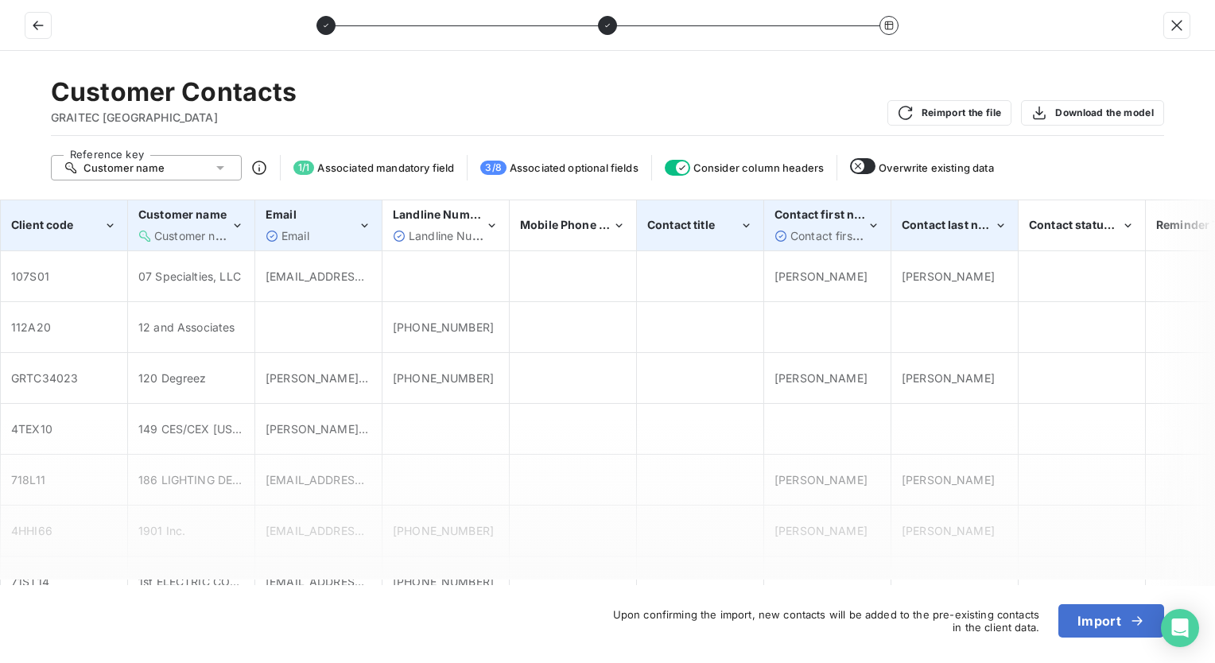
click at [726, 221] on icon "Contact last name" at bounding box center [1001, 226] width 14 height 16
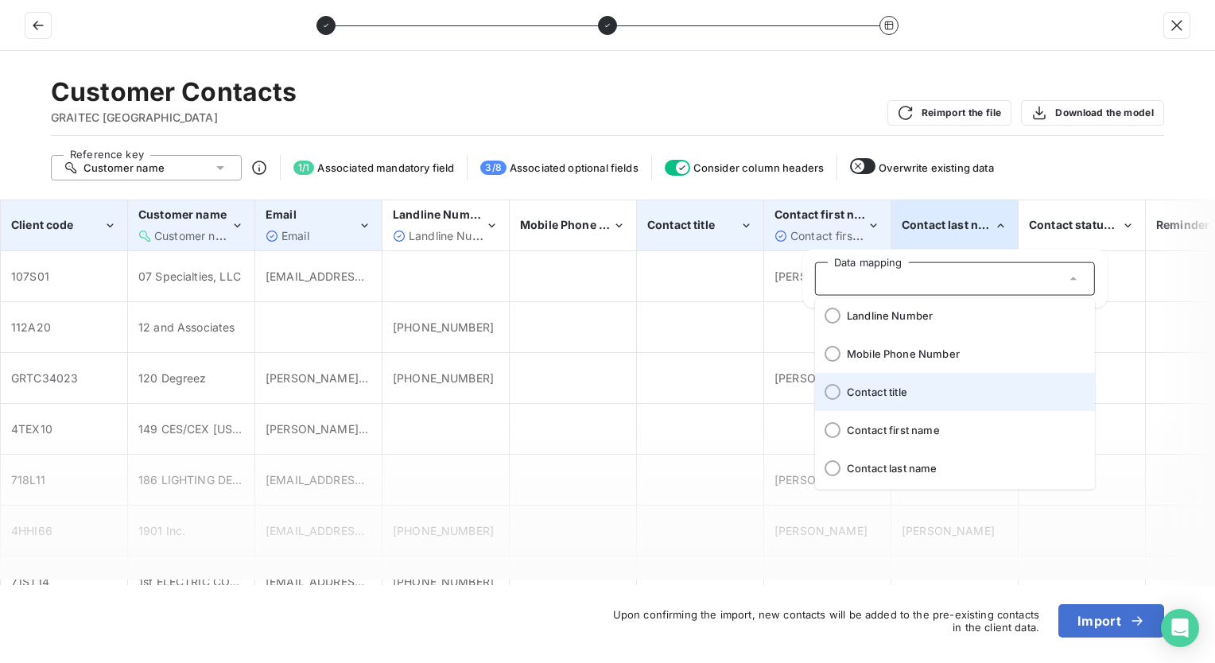
scroll to position [159, 0]
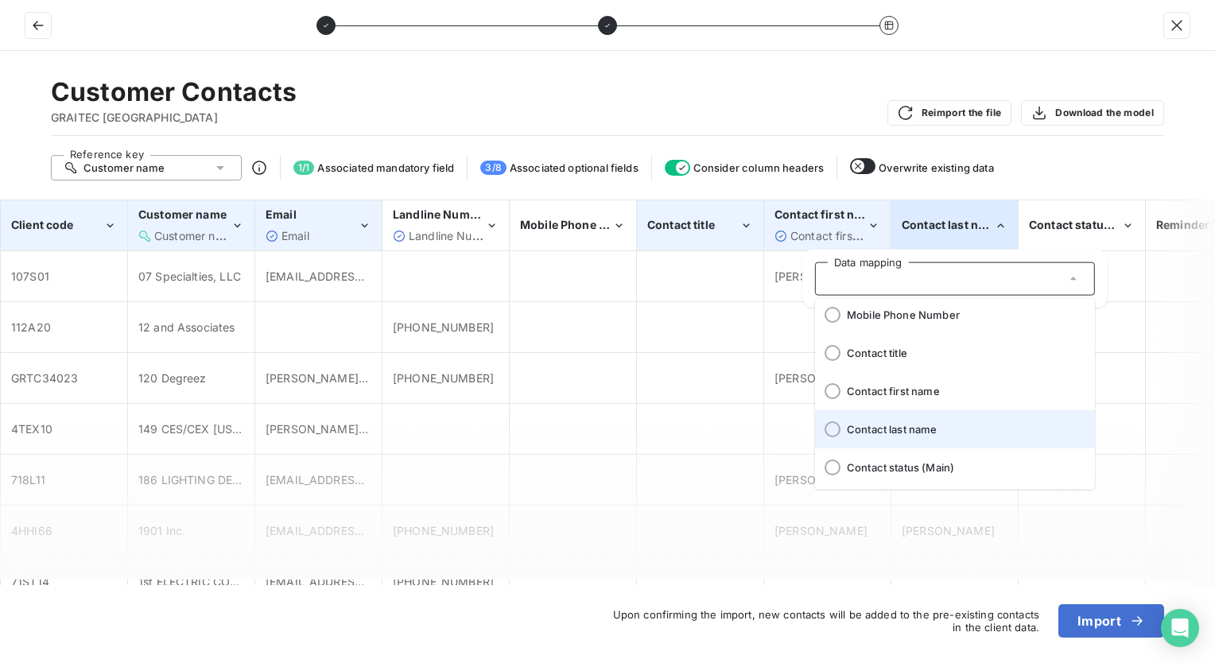
click at [726, 430] on div at bounding box center [833, 429] width 16 height 16
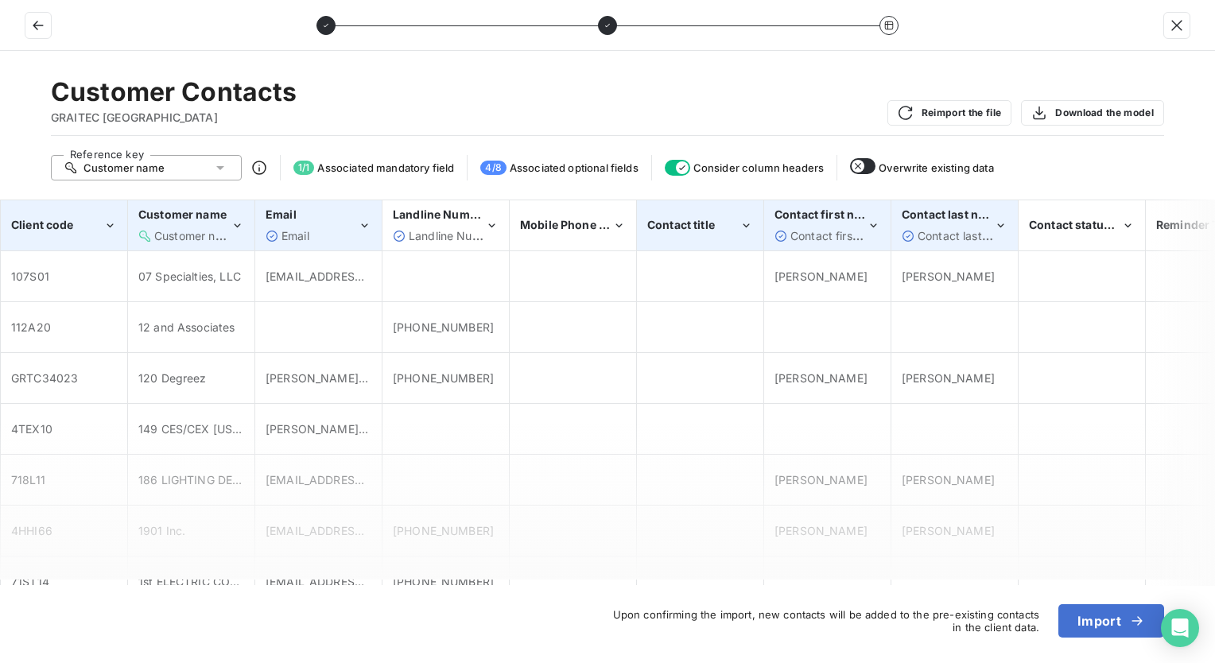
drag, startPoint x: 856, startPoint y: 587, endPoint x: 1059, endPoint y: 568, distance: 203.6
click at [726, 568] on div "Customer Contacts GRAITEC USA Reimport the file Download the model Reference ke…" at bounding box center [607, 357] width 1215 height 612
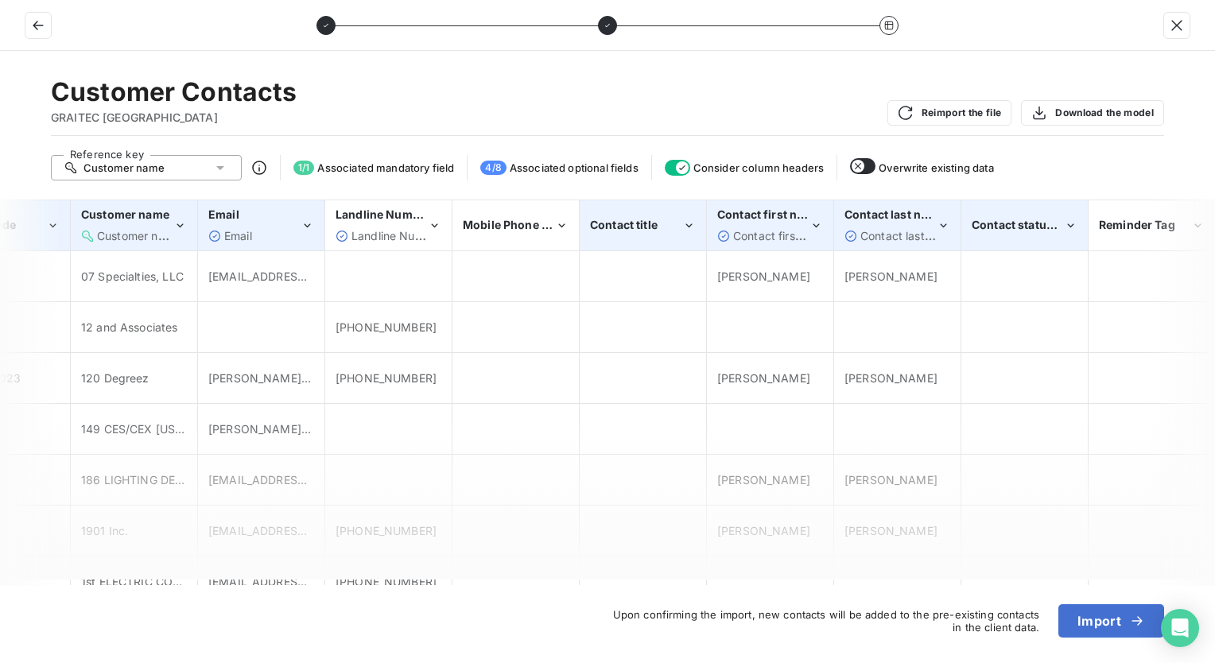
click at [726, 231] on icon "Contact status (Main)" at bounding box center [1071, 226] width 14 height 16
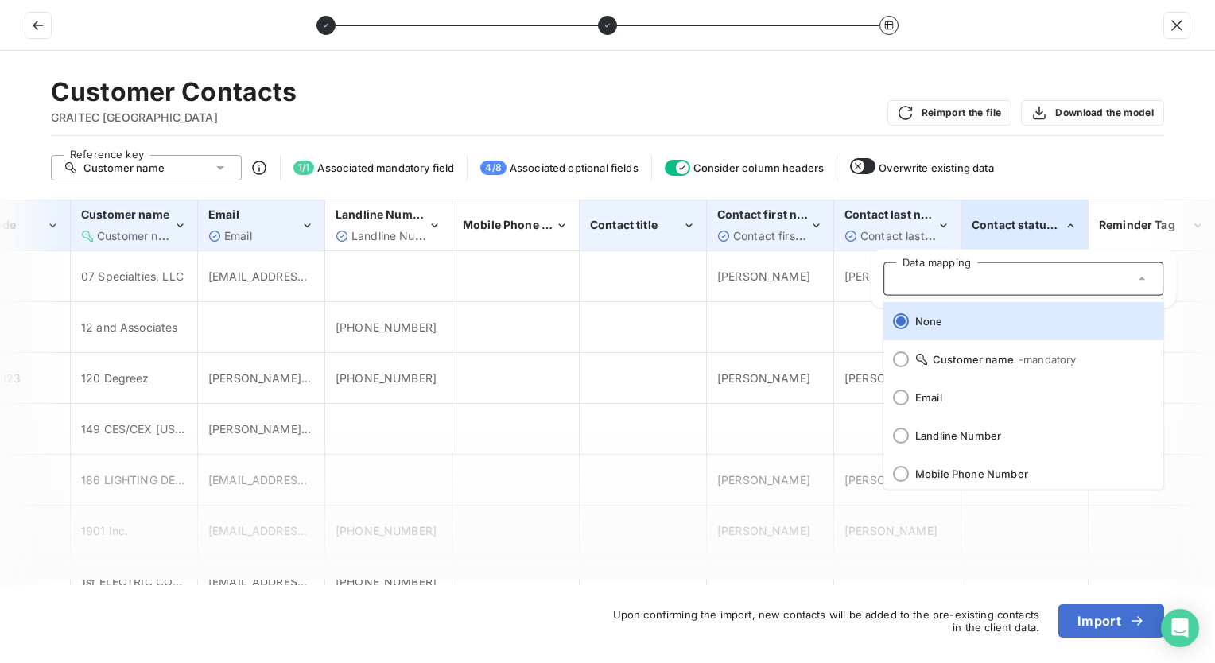
click at [726, 165] on div "Reference key Customer name 1 / 1 Associated mandatory field 4 / 8 Associated o…" at bounding box center [607, 167] width 1113 height 25
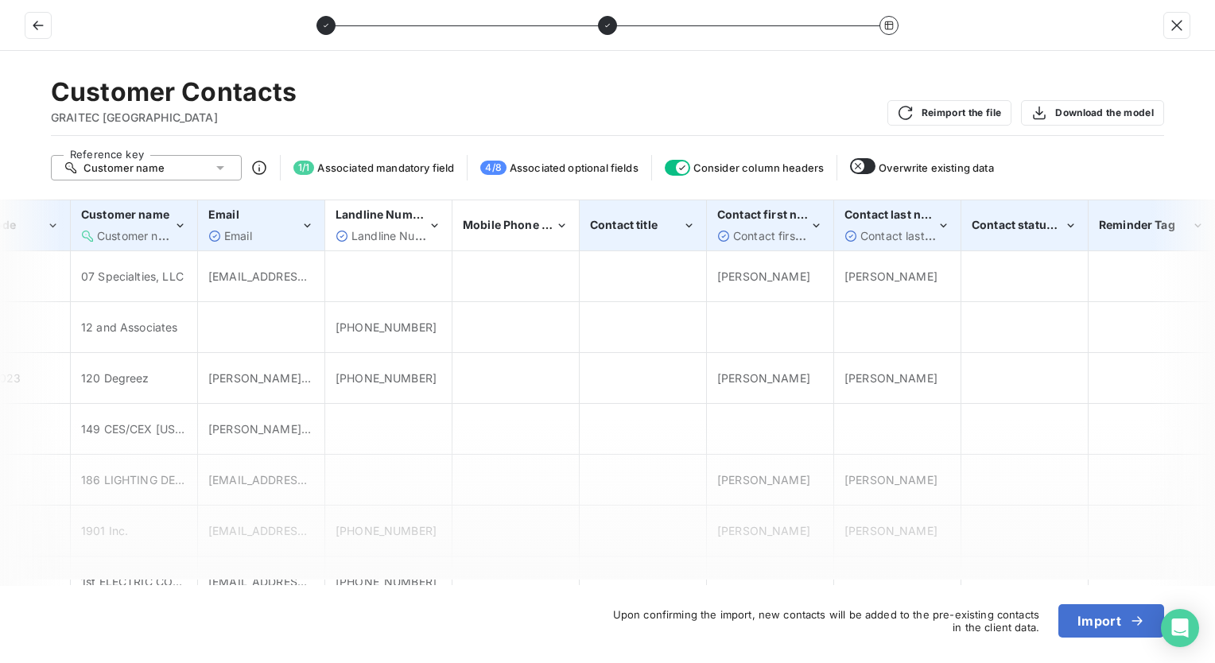
click at [726, 227] on icon "Reminder Tag" at bounding box center [1198, 226] width 14 height 16
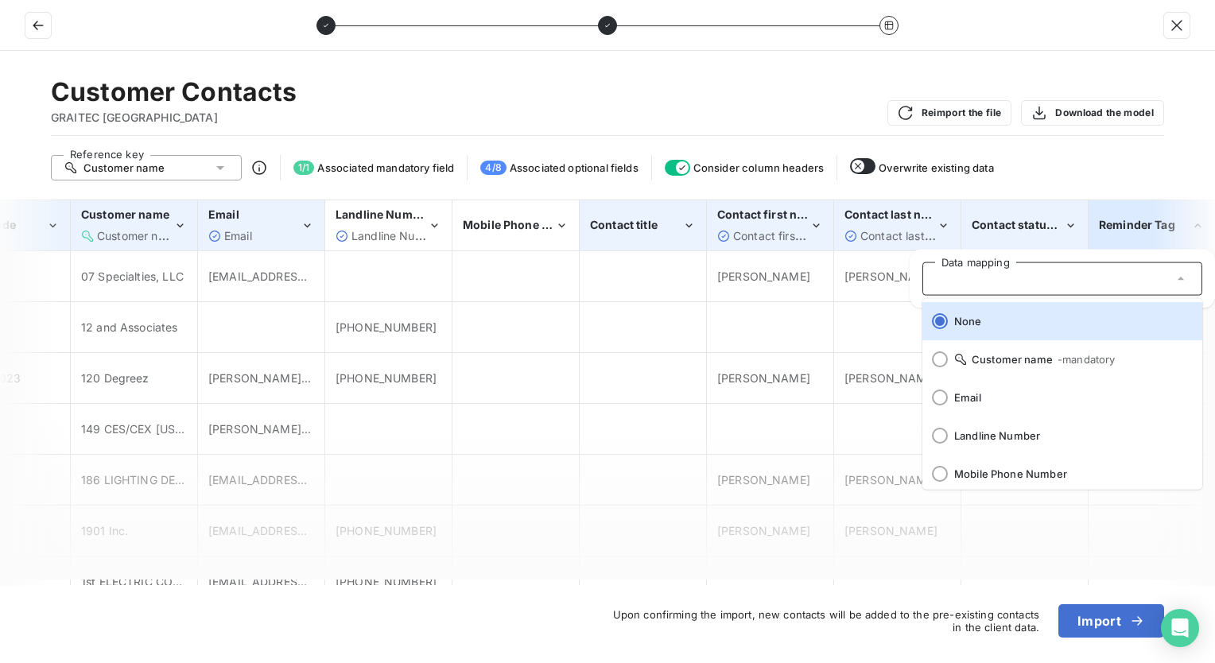
click at [726, 138] on div "Customer Contacts GRAITEC USA Reimport the file Download the model Reference ke…" at bounding box center [607, 357] width 1215 height 612
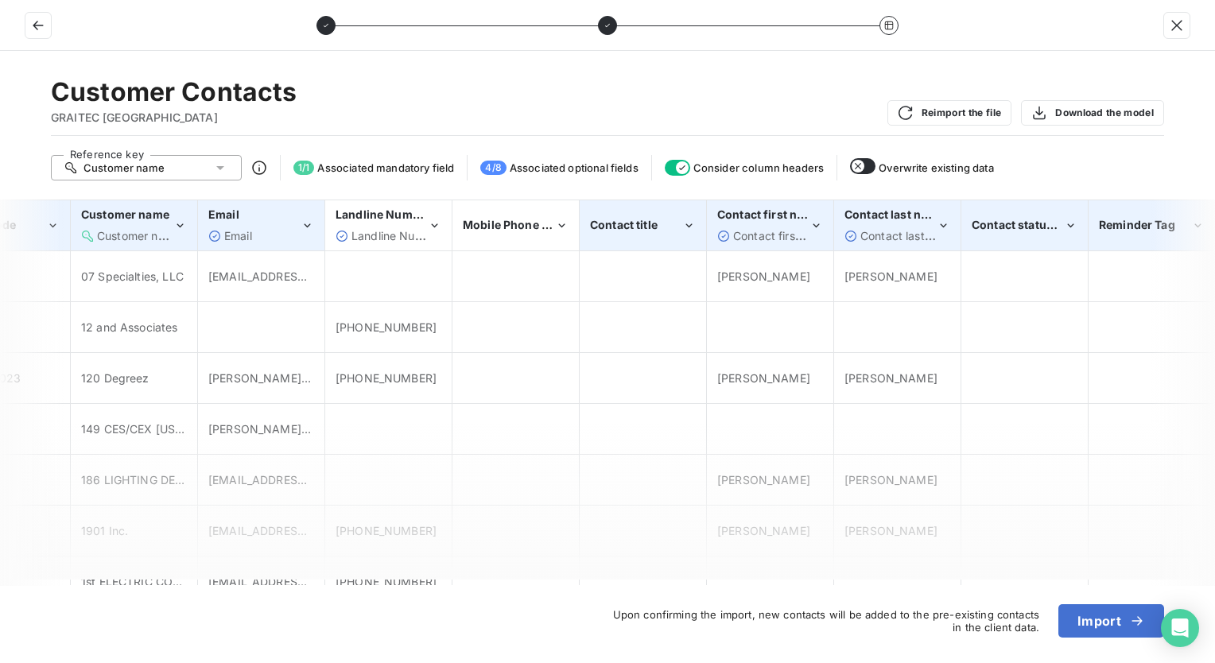
scroll to position [0, 0]
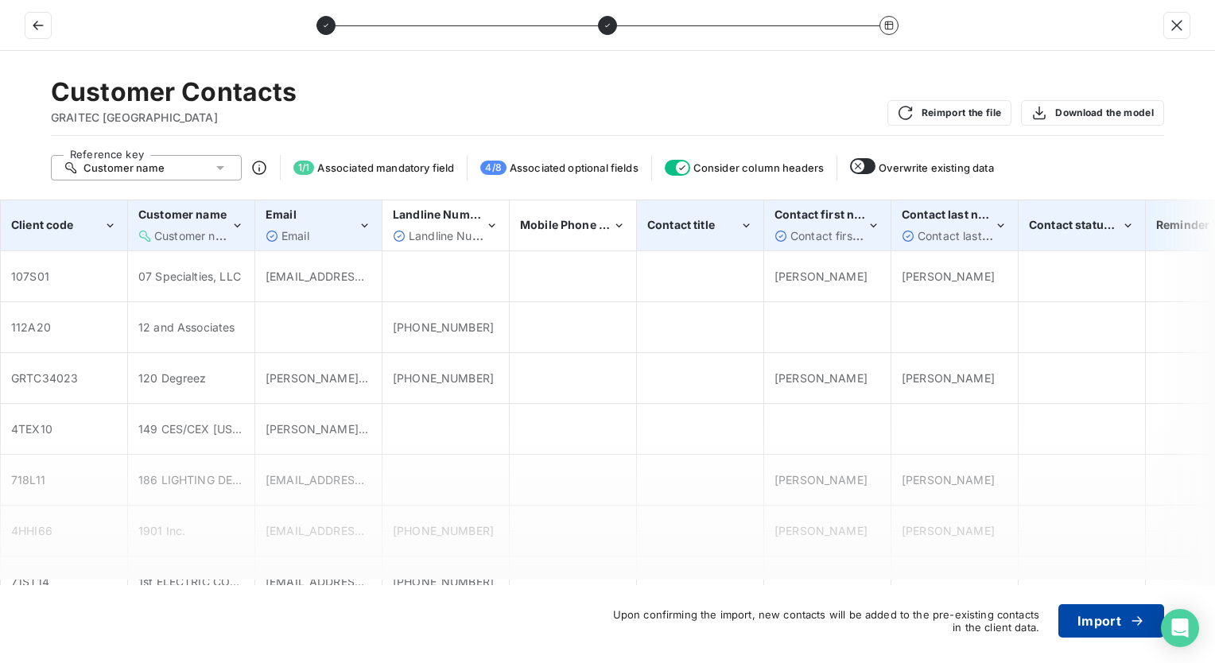
click at [726, 576] on button "Import" at bounding box center [1111, 620] width 106 height 33
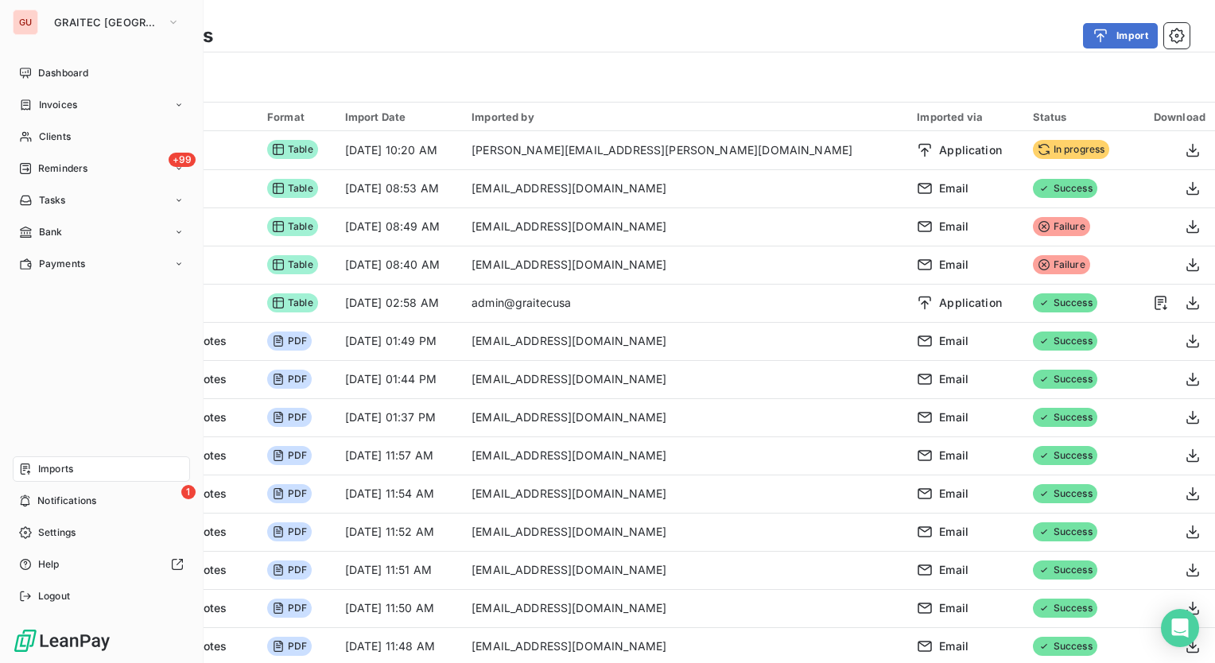
click at [60, 466] on span "Imports" at bounding box center [55, 469] width 35 height 14
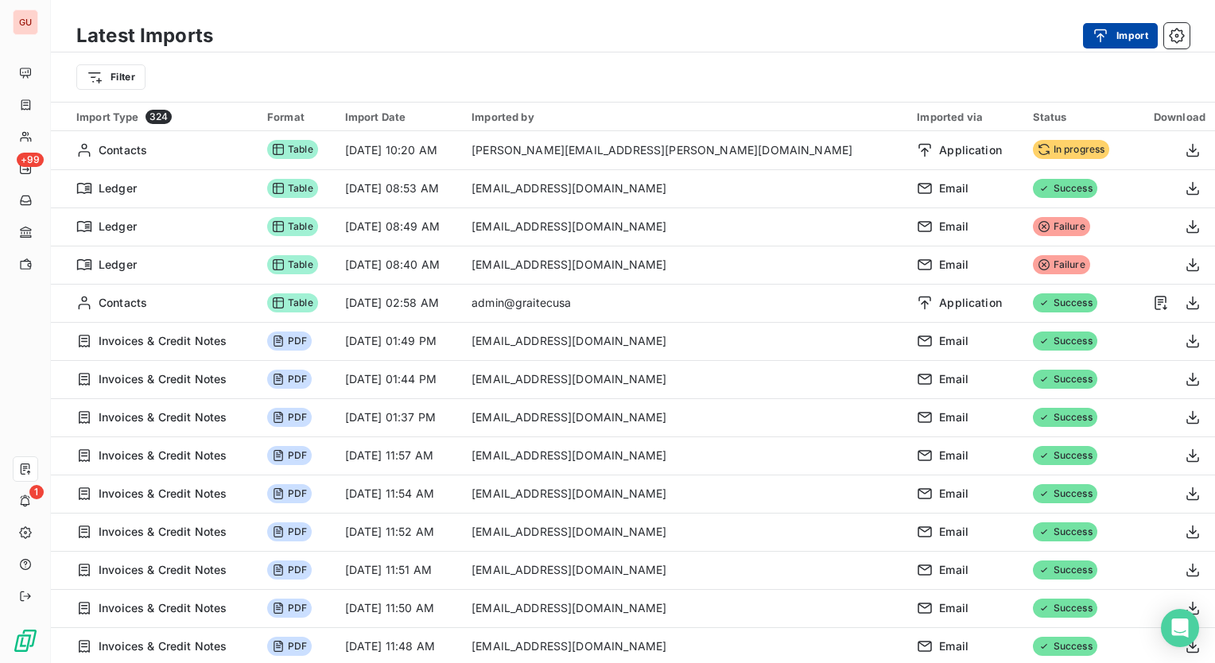
click at [1126, 38] on button "Import" at bounding box center [1120, 35] width 75 height 25
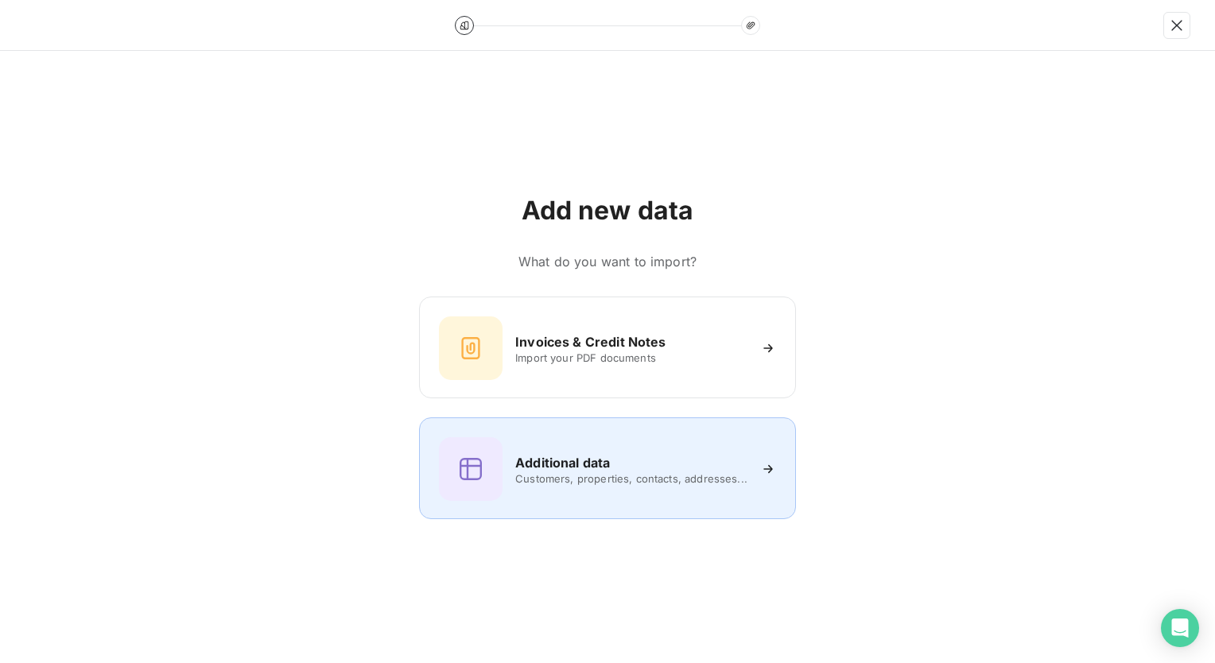
click at [616, 471] on div "Additional data" at bounding box center [631, 462] width 232 height 19
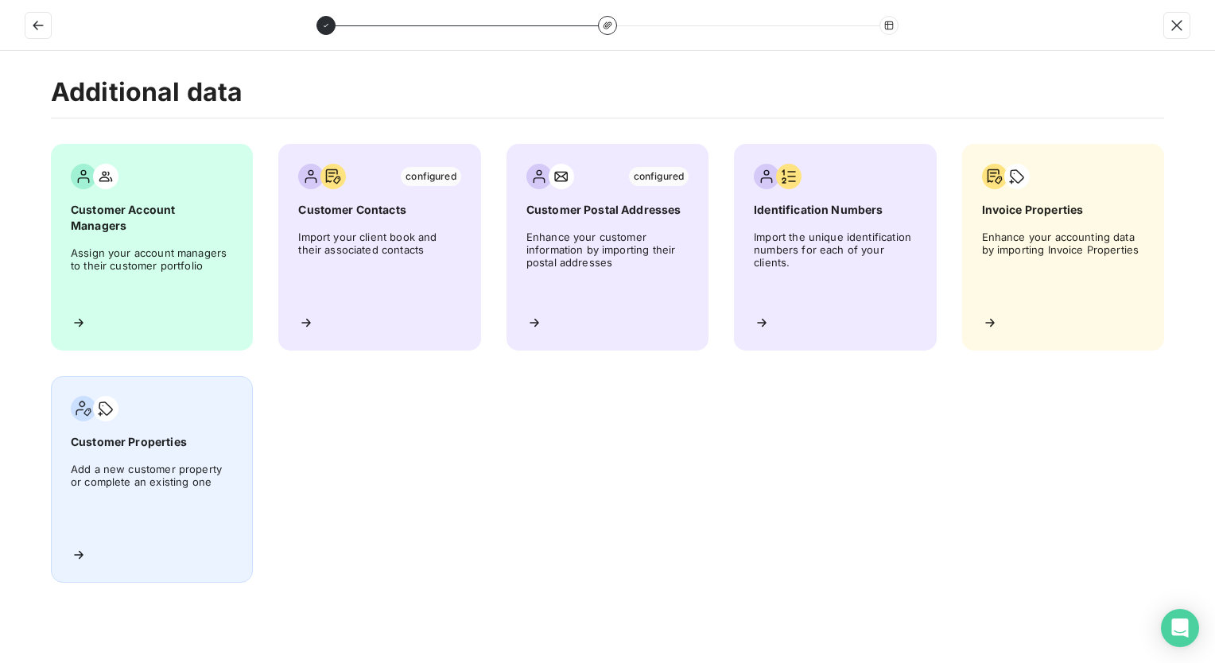
click at [72, 555] on icon at bounding box center [79, 555] width 16 height 16
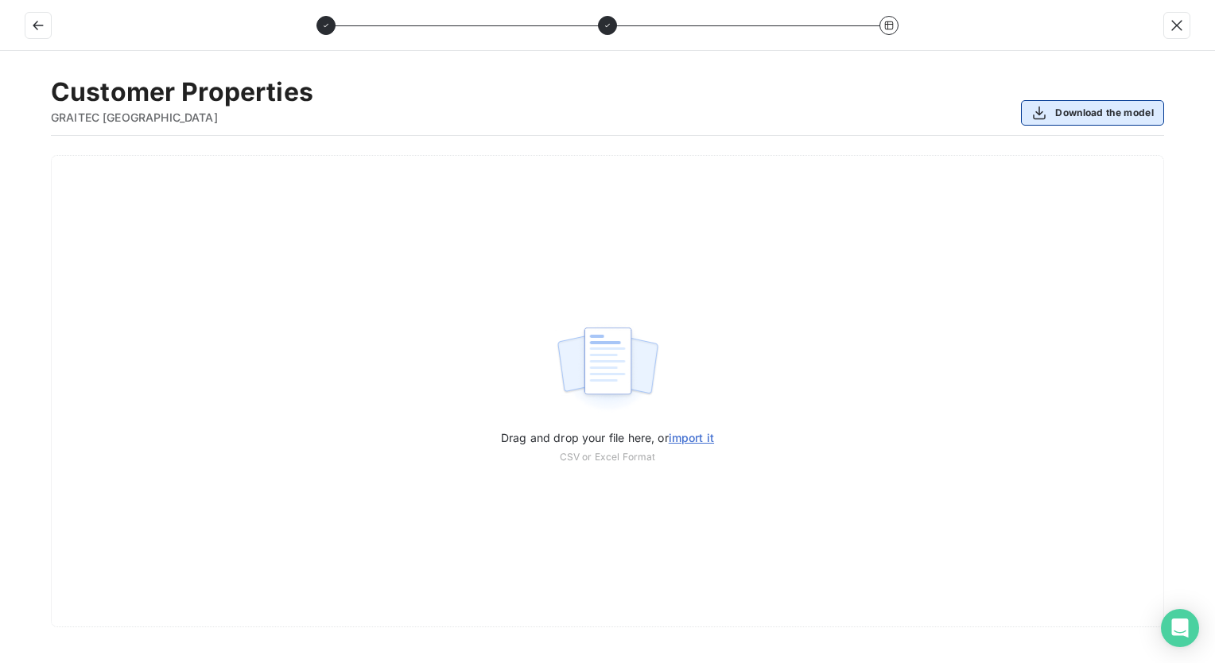
click at [1092, 116] on button "Download the model" at bounding box center [1092, 112] width 143 height 25
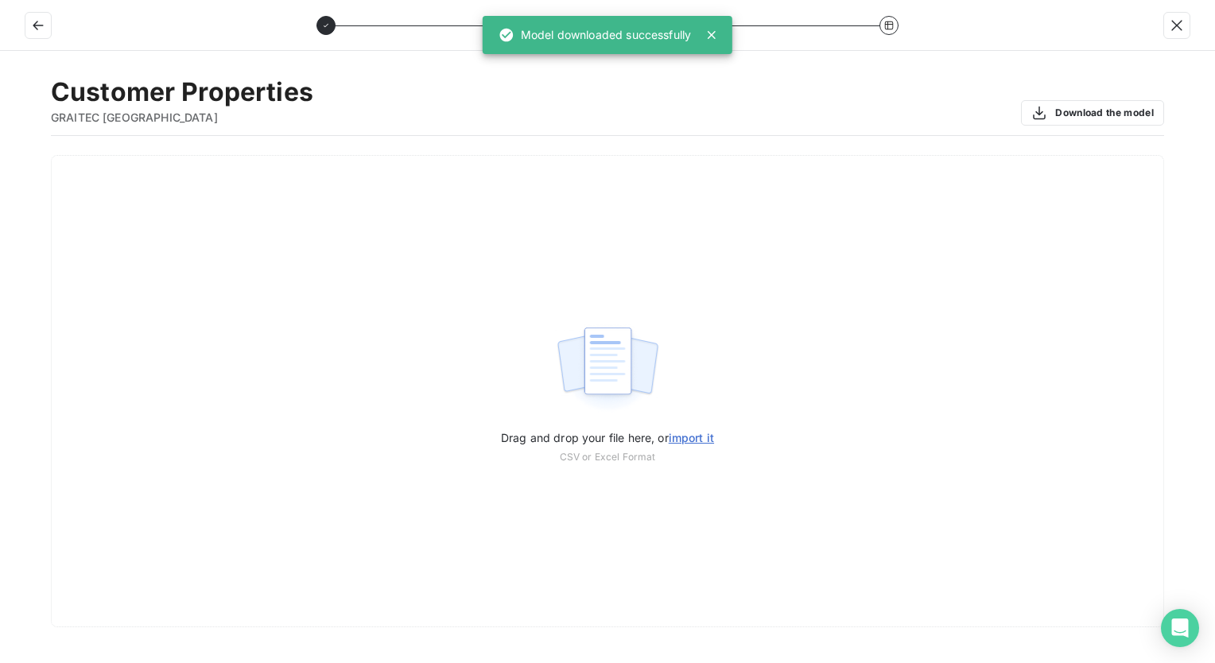
click at [498, 99] on div "Customer Properties GRAITEC USA Download the model" at bounding box center [607, 106] width 1113 height 60
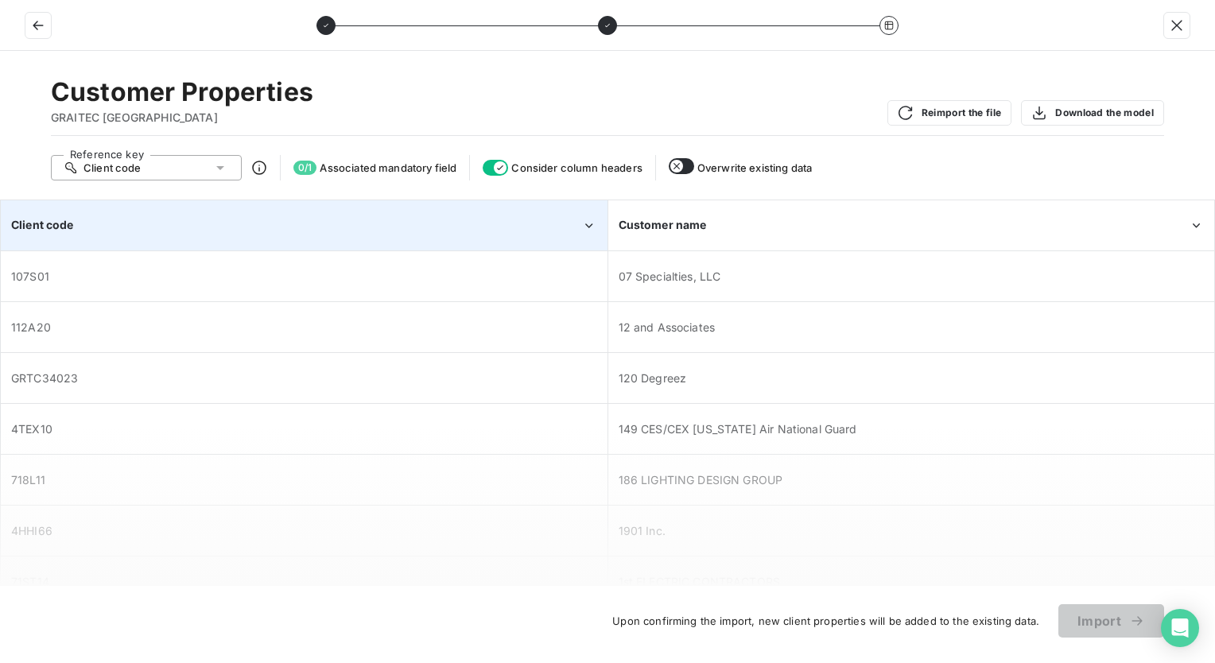
click at [212, 236] on div "Client code" at bounding box center [304, 225] width 605 height 49
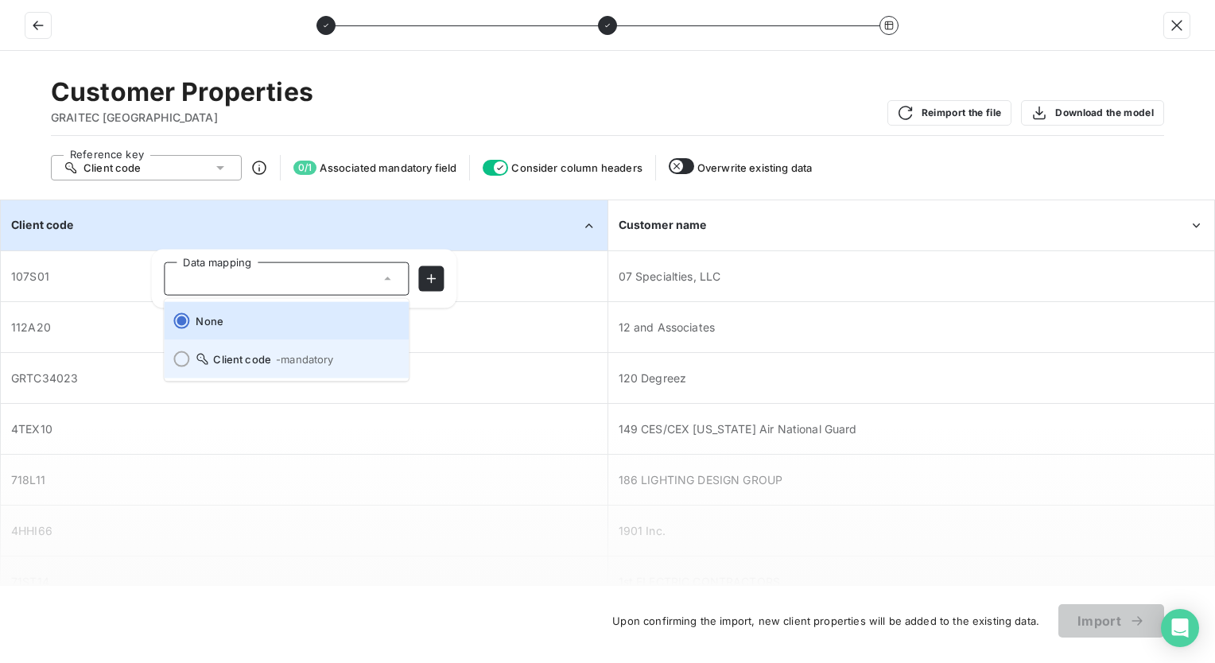
click at [174, 359] on div at bounding box center [181, 359] width 16 height 16
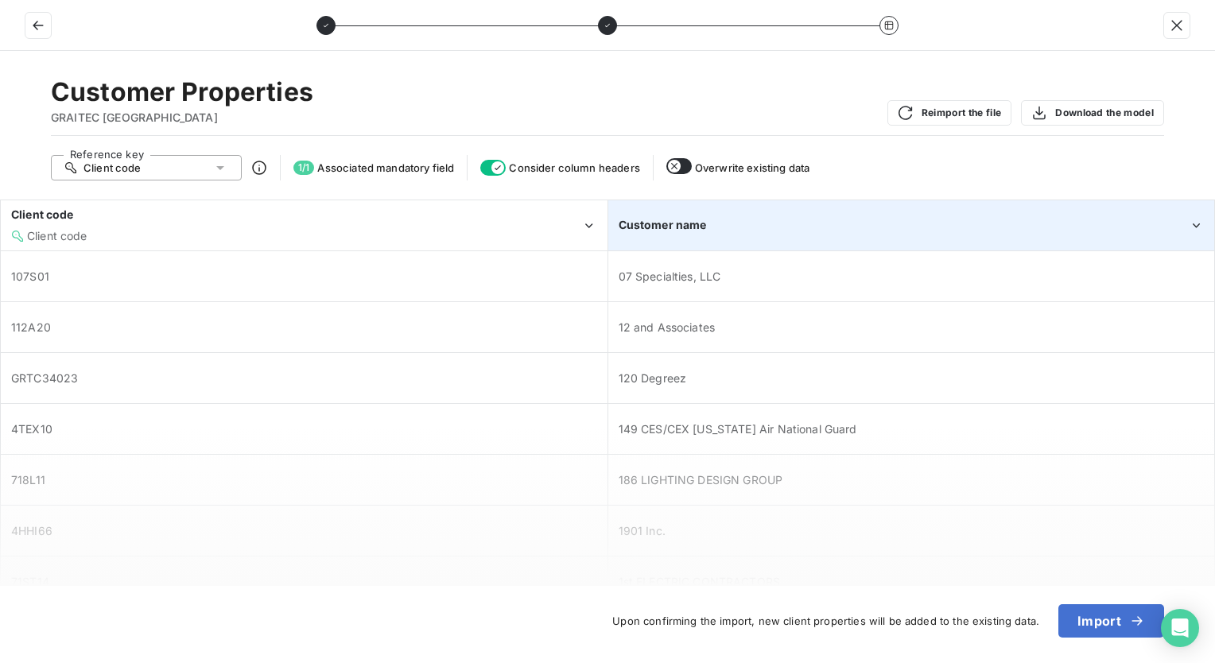
click at [839, 233] on div "Customer name" at bounding box center [911, 225] width 605 height 49
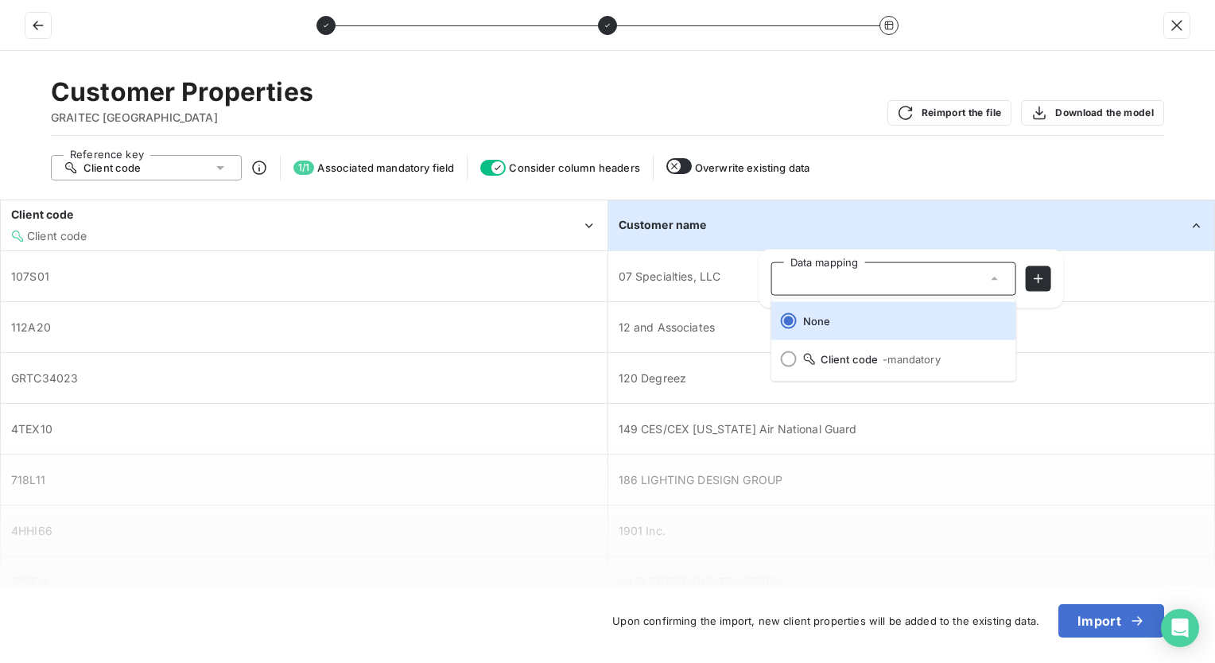
click at [918, 156] on div "Reference key Client code 1 / 1 Associated mandatory field Consider column head…" at bounding box center [607, 167] width 1113 height 25
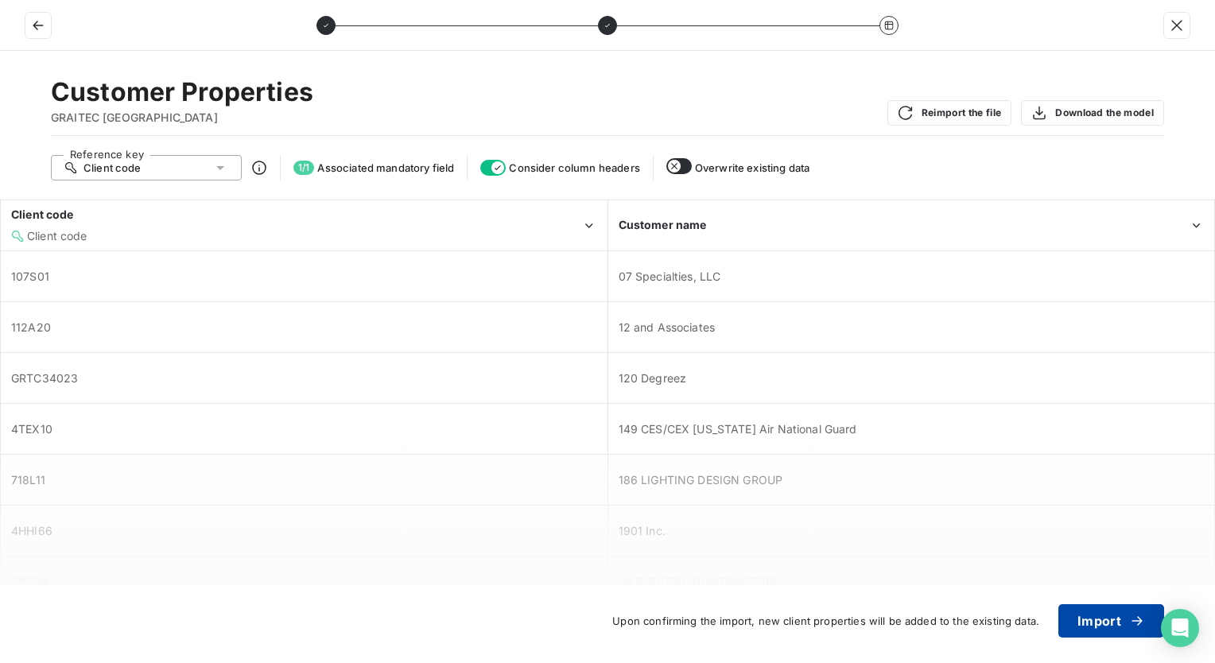
click at [1107, 619] on button "Import" at bounding box center [1111, 620] width 106 height 33
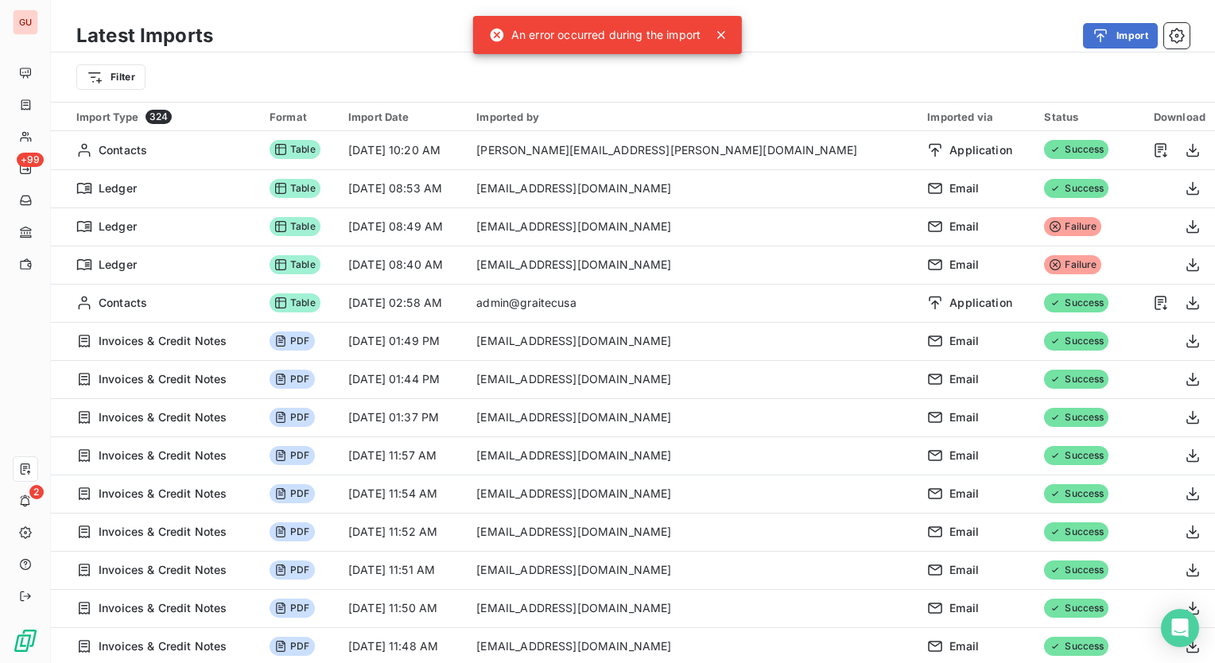
click at [660, 29] on div "An error occurred during the import" at bounding box center [595, 35] width 212 height 29
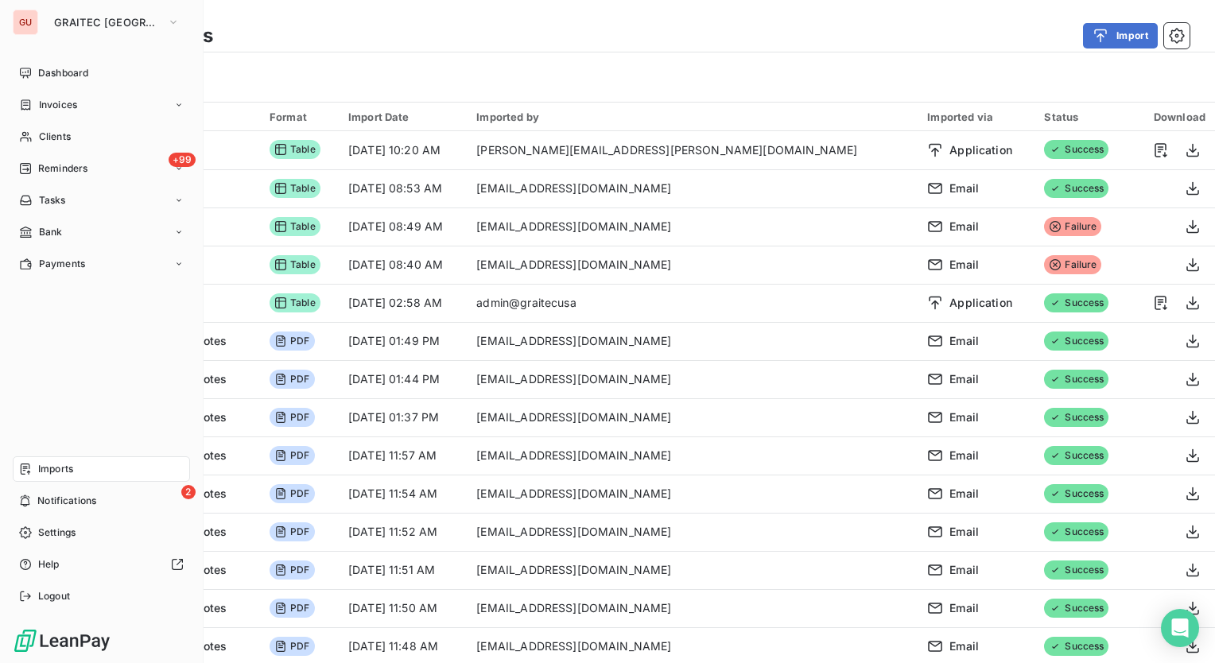
click at [69, 463] on span "Imports" at bounding box center [55, 469] width 35 height 14
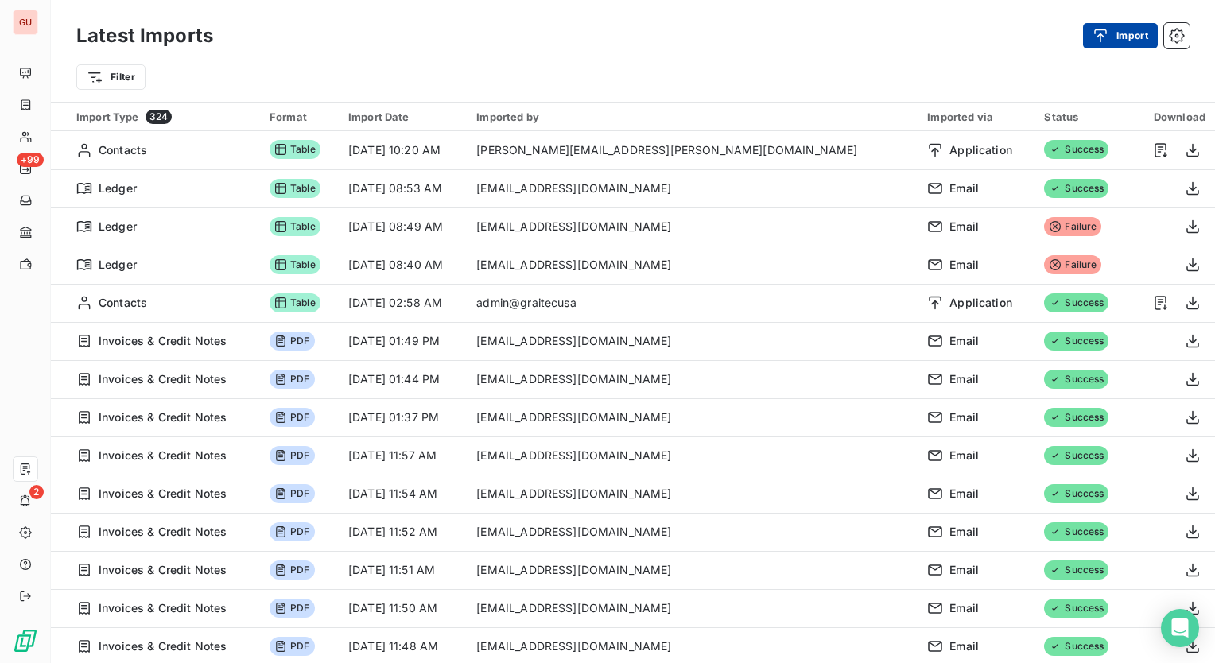
click at [1113, 32] on div "button" at bounding box center [1104, 36] width 24 height 16
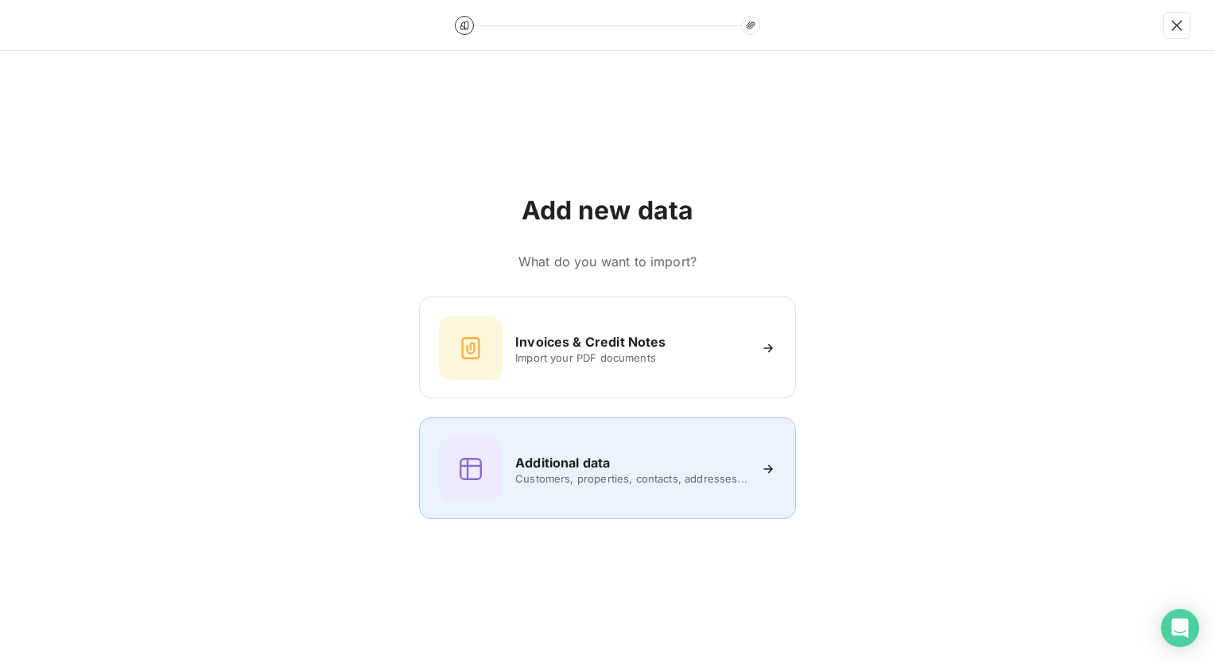
click at [546, 467] on h6 "Additional data" at bounding box center [562, 462] width 95 height 19
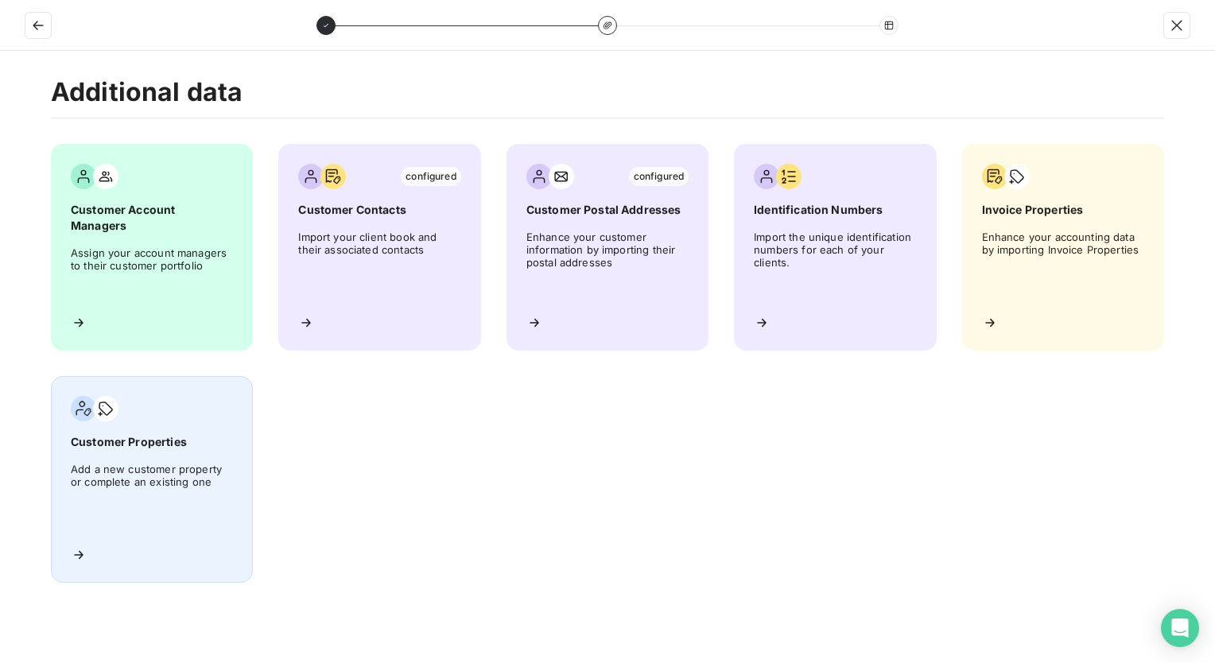
click at [80, 550] on icon at bounding box center [79, 555] width 16 height 16
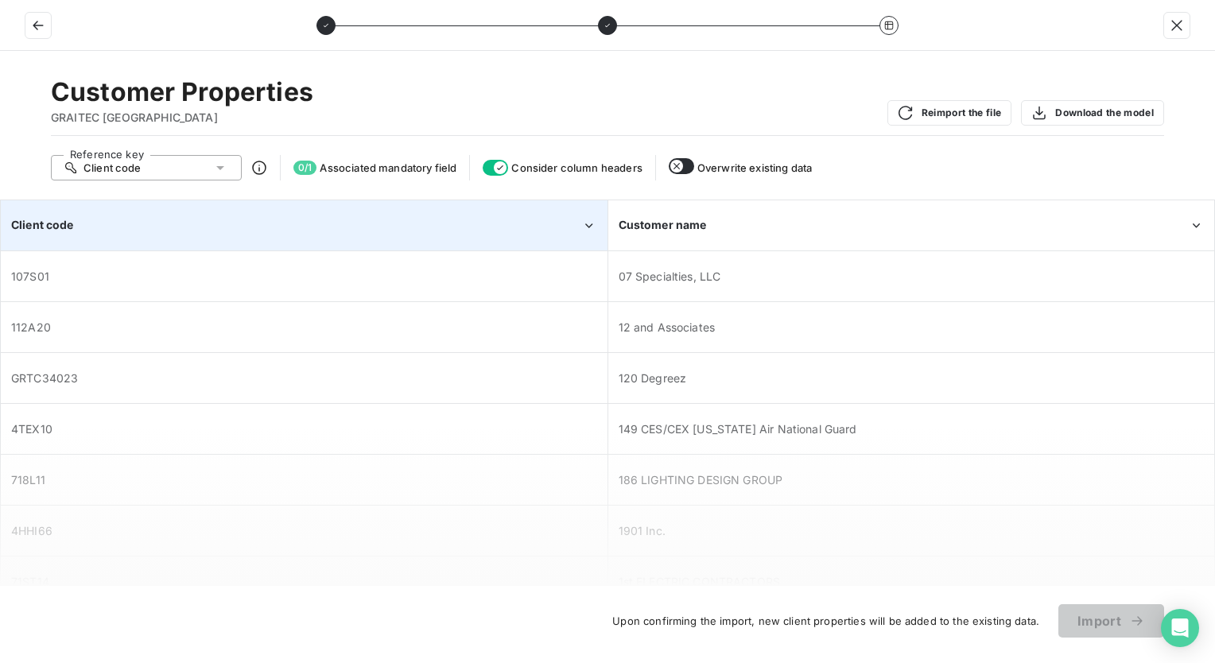
click at [178, 220] on div "Client code" at bounding box center [296, 225] width 570 height 16
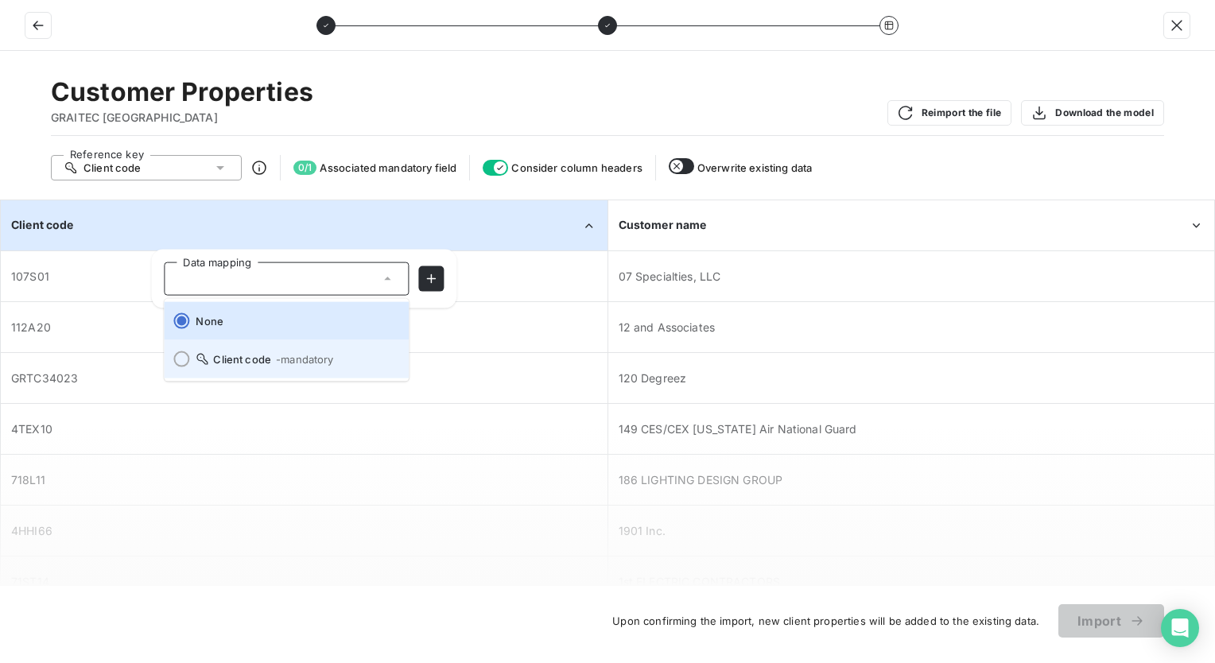
click at [177, 366] on div at bounding box center [181, 359] width 16 height 16
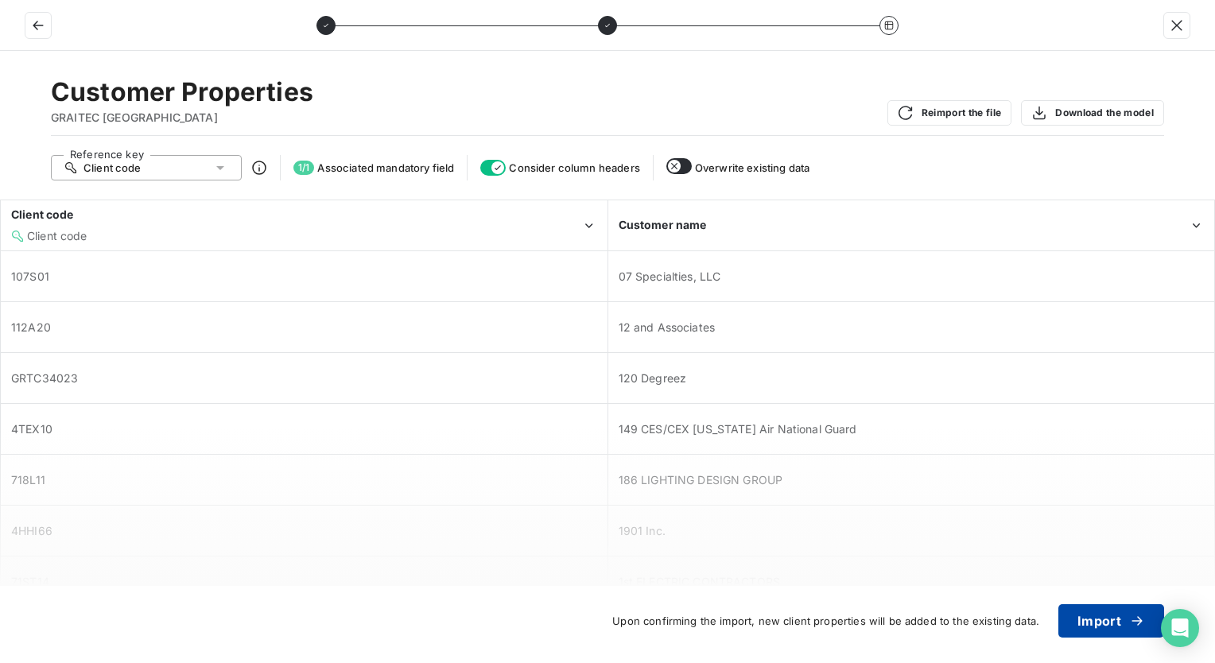
click at [1091, 617] on button "Import" at bounding box center [1111, 620] width 106 height 33
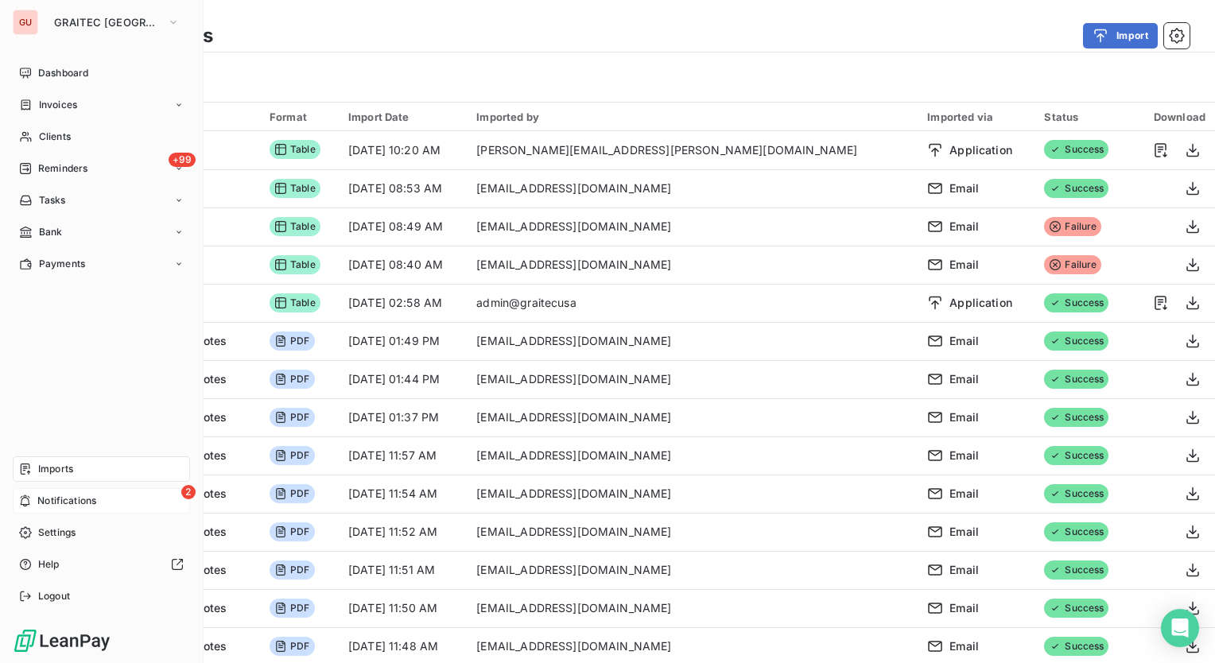
click at [53, 503] on span "Notifications" at bounding box center [66, 501] width 59 height 14
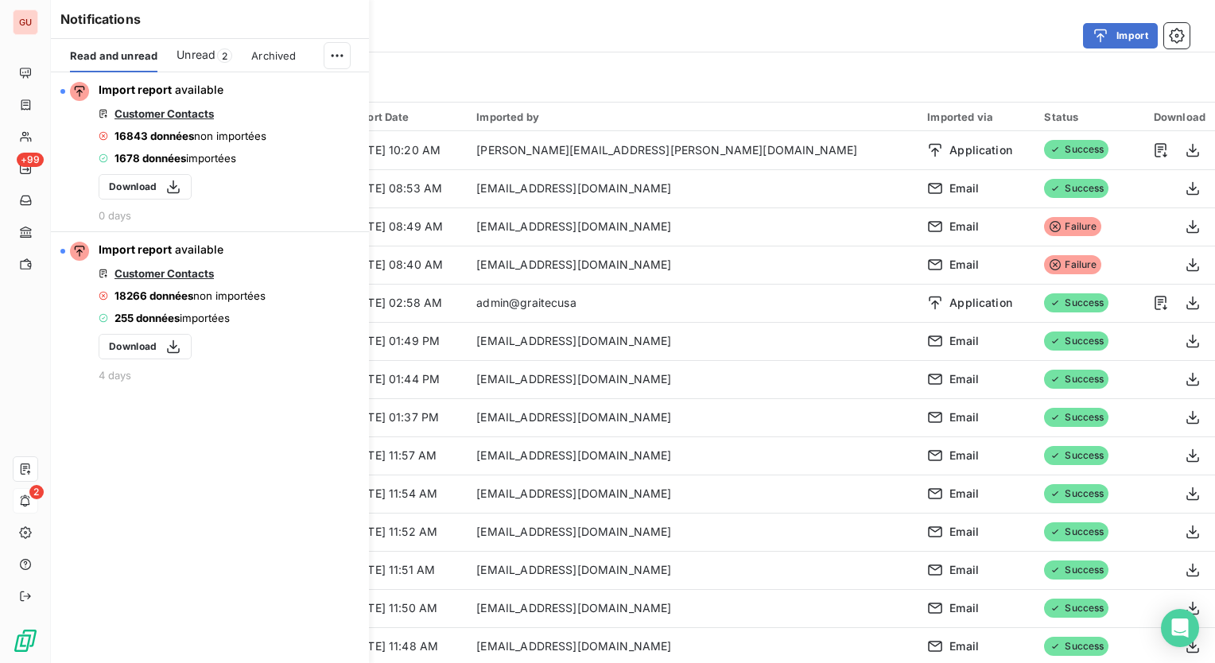
click at [719, 43] on div "Import" at bounding box center [710, 35] width 957 height 25
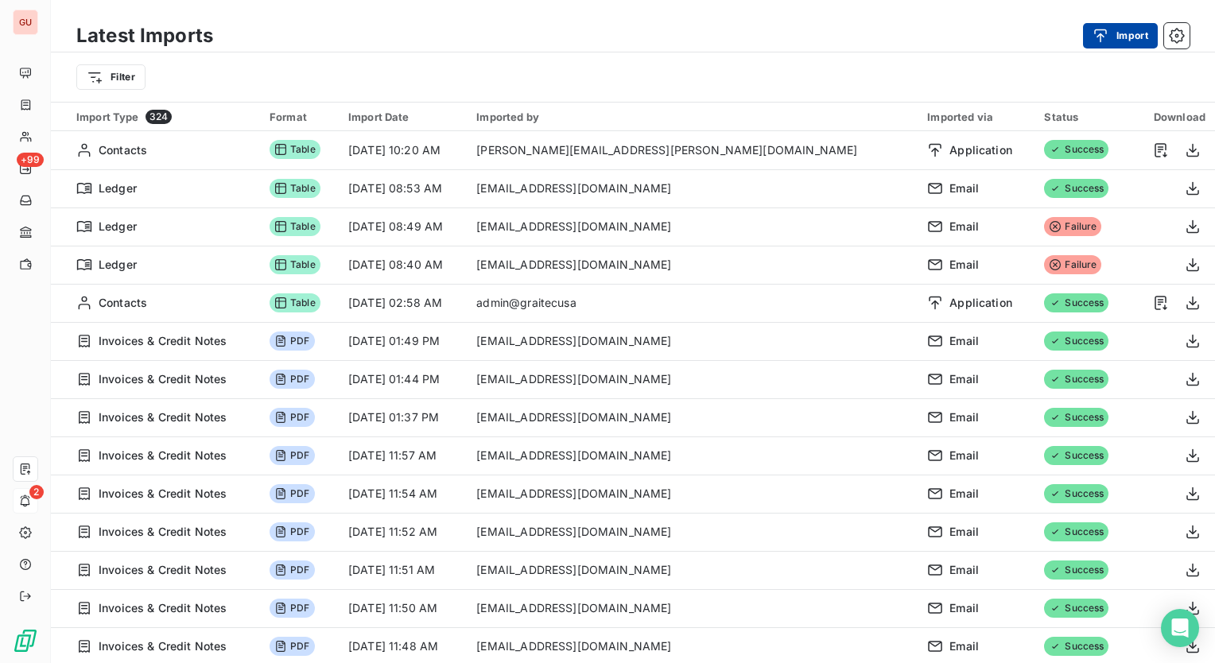
click at [1101, 44] on button "Import" at bounding box center [1120, 35] width 75 height 25
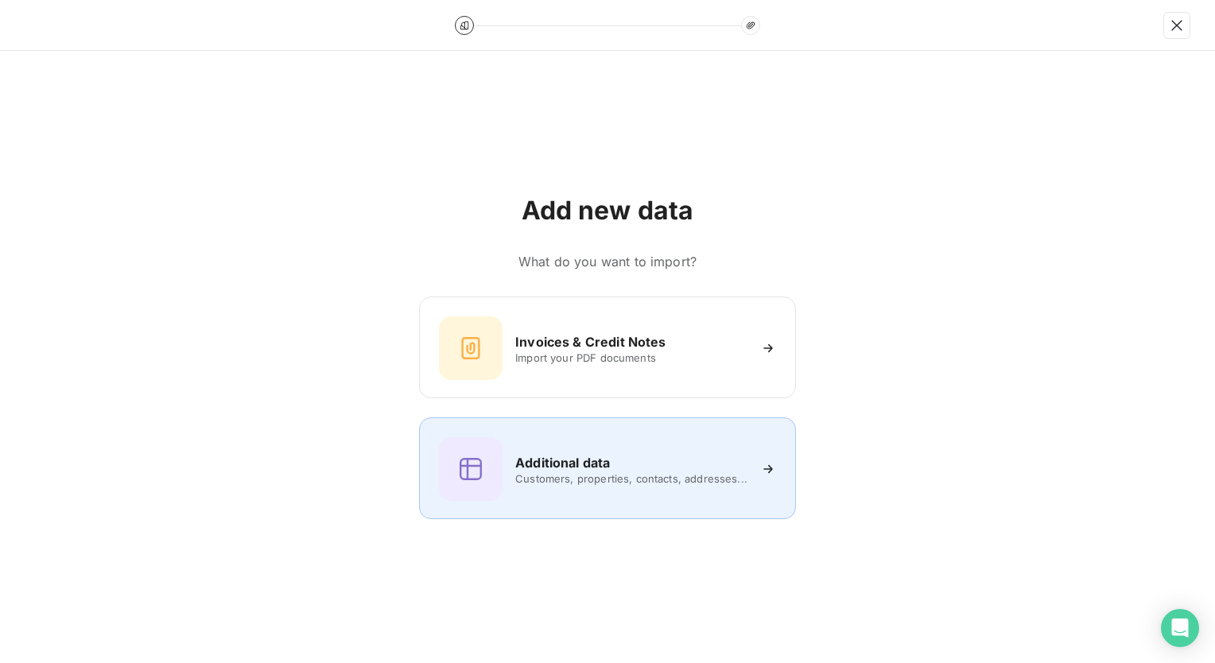
click at [666, 450] on div "Additional data Customers, properties, contacts, addresses..." at bounding box center [607, 469] width 337 height 64
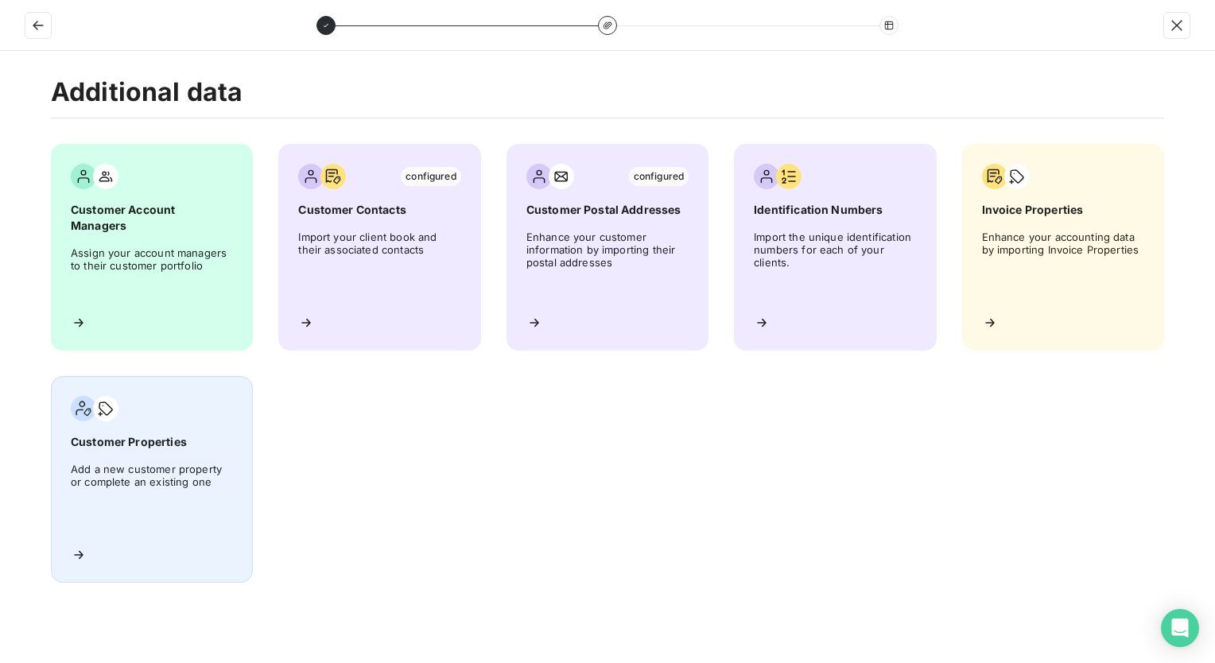
click at [77, 539] on div "Customer Properties Add a new customer property or complete an existing one" at bounding box center [152, 479] width 202 height 207
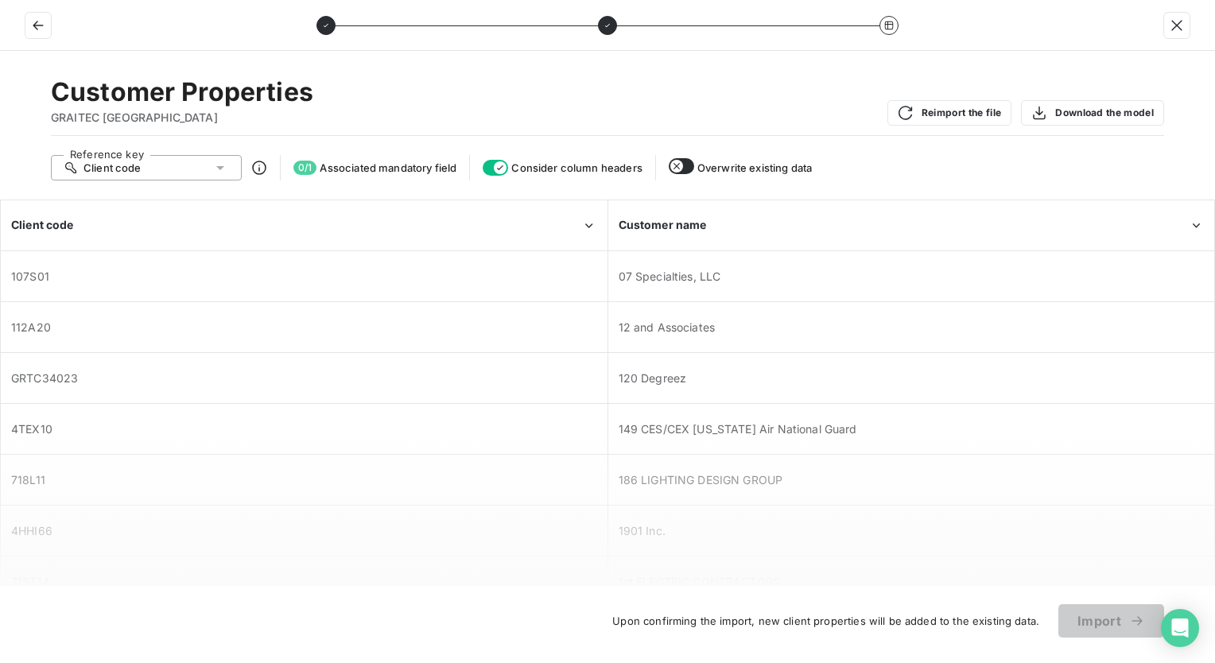
click at [228, 171] on div "Client code" at bounding box center [146, 167] width 191 height 25
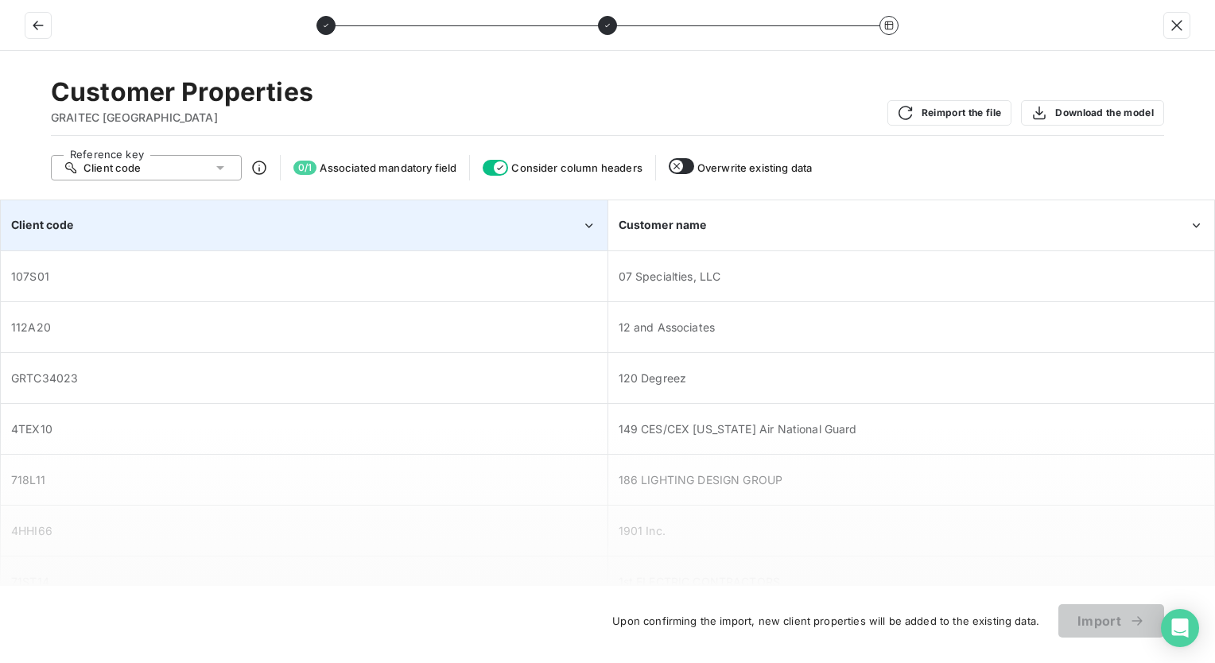
click at [522, 221] on div "Client code" at bounding box center [296, 225] width 570 height 16
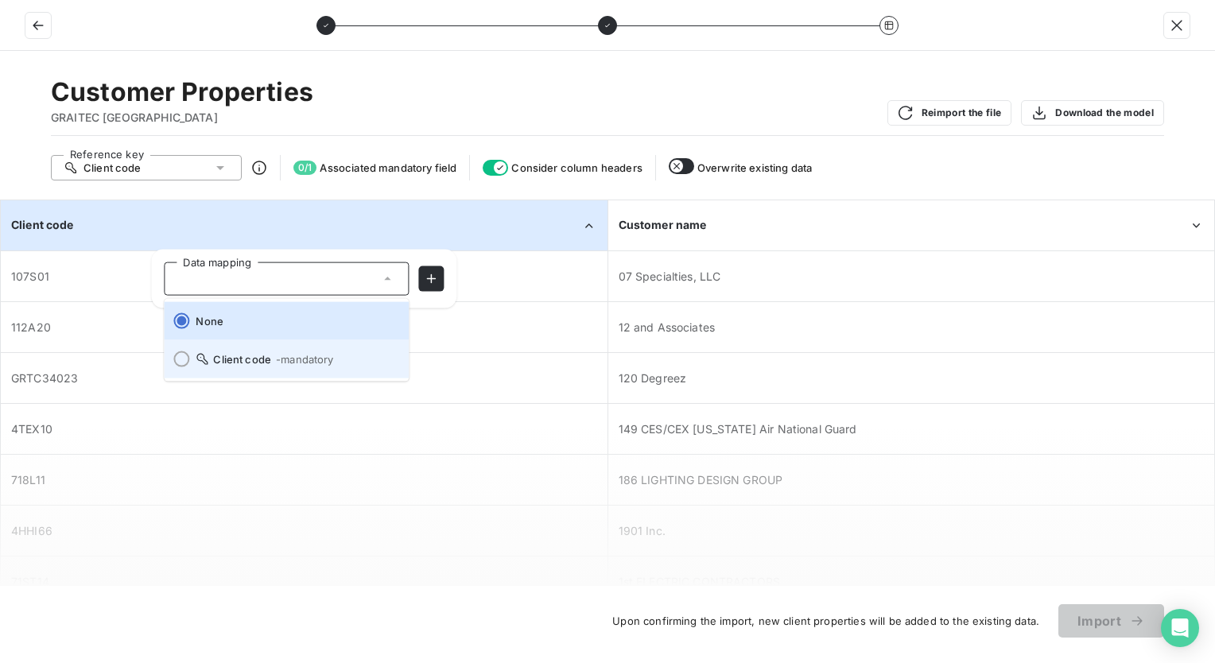
click at [305, 364] on span "- mandatory" at bounding box center [305, 359] width 58 height 13
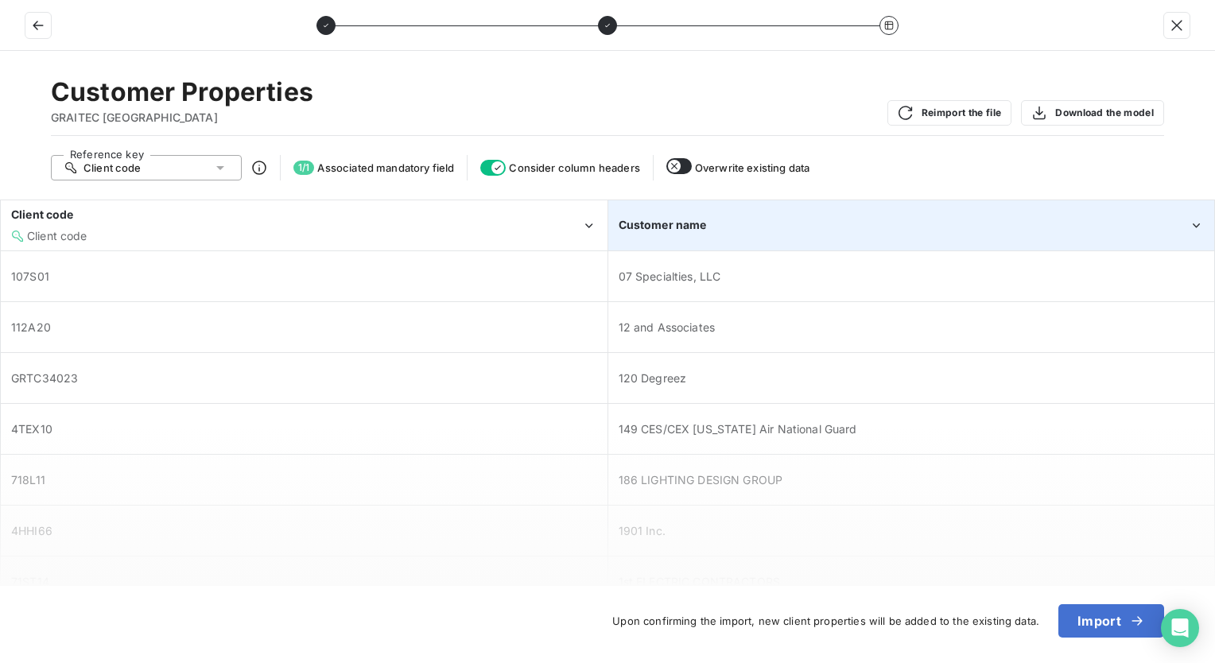
click at [816, 221] on div "Customer name" at bounding box center [904, 225] width 570 height 16
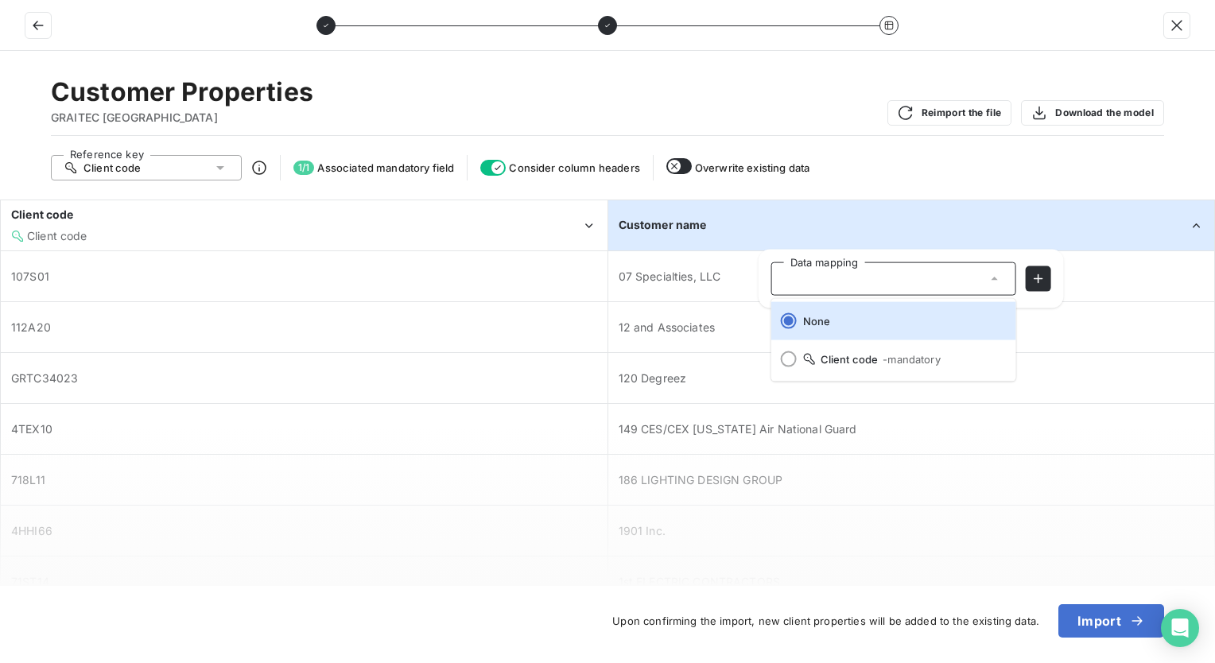
click at [817, 278] on div at bounding box center [886, 279] width 202 height 6
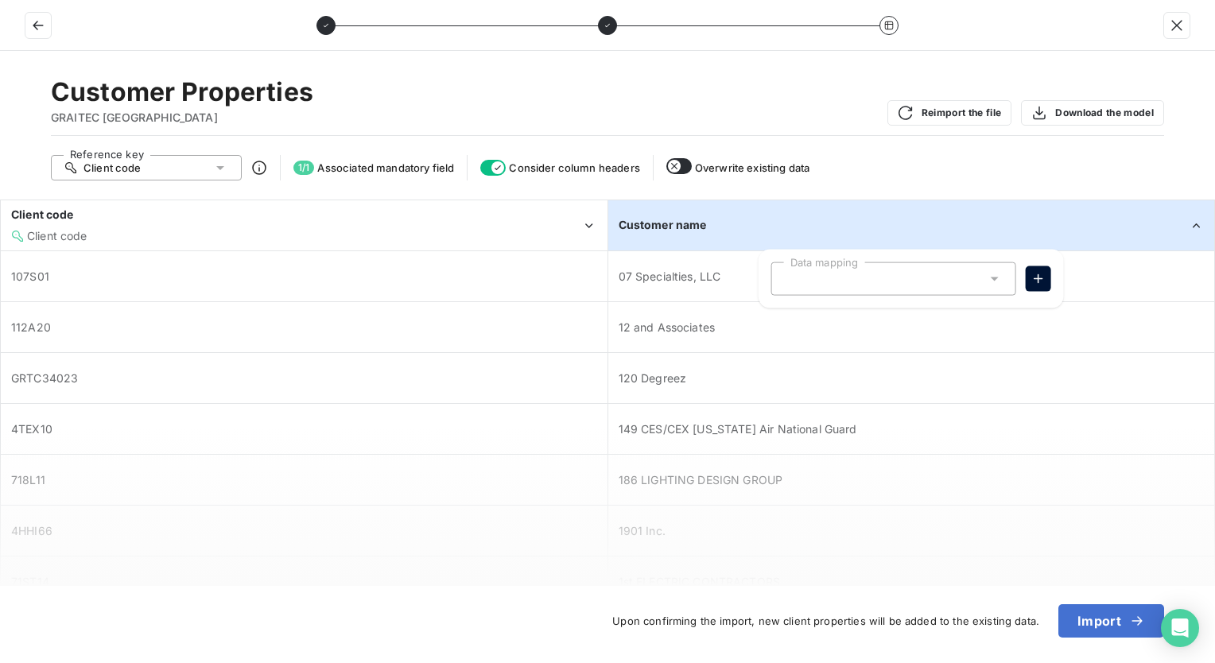
click at [1047, 277] on button "button" at bounding box center [1038, 278] width 25 height 25
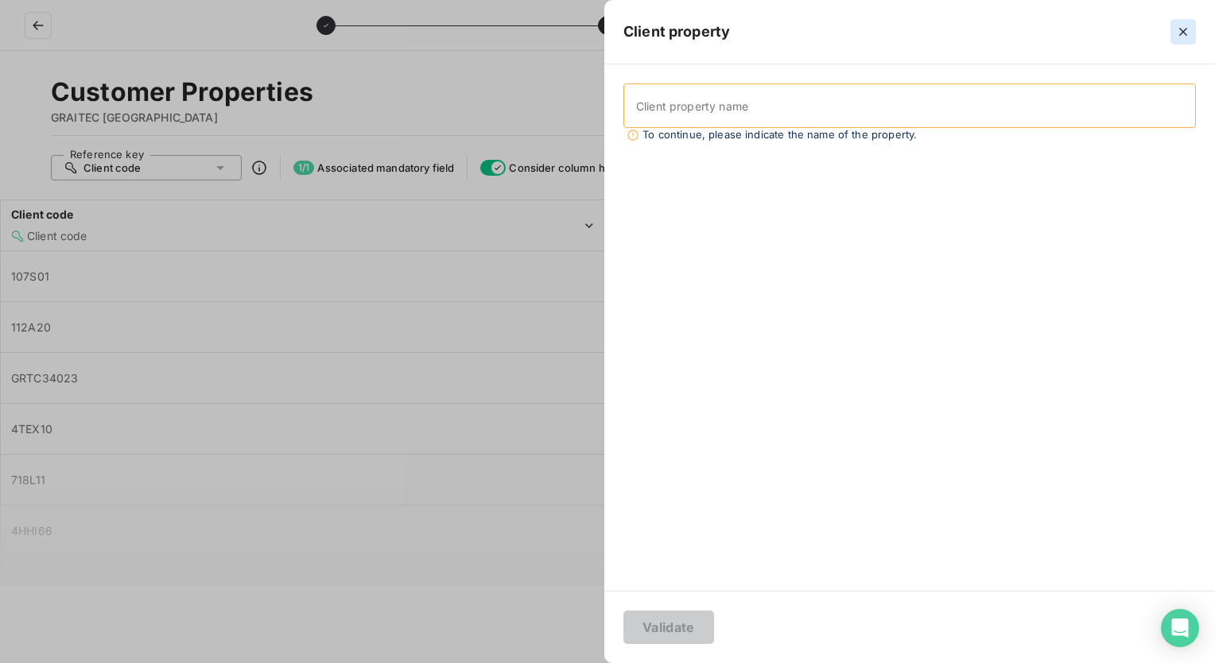
click at [1190, 39] on icon "button" at bounding box center [1183, 32] width 16 height 16
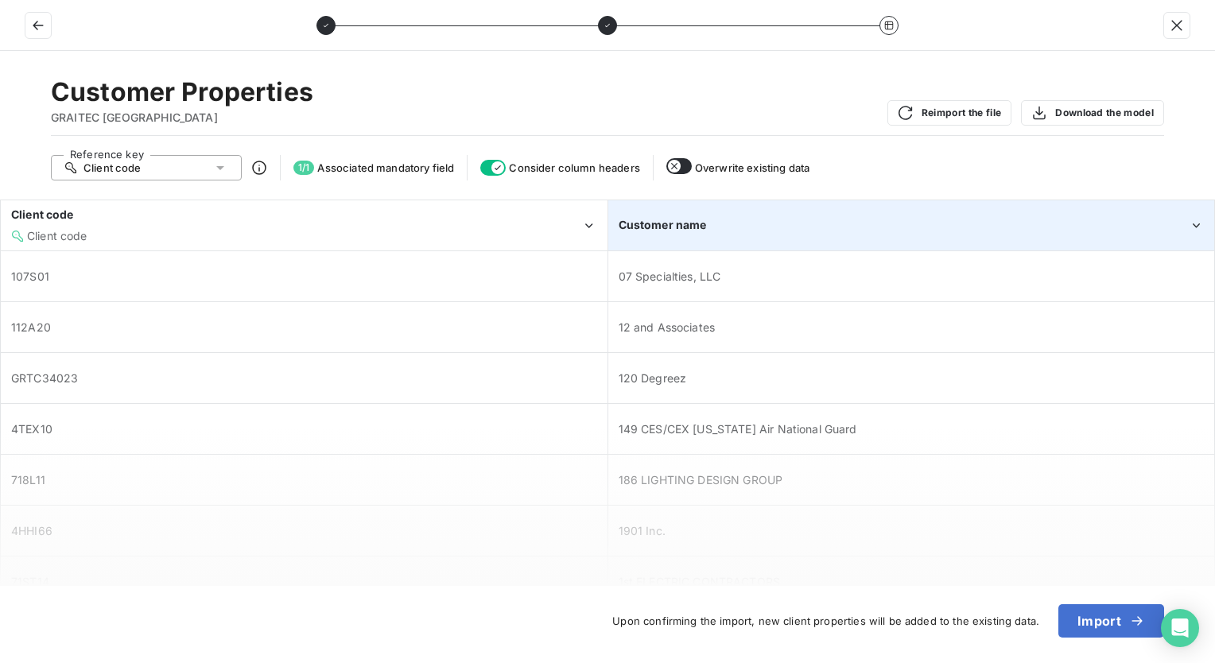
click at [754, 225] on div "Customer name" at bounding box center [904, 225] width 570 height 16
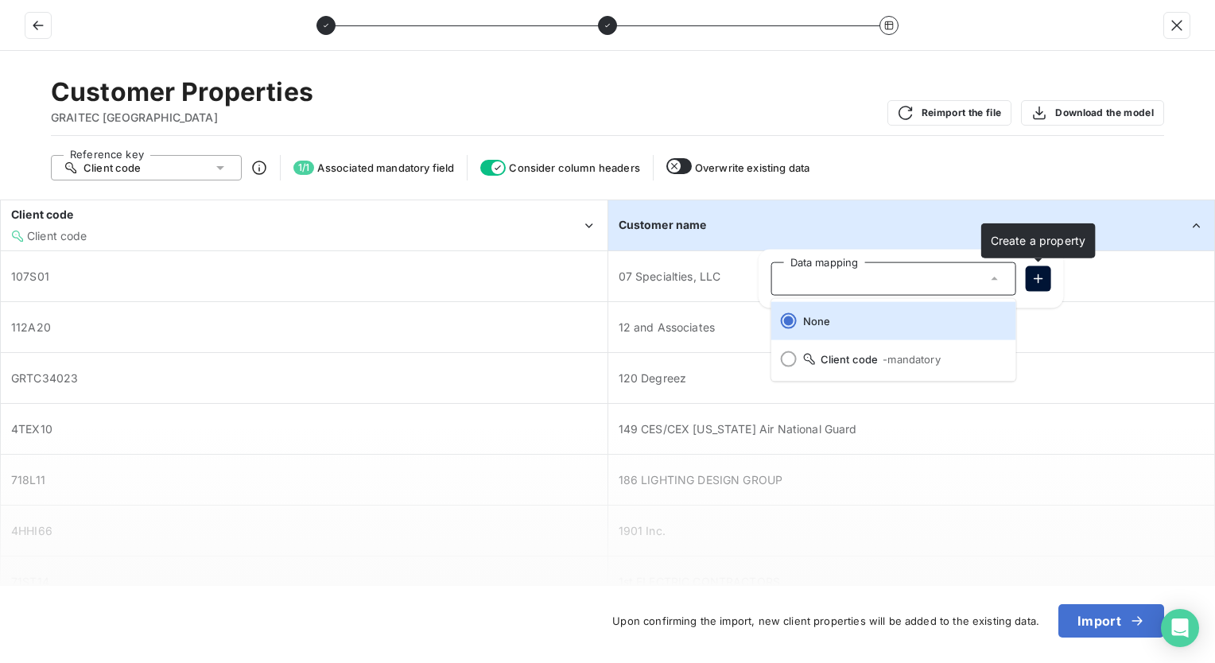
click at [1037, 277] on icon "button" at bounding box center [1038, 279] width 16 height 16
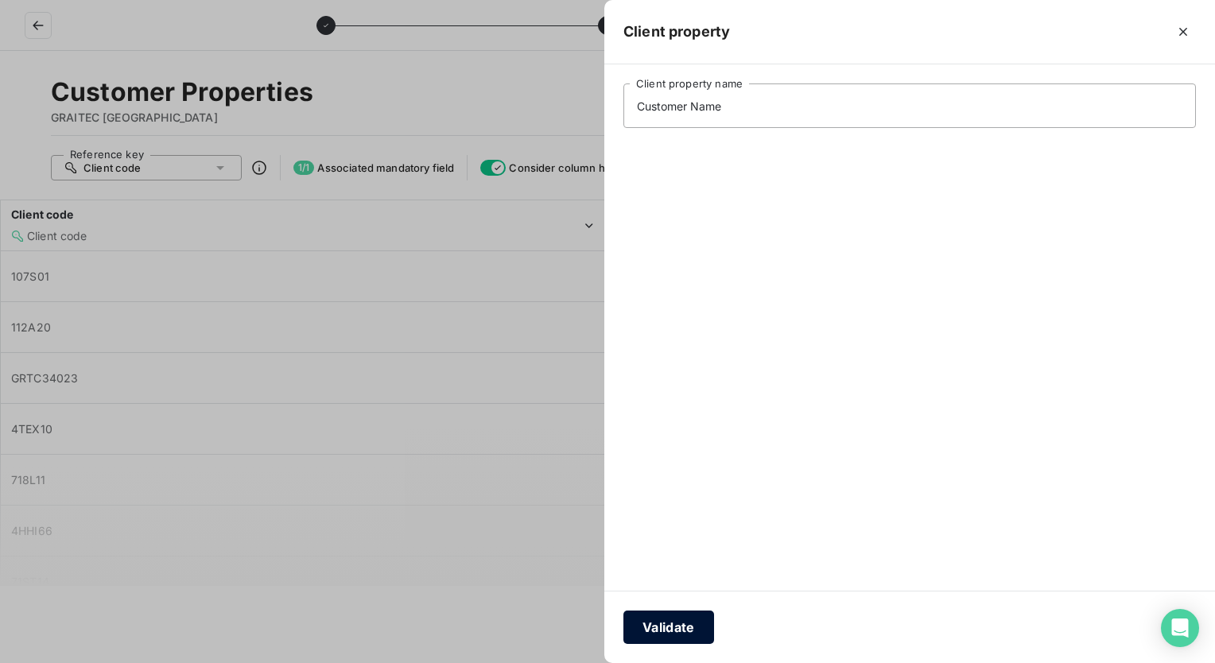
type input "Customer Name"
click at [653, 625] on button "Validate" at bounding box center [668, 627] width 91 height 33
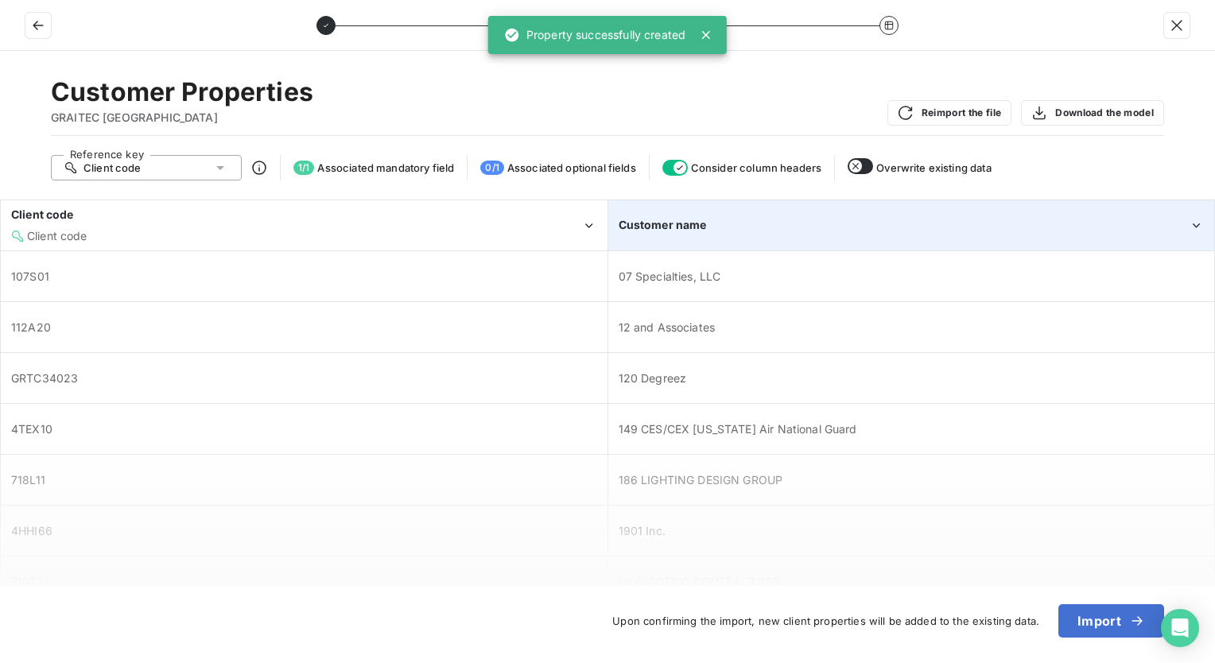
click at [1139, 226] on div "Customer name" at bounding box center [904, 225] width 570 height 16
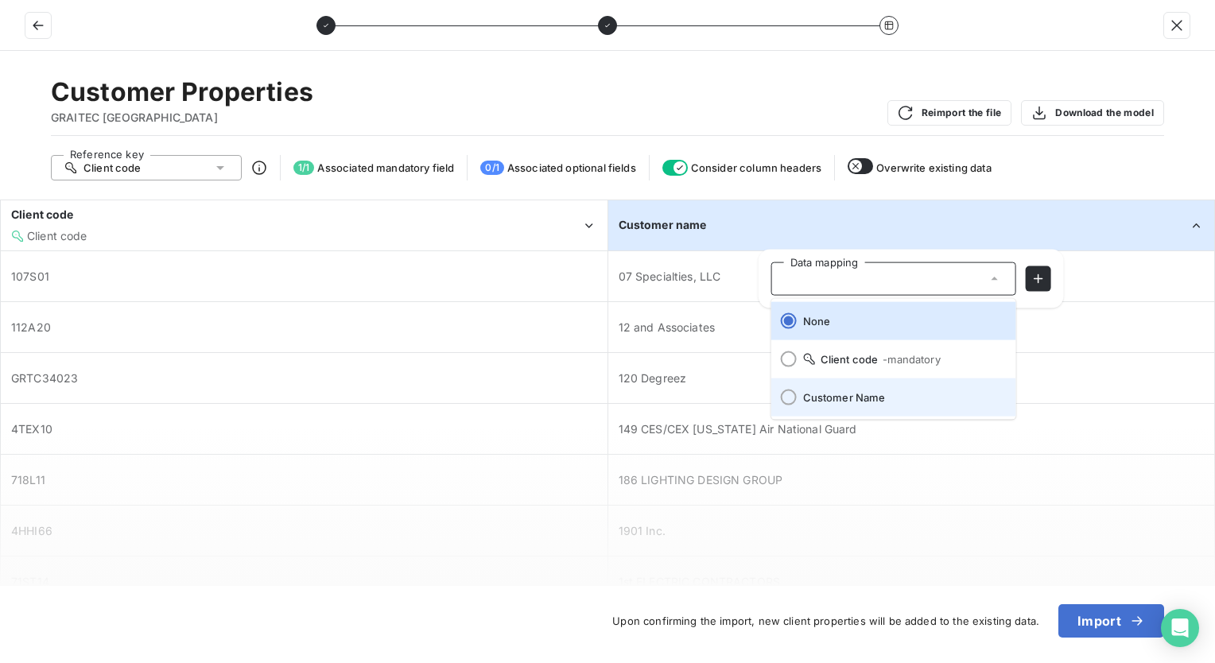
click at [786, 398] on div at bounding box center [789, 398] width 16 height 16
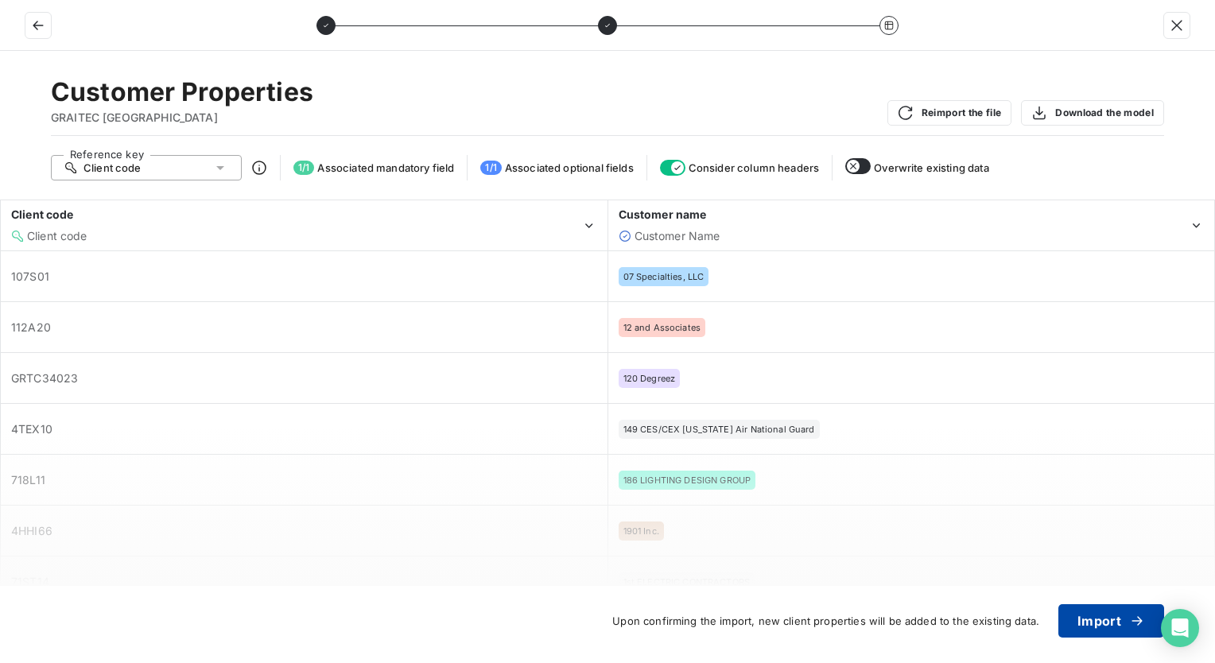
click at [1090, 618] on button "Import" at bounding box center [1111, 620] width 106 height 33
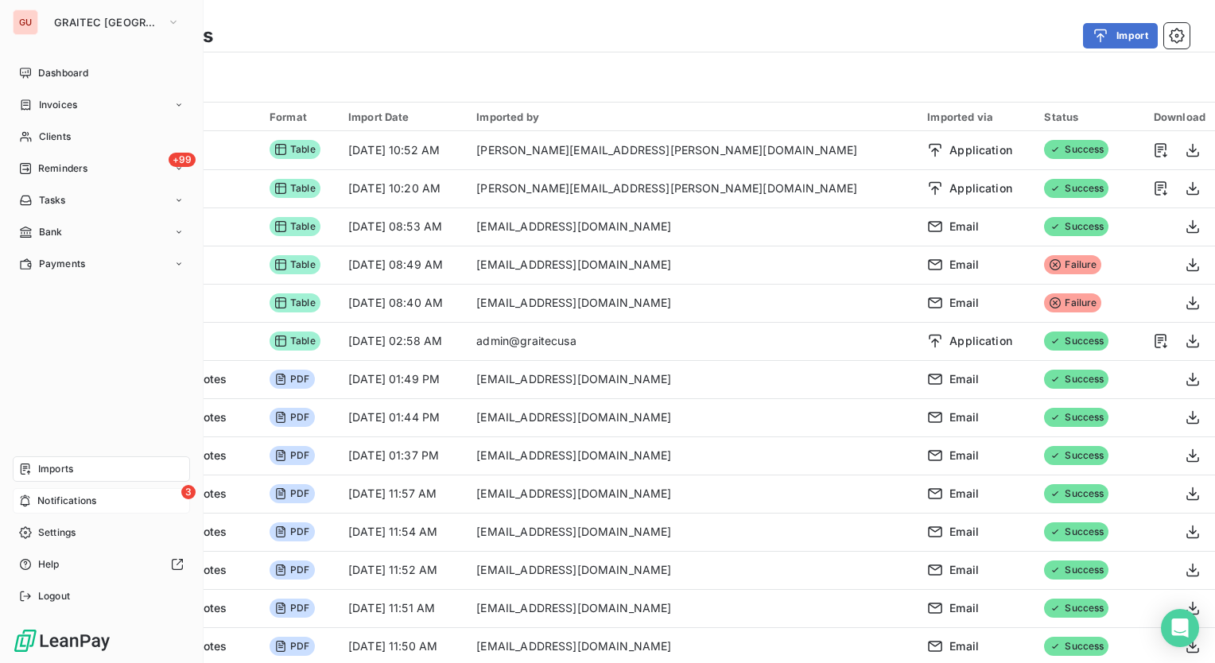
click at [64, 500] on span "Notifications" at bounding box center [66, 501] width 59 height 14
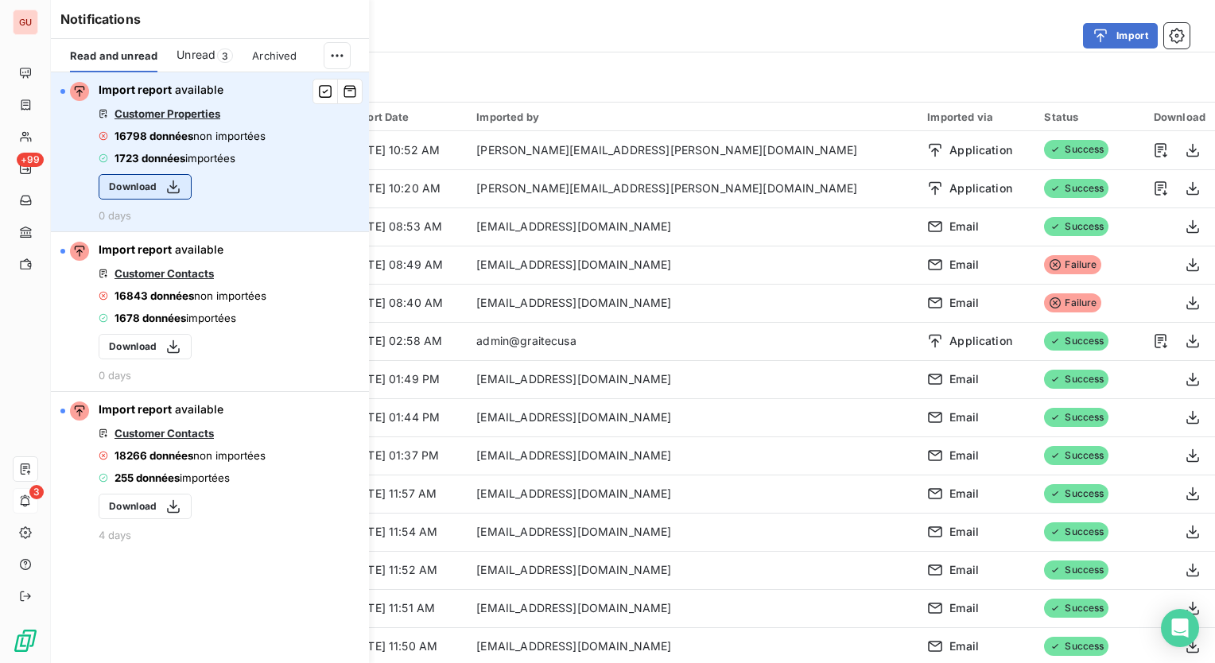
click at [175, 188] on icon "button" at bounding box center [173, 187] width 16 height 16
